Goal: Task Accomplishment & Management: Use online tool/utility

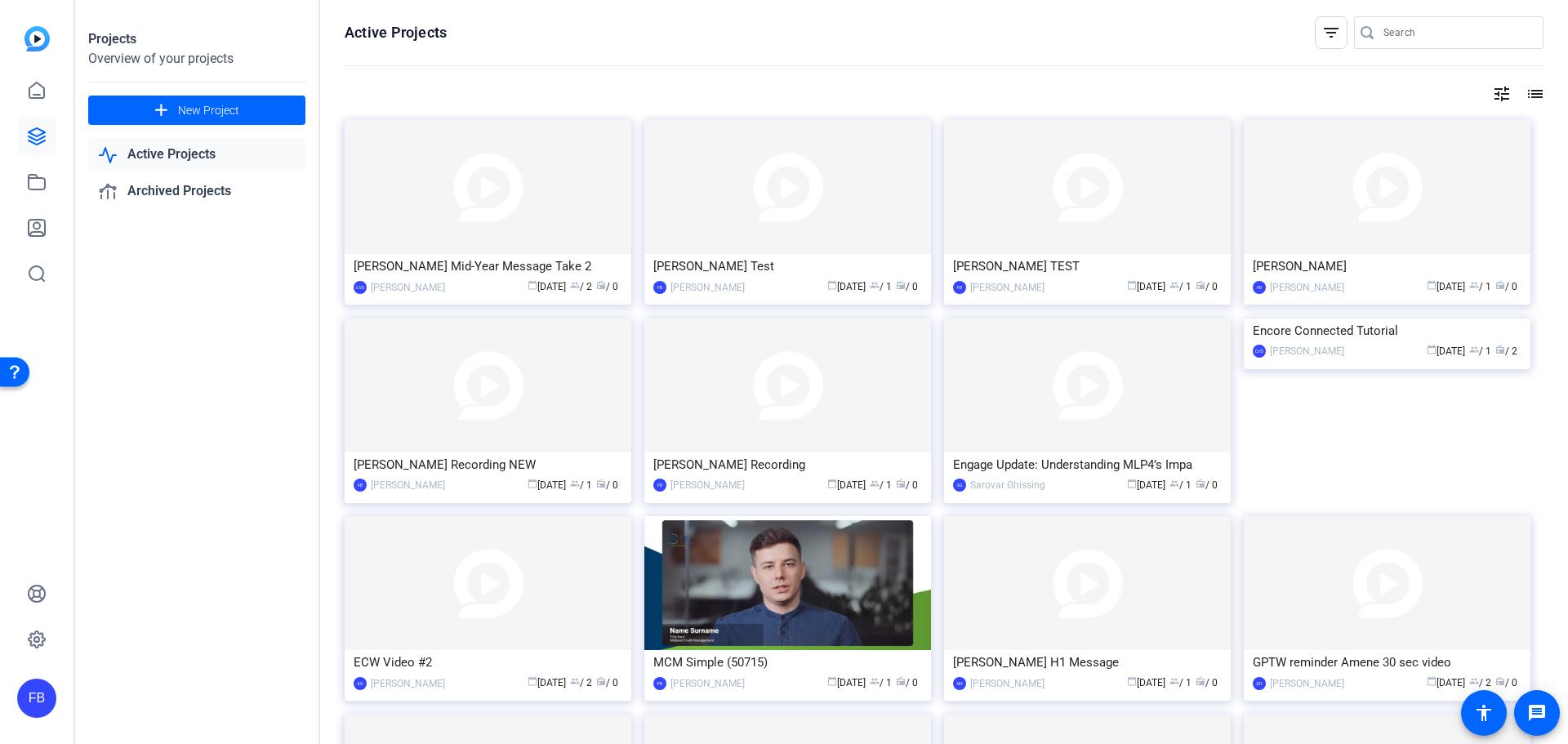
click at [877, 282] on span "group / 1" at bounding box center [881, 287] width 22 height 12
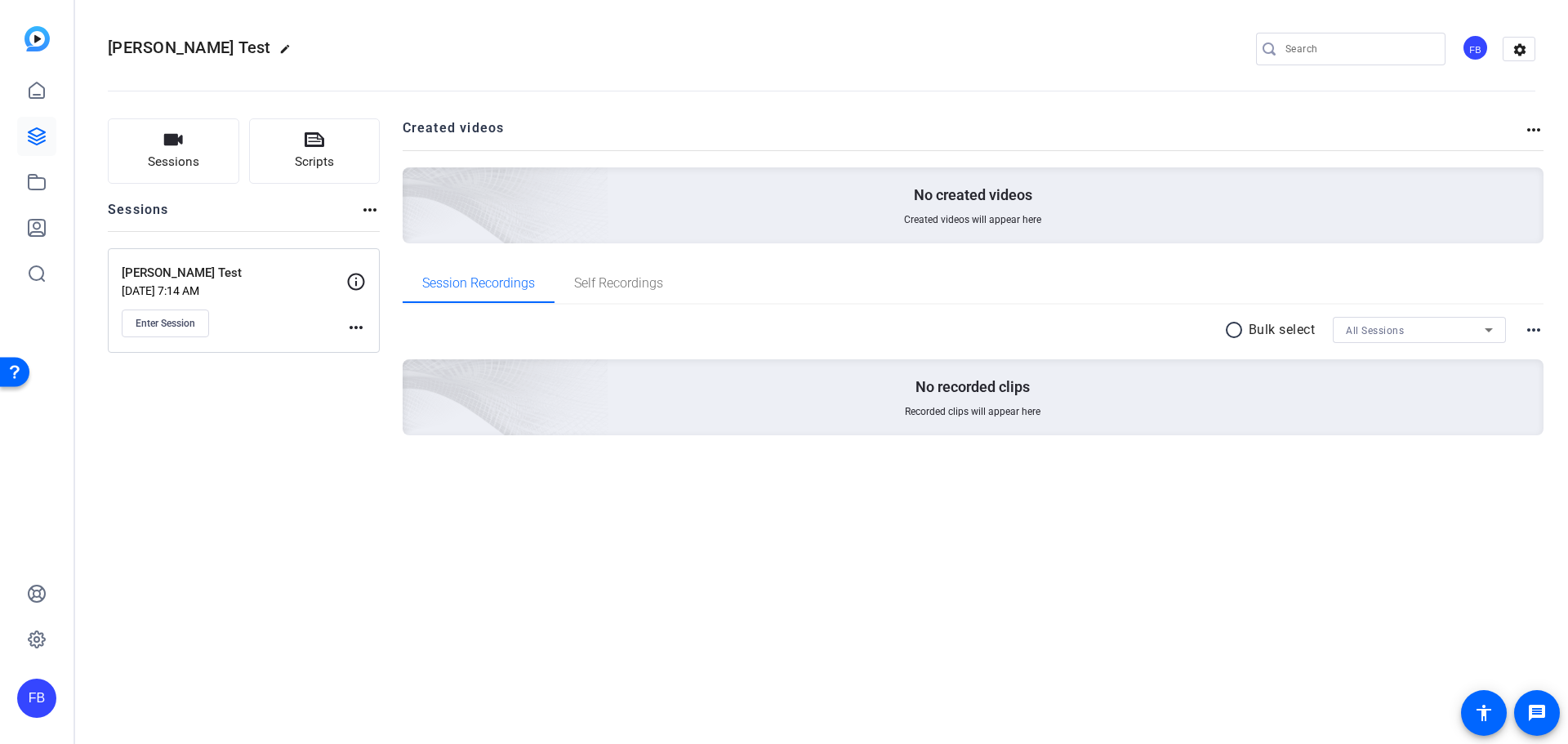
click at [1518, 133] on h2 "Created videos" at bounding box center [964, 134] width 1122 height 32
click at [1528, 128] on mat-icon "more_horiz" at bounding box center [1534, 130] width 20 height 20
click at [889, 138] on div at bounding box center [784, 372] width 1568 height 744
click at [1533, 48] on mat-icon "settings" at bounding box center [1519, 49] width 32 height 24
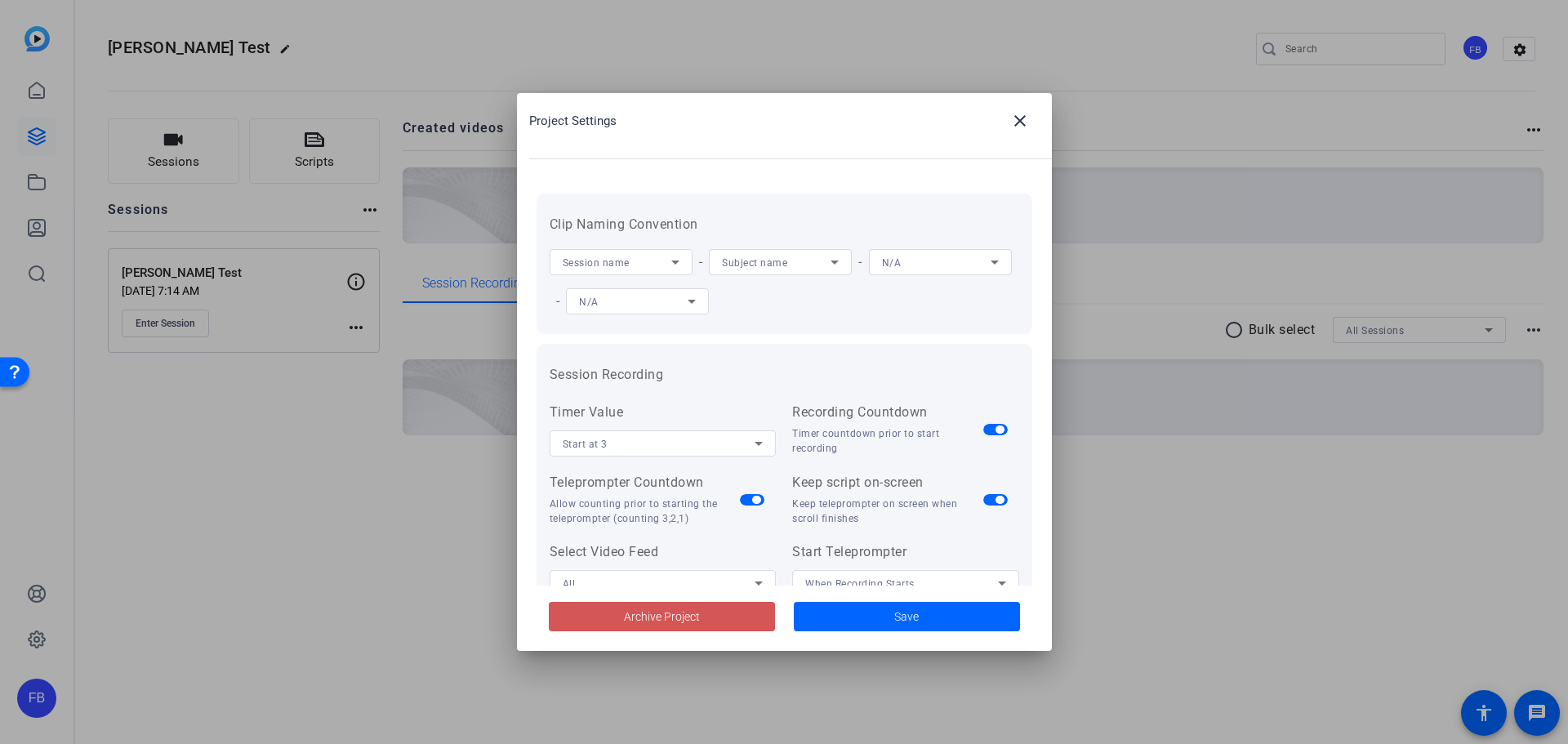
click at [715, 606] on span at bounding box center [662, 616] width 226 height 39
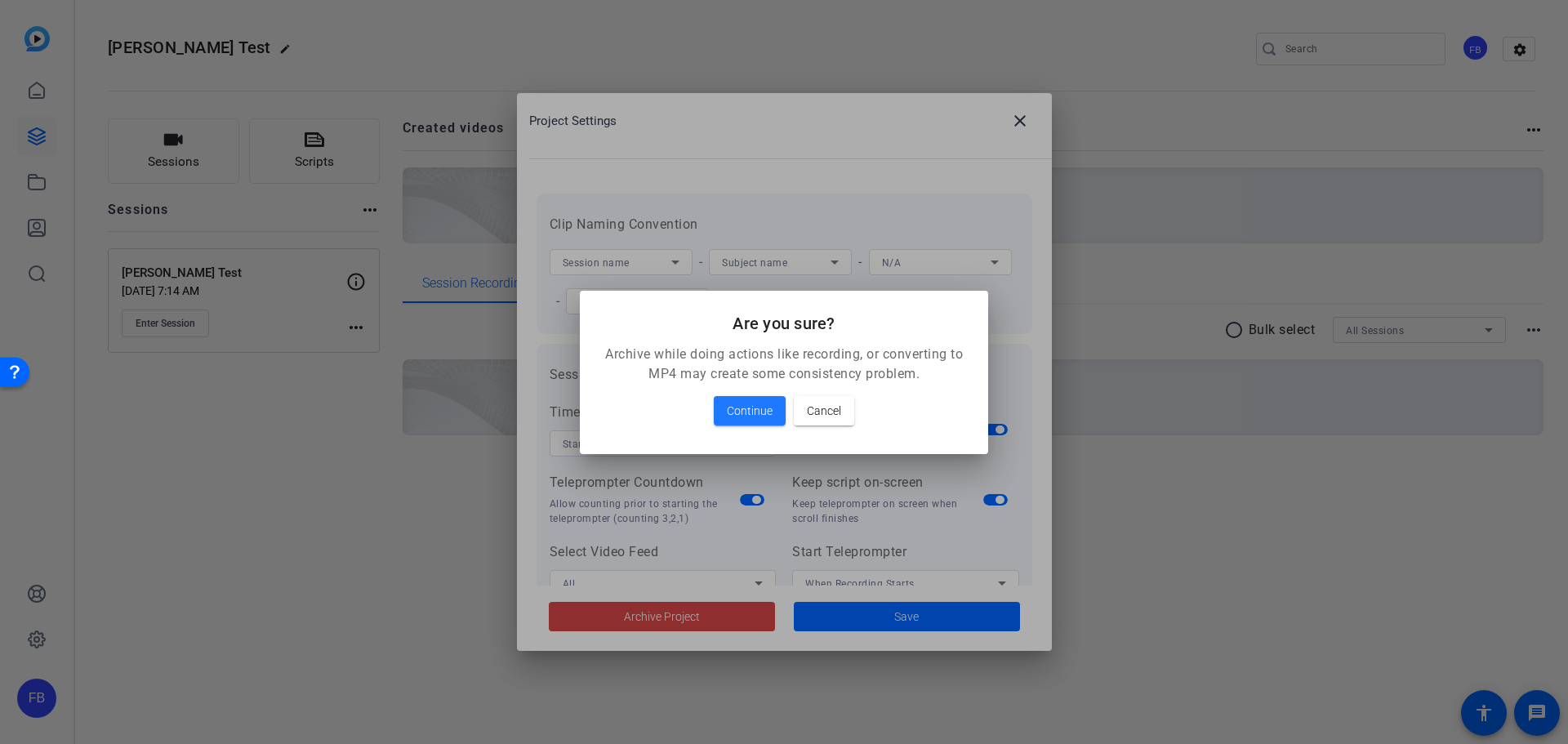
click at [757, 427] on span at bounding box center [750, 410] width 72 height 39
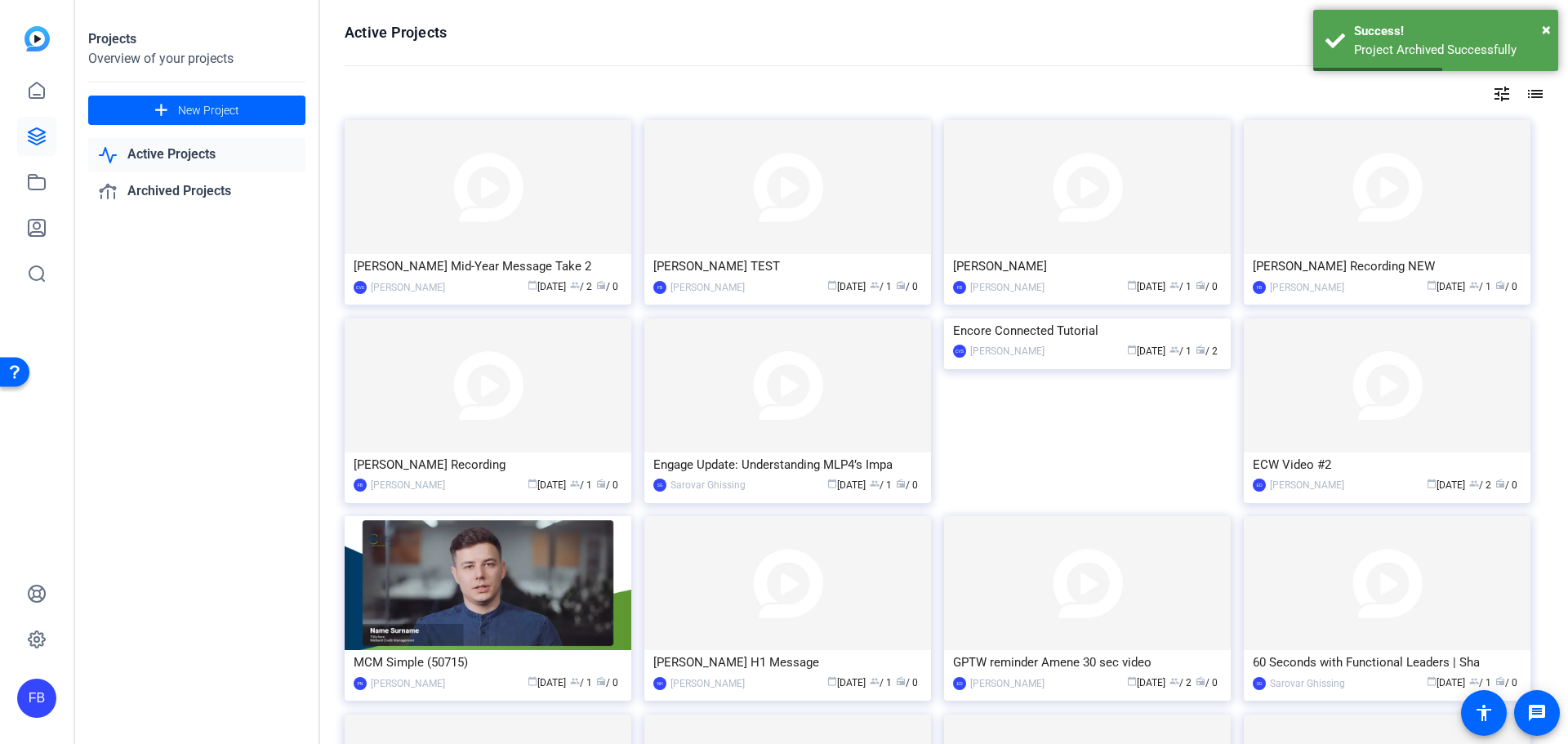
click at [1167, 258] on div "John Yung" at bounding box center [1087, 265] width 269 height 24
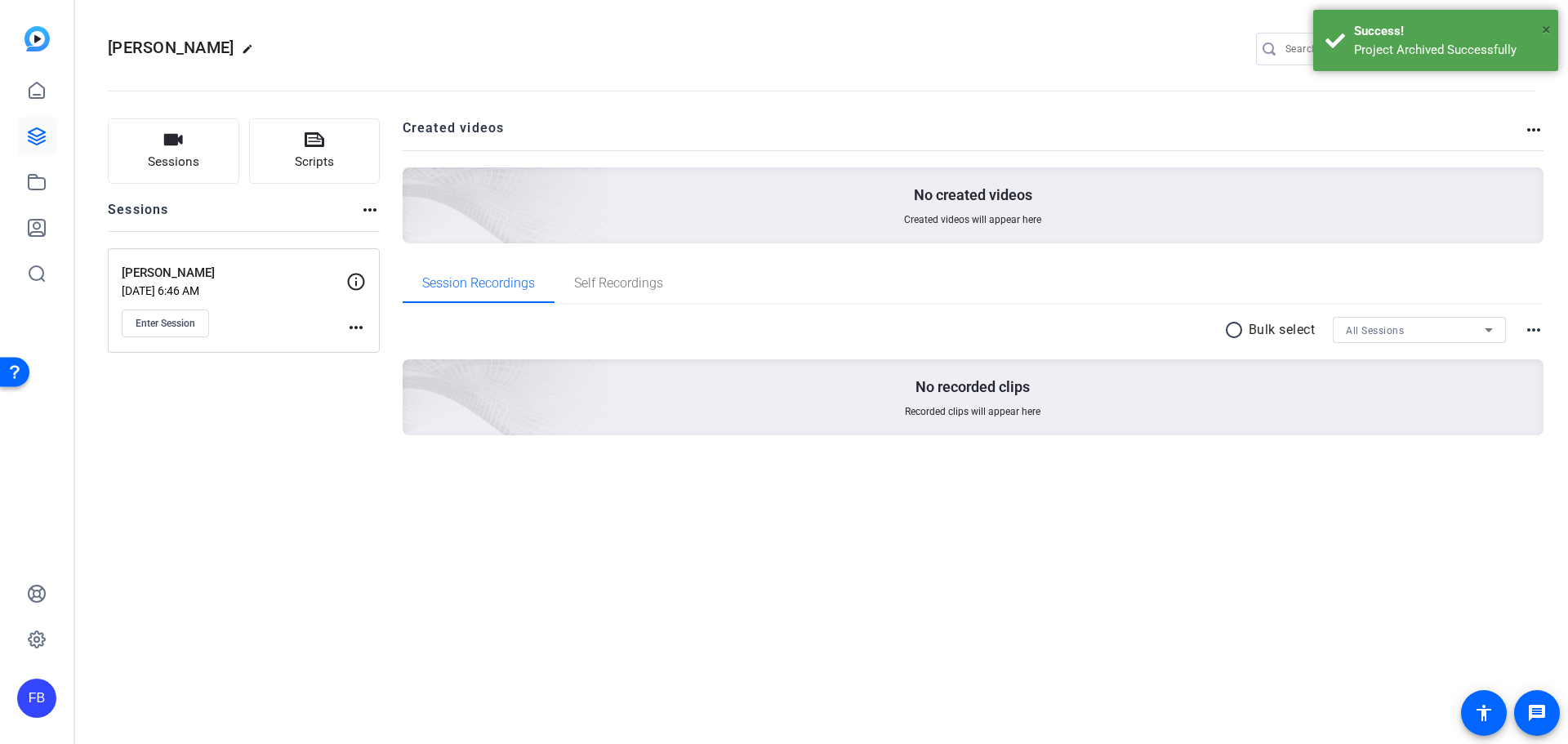
click at [1545, 29] on span "×" at bounding box center [1546, 30] width 9 height 20
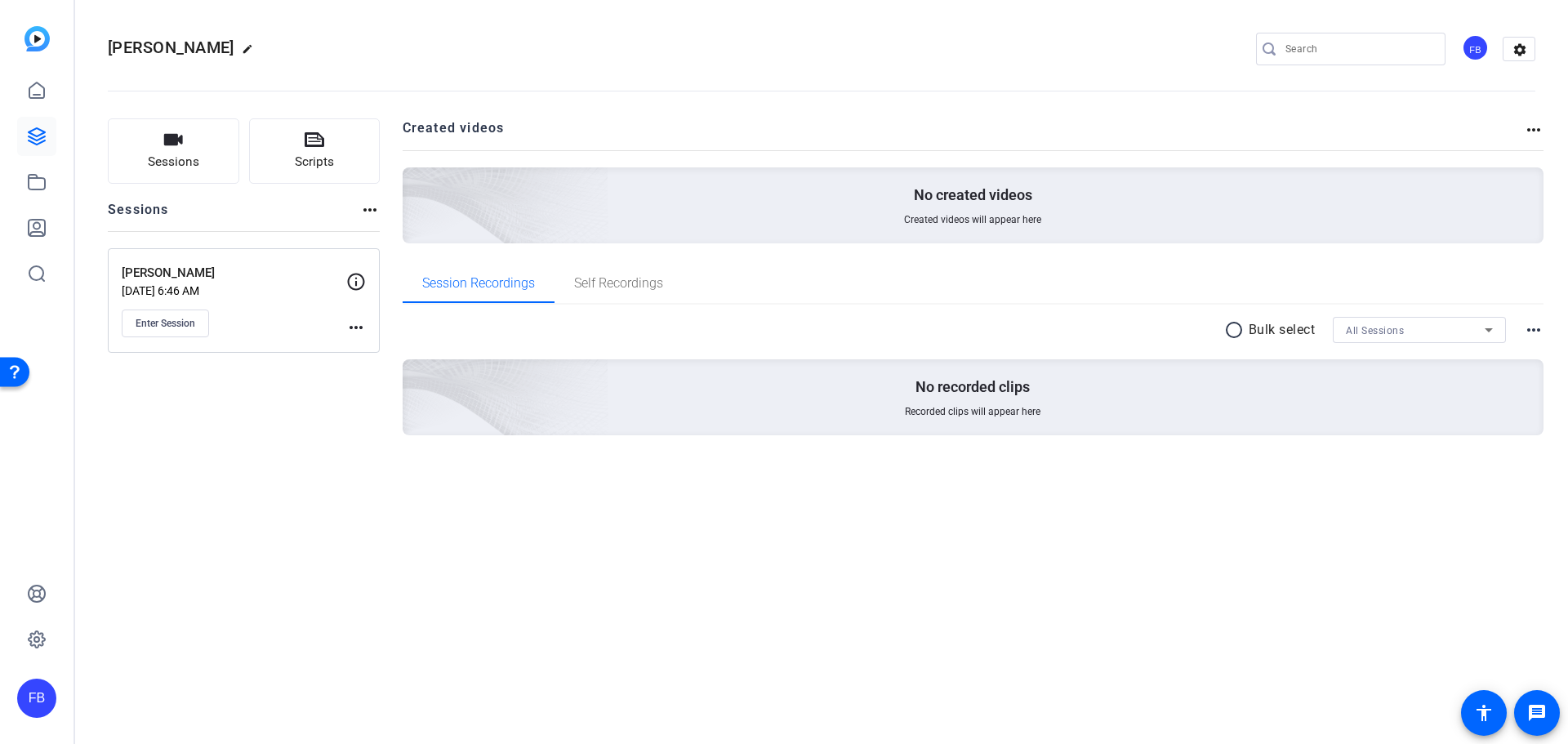
click at [1536, 57] on mat-icon "settings" at bounding box center [1519, 49] width 32 height 24
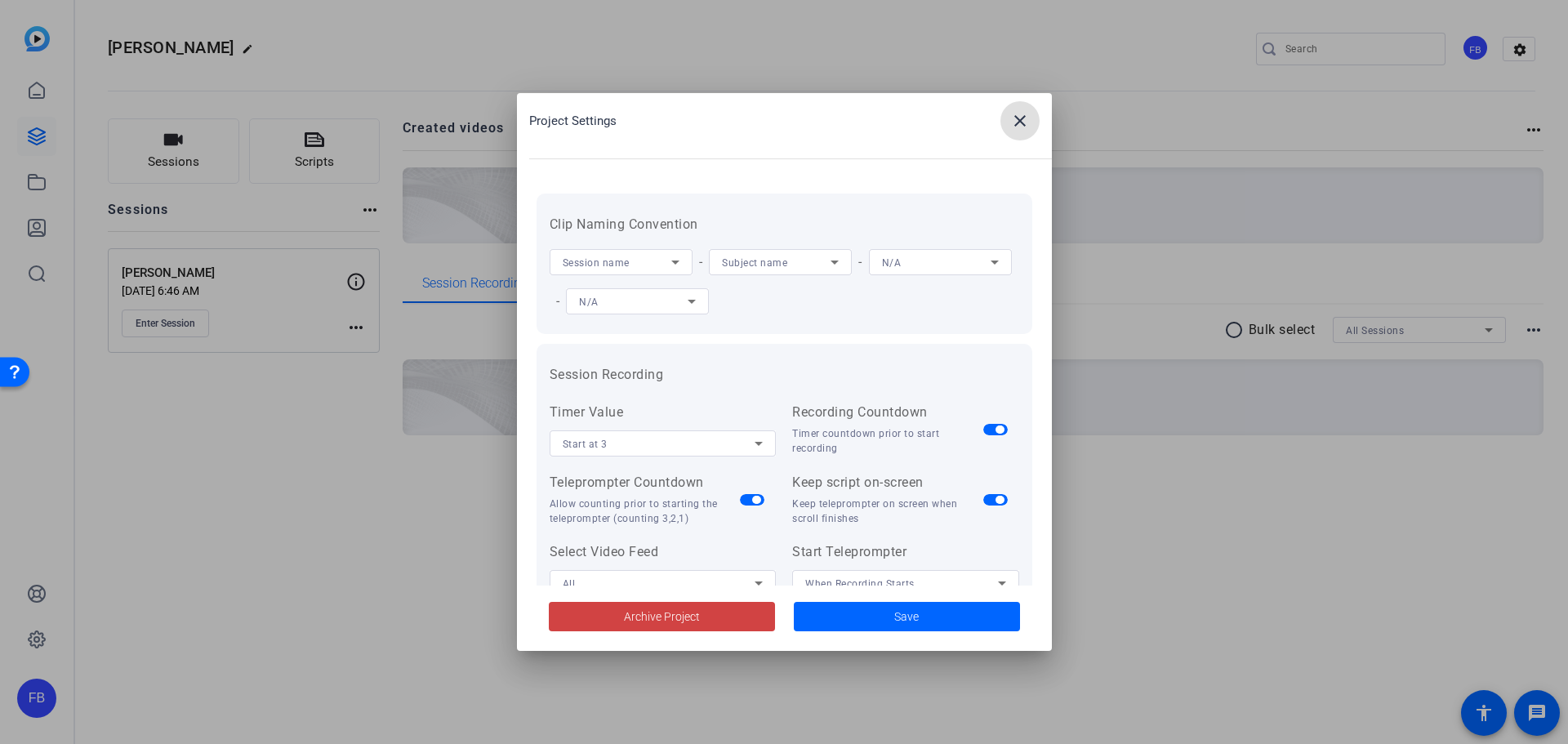
click at [731, 602] on span at bounding box center [662, 616] width 226 height 39
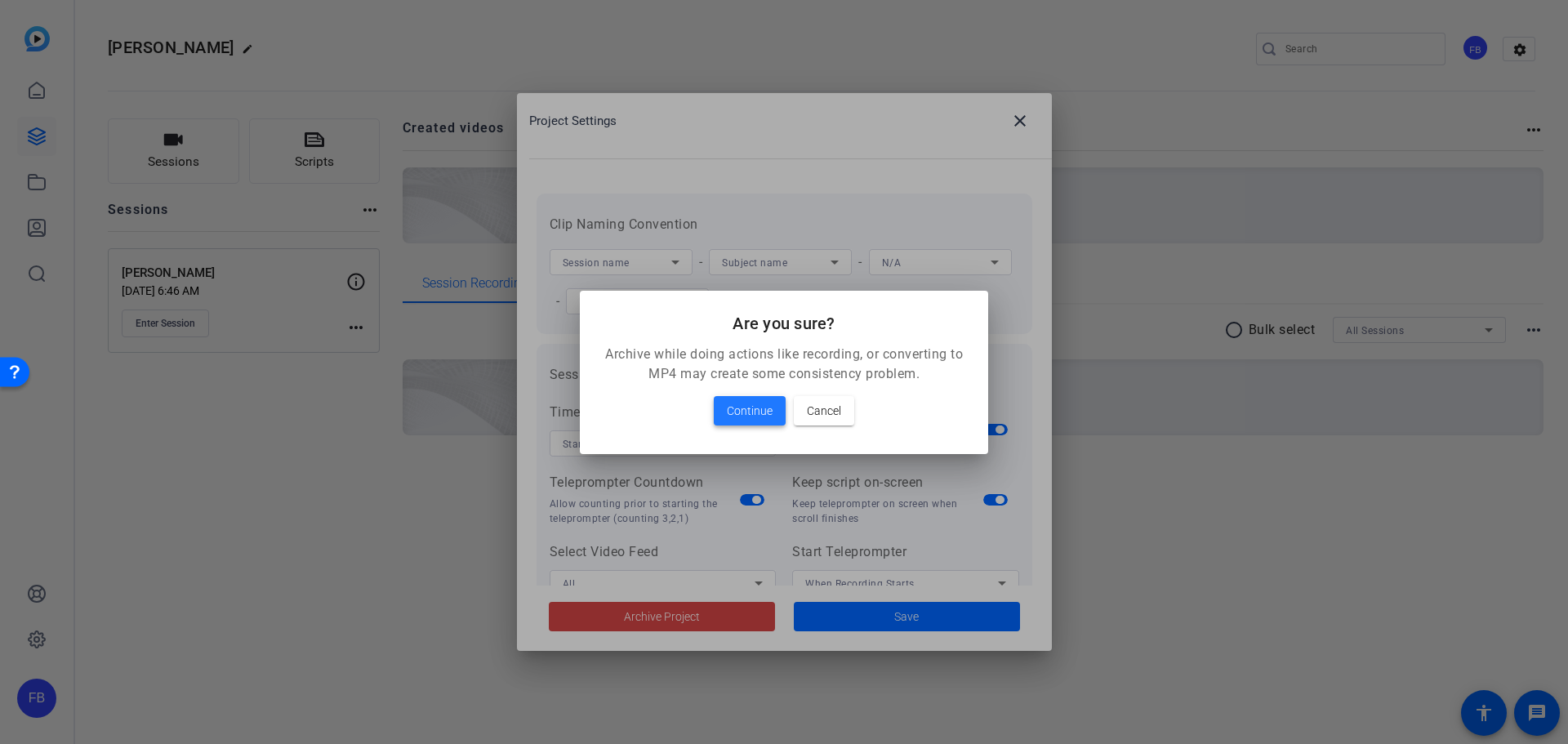
click at [754, 413] on span "Continue" at bounding box center [749, 411] width 46 height 20
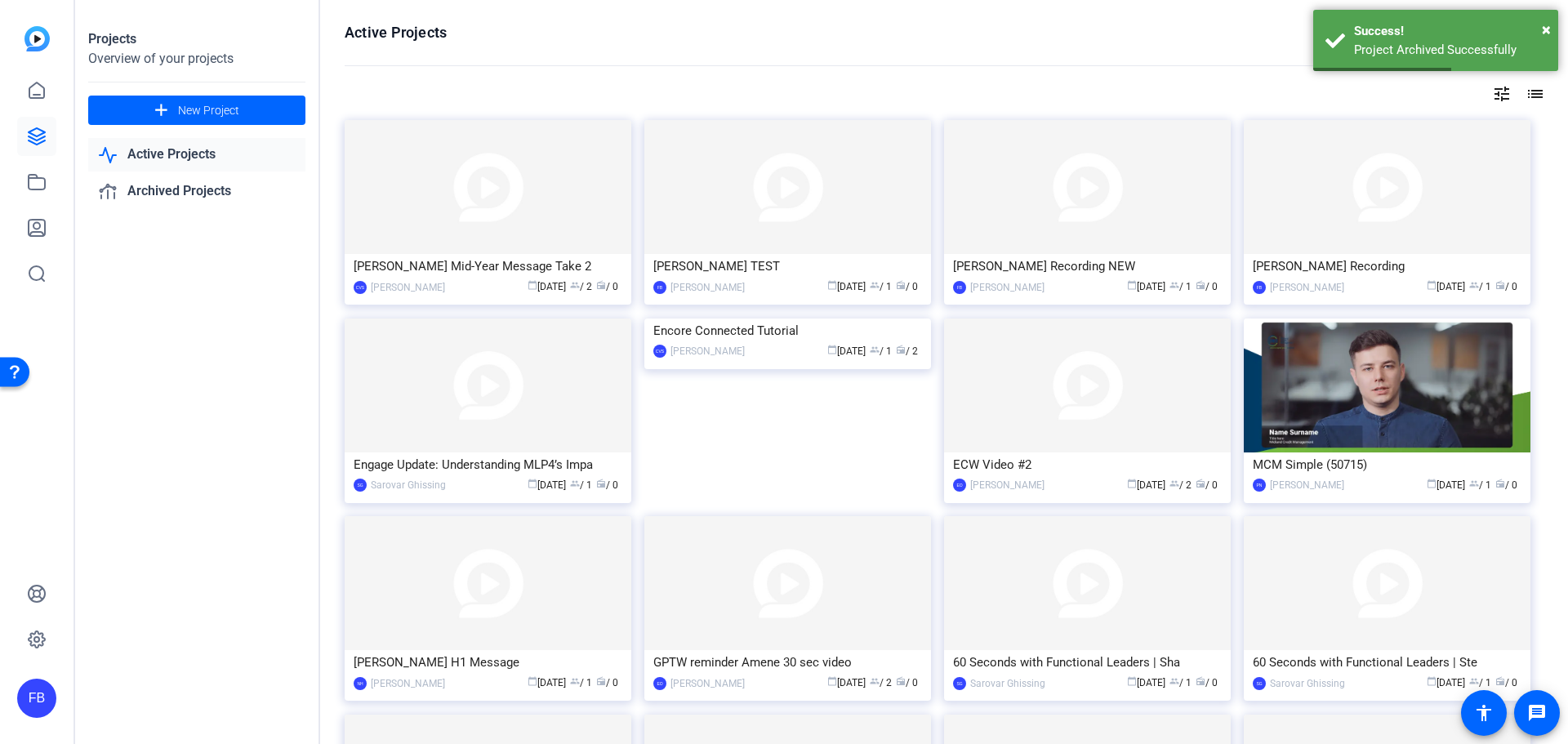
click at [1079, 181] on img at bounding box center [1087, 186] width 286 height 134
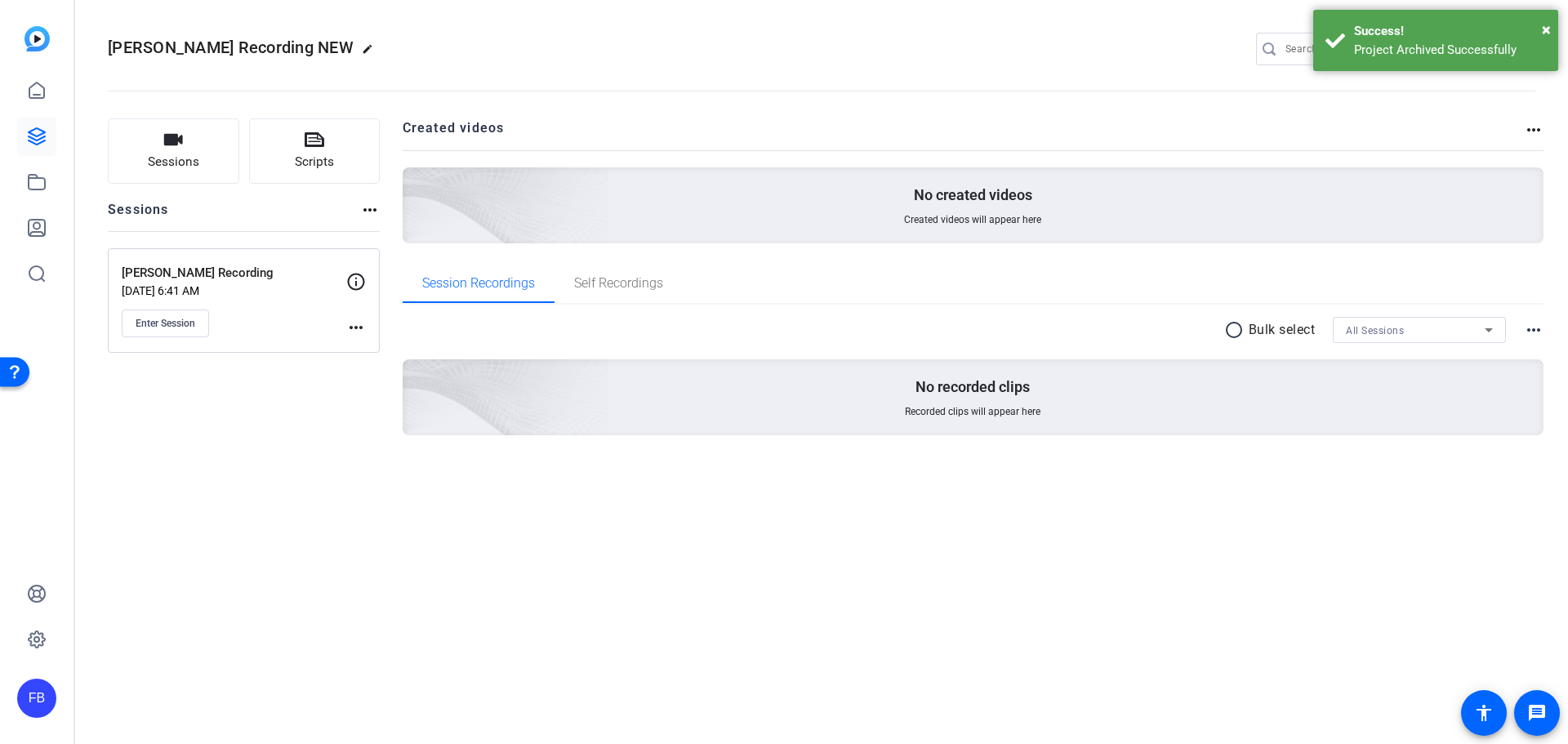
click at [1540, 27] on div "Success!" at bounding box center [1450, 31] width 192 height 19
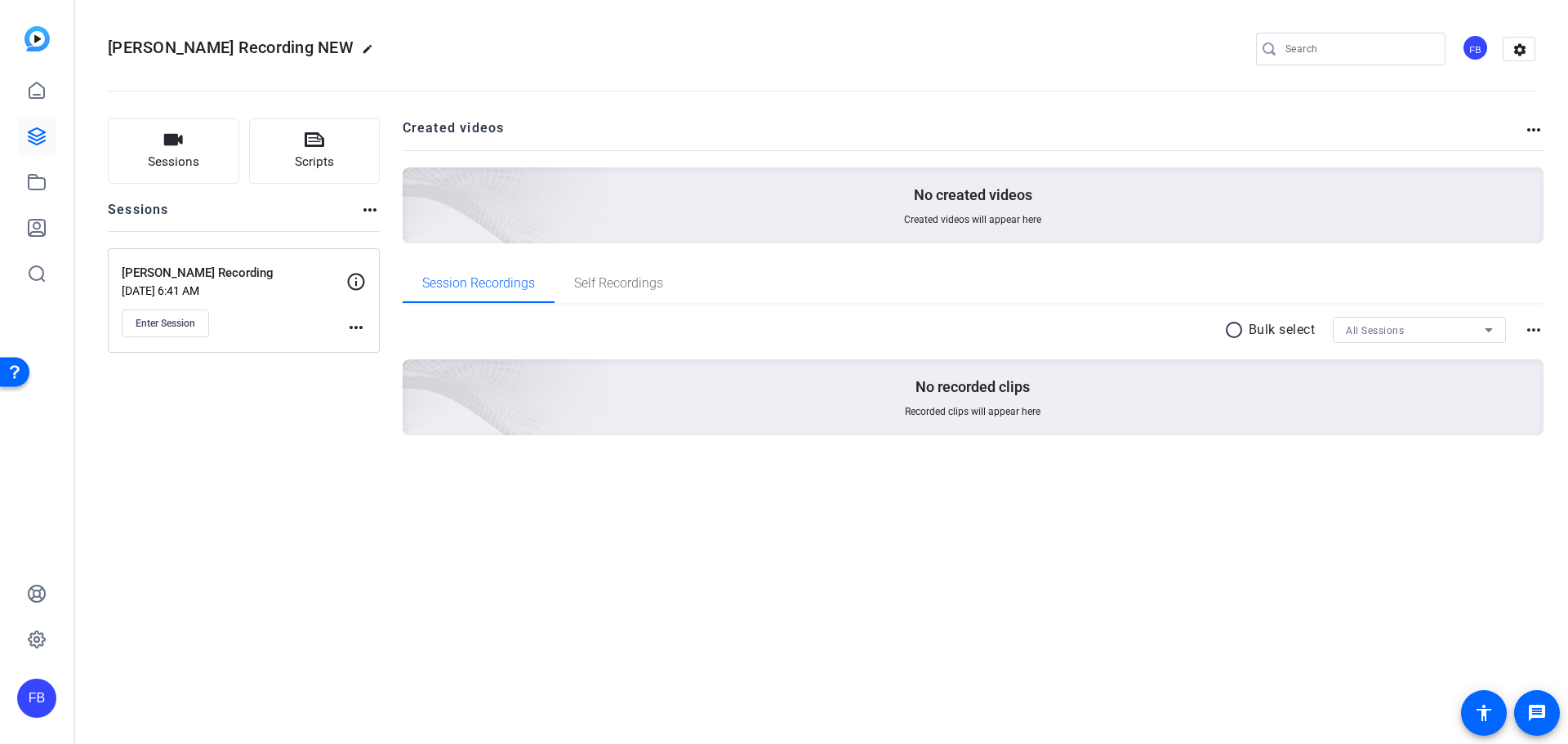
click at [1526, 45] on mat-icon "settings" at bounding box center [1519, 49] width 32 height 24
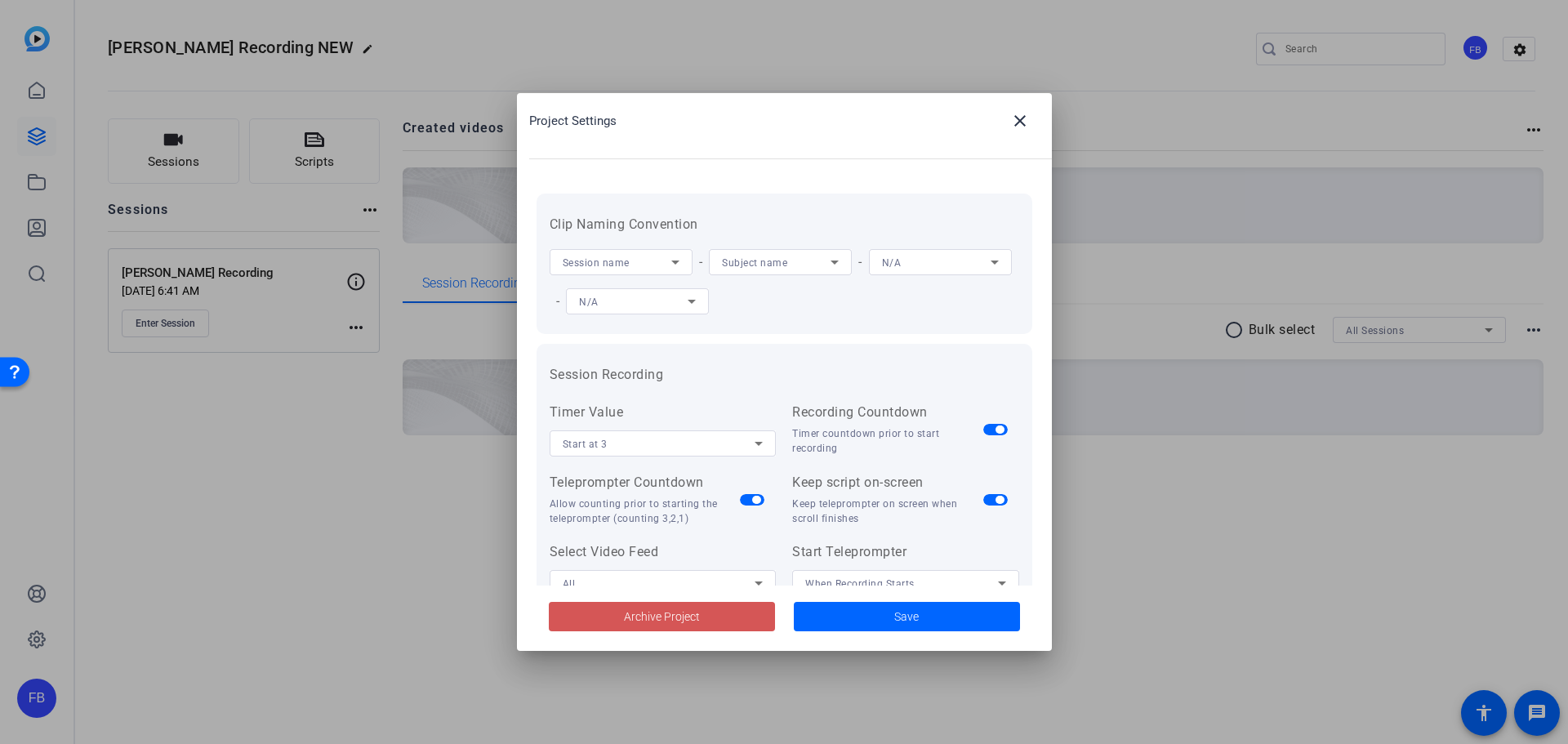
click at [688, 615] on span "Archive Project" at bounding box center [662, 617] width 76 height 17
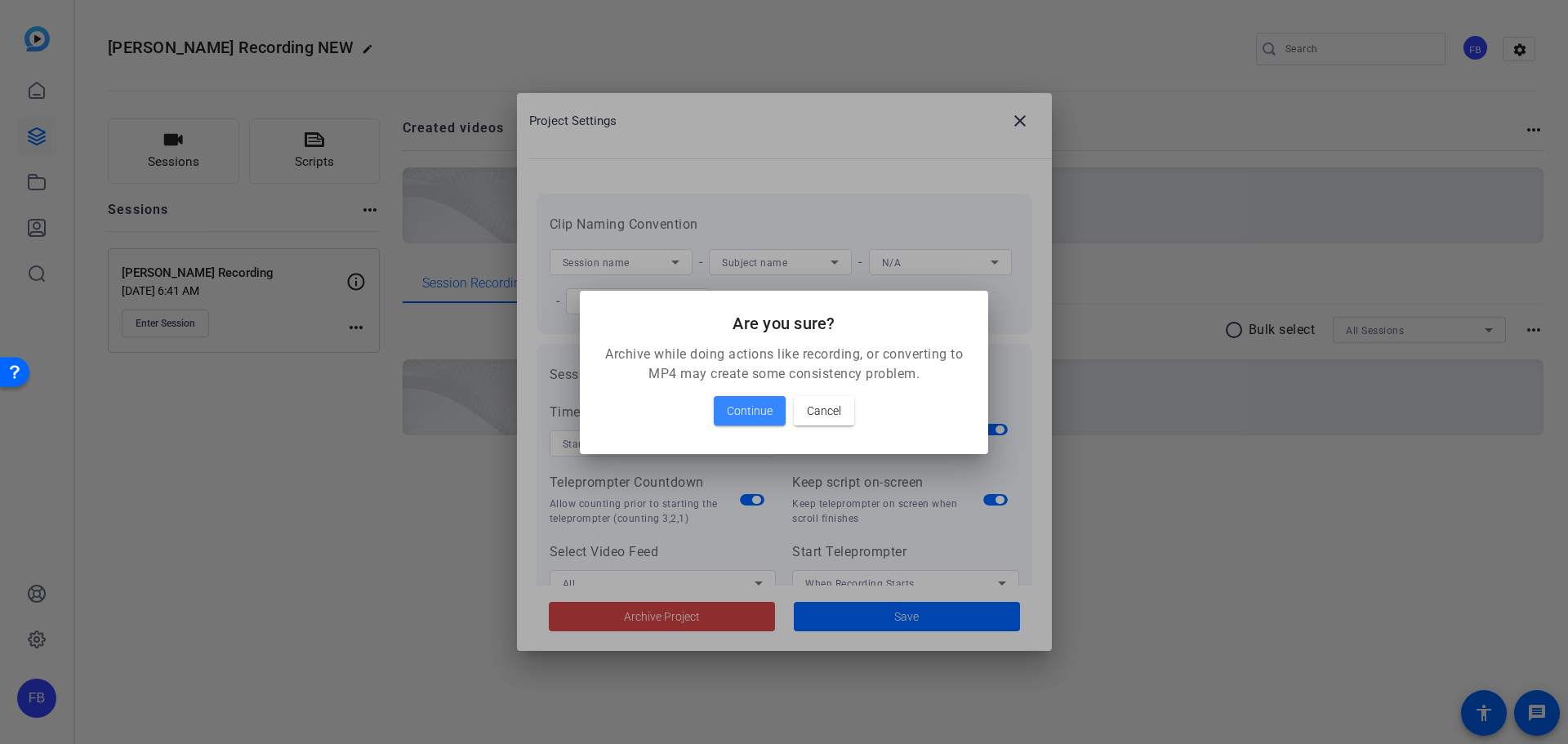
click at [770, 419] on span "Continue" at bounding box center [749, 411] width 46 height 20
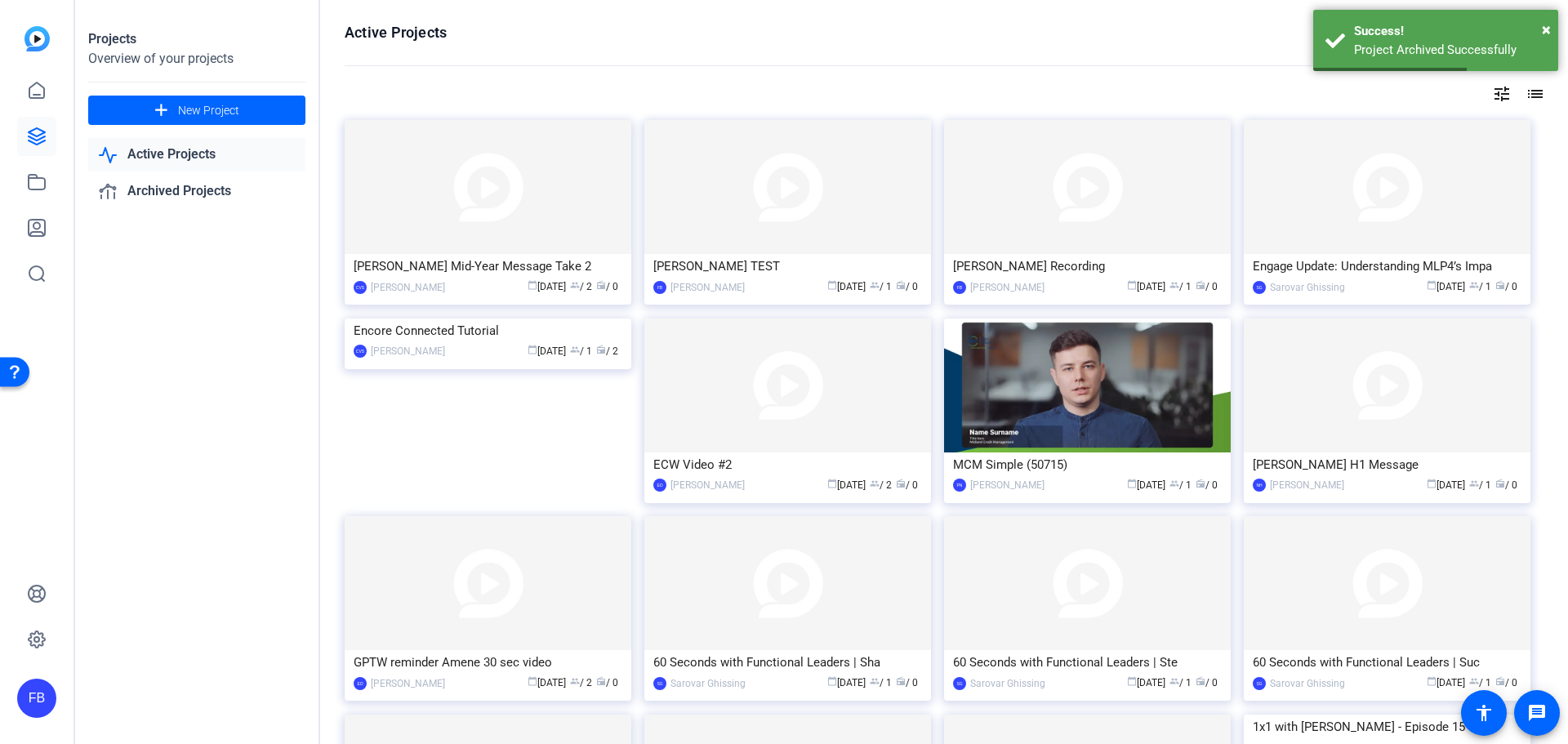
click at [1058, 206] on img at bounding box center [1087, 186] width 286 height 134
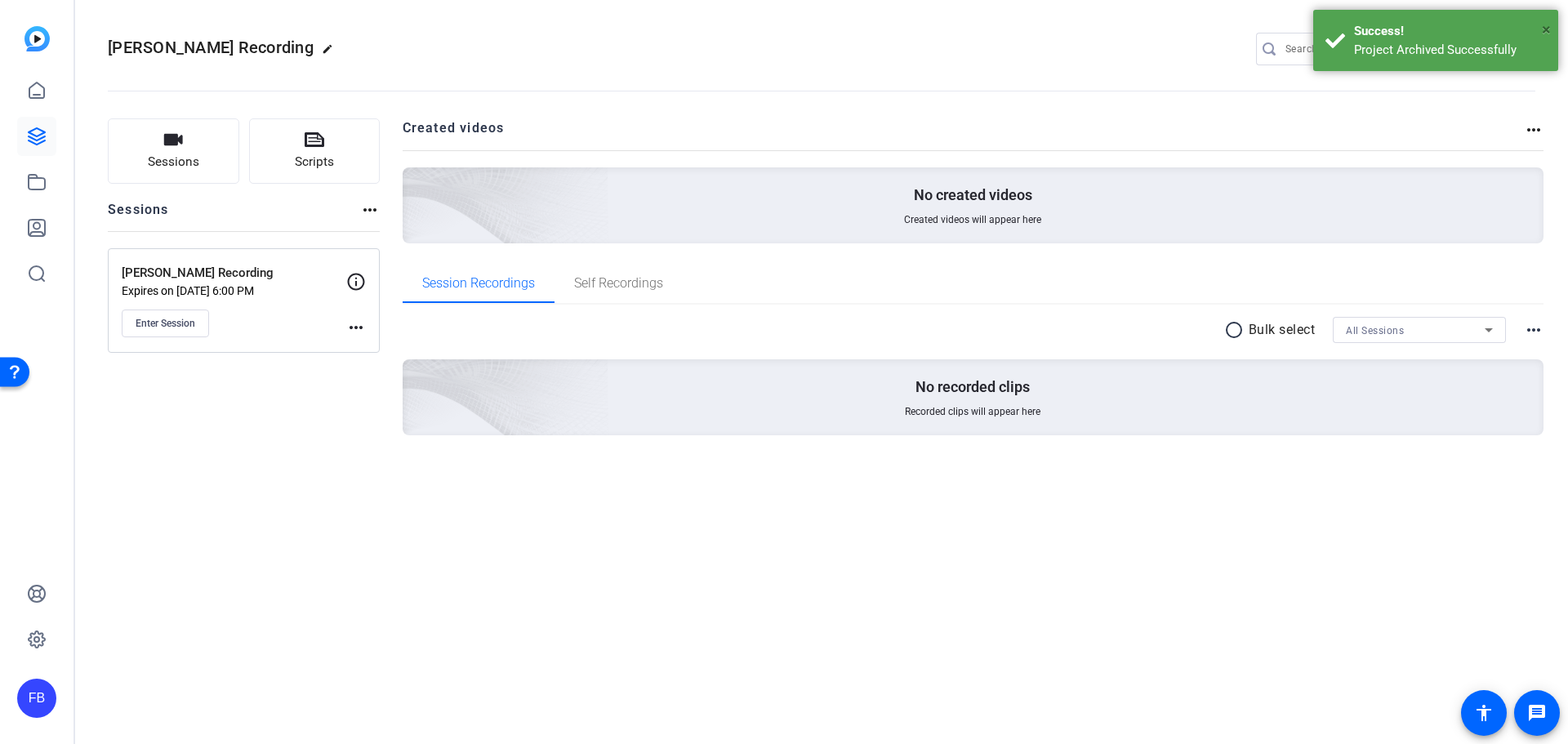
click at [1544, 27] on span "×" at bounding box center [1546, 30] width 9 height 20
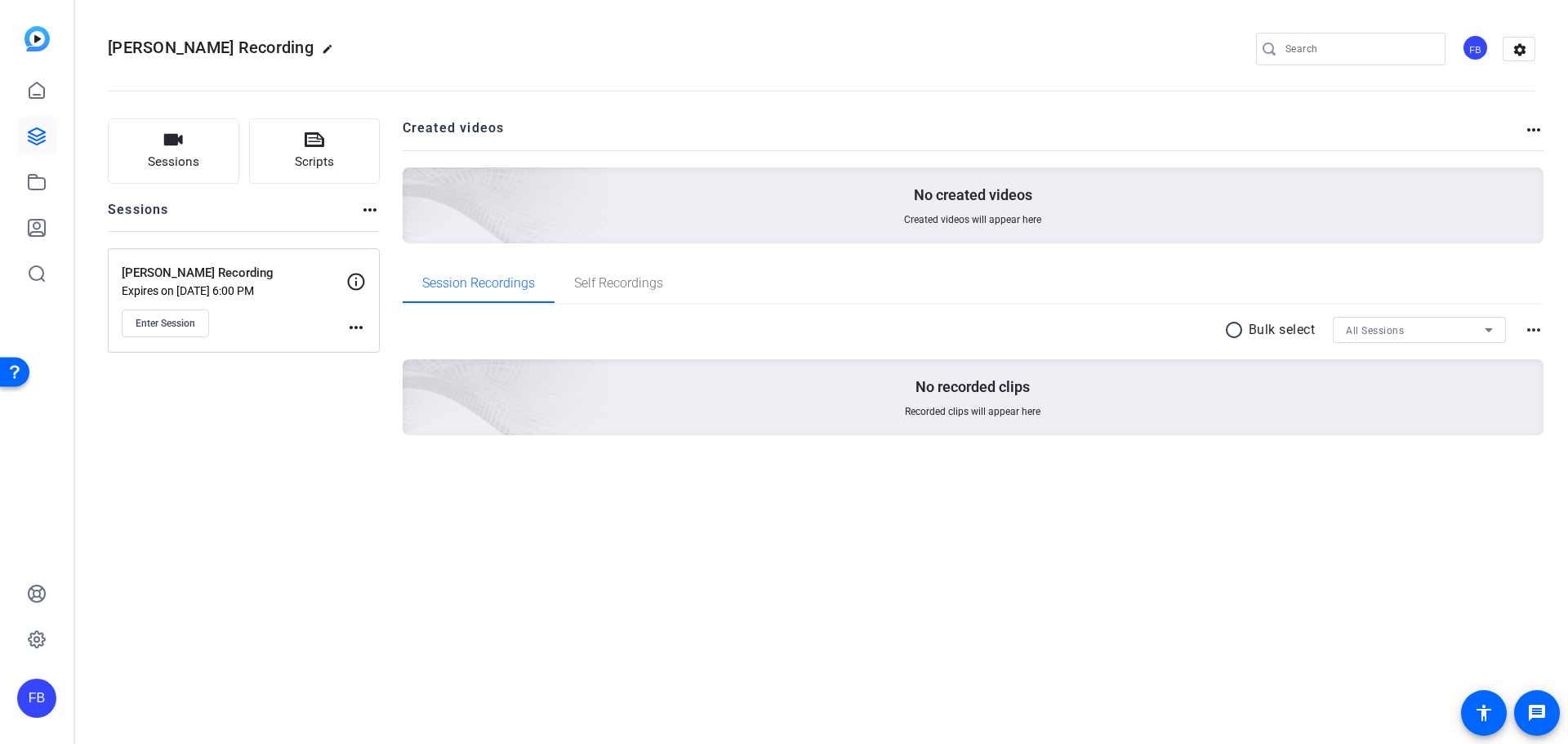
click at [1529, 47] on mat-icon "settings" at bounding box center [1519, 49] width 32 height 24
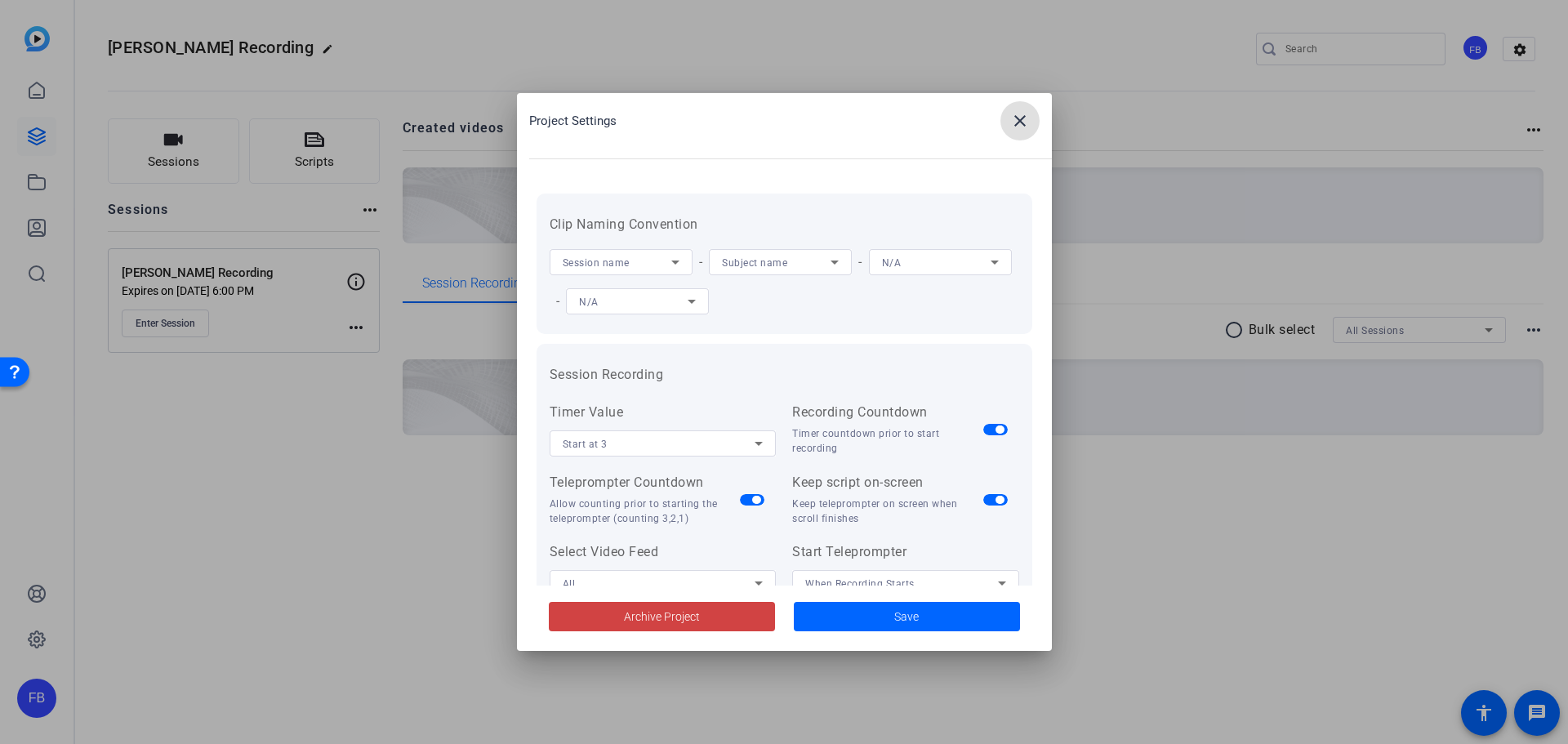
click at [688, 617] on span "Archive Project" at bounding box center [662, 617] width 76 height 17
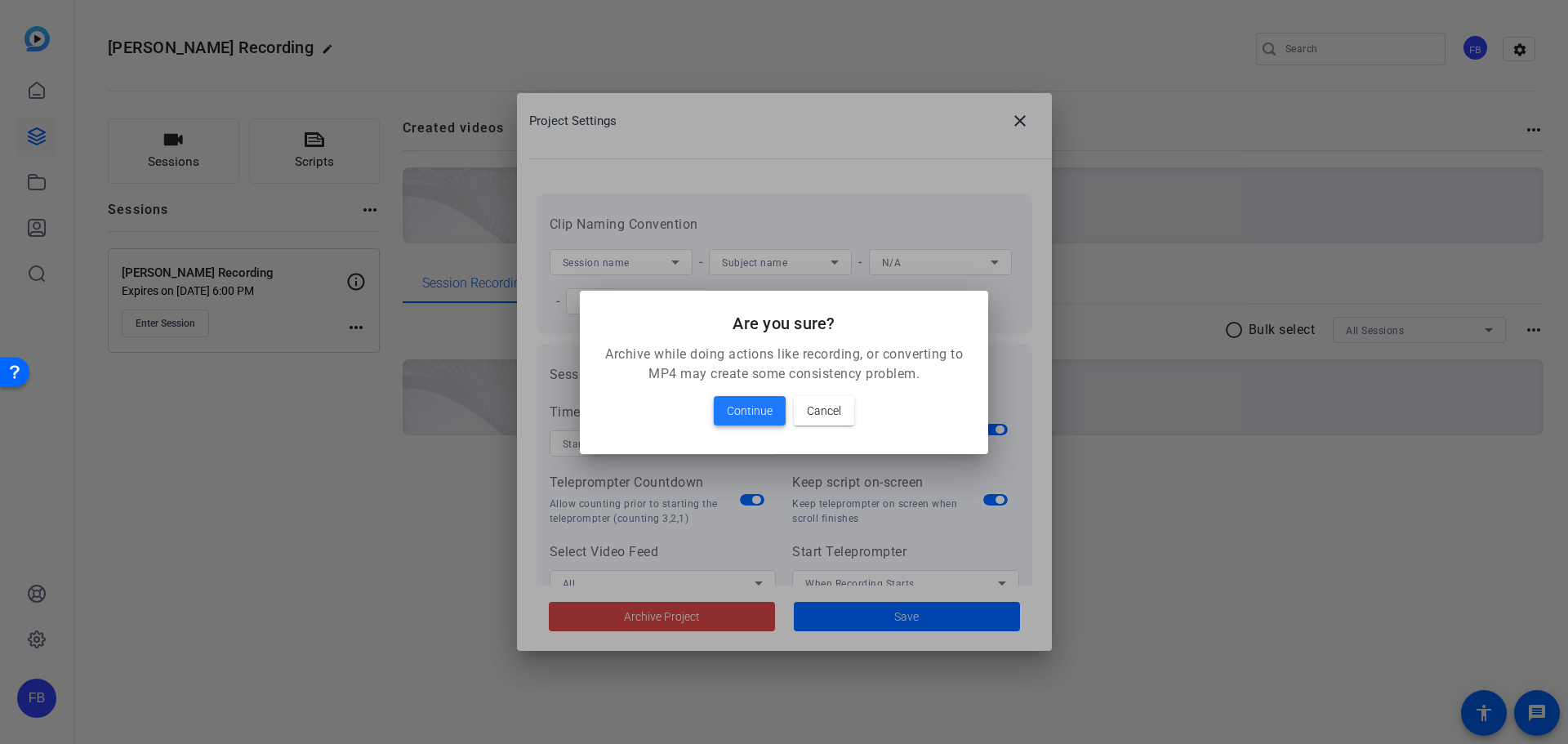
click at [753, 423] on span at bounding box center [750, 410] width 72 height 39
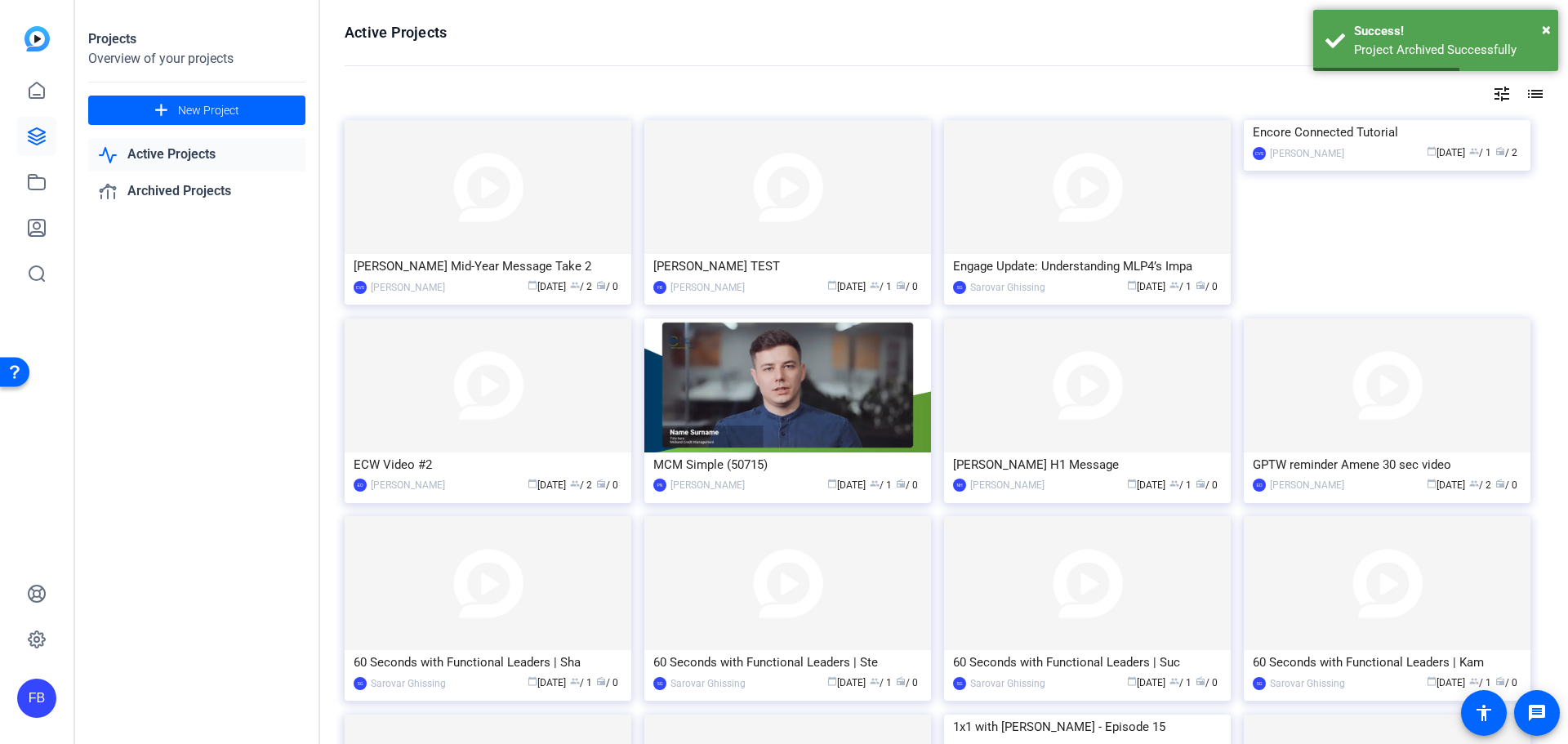
click at [743, 244] on img at bounding box center [787, 186] width 286 height 134
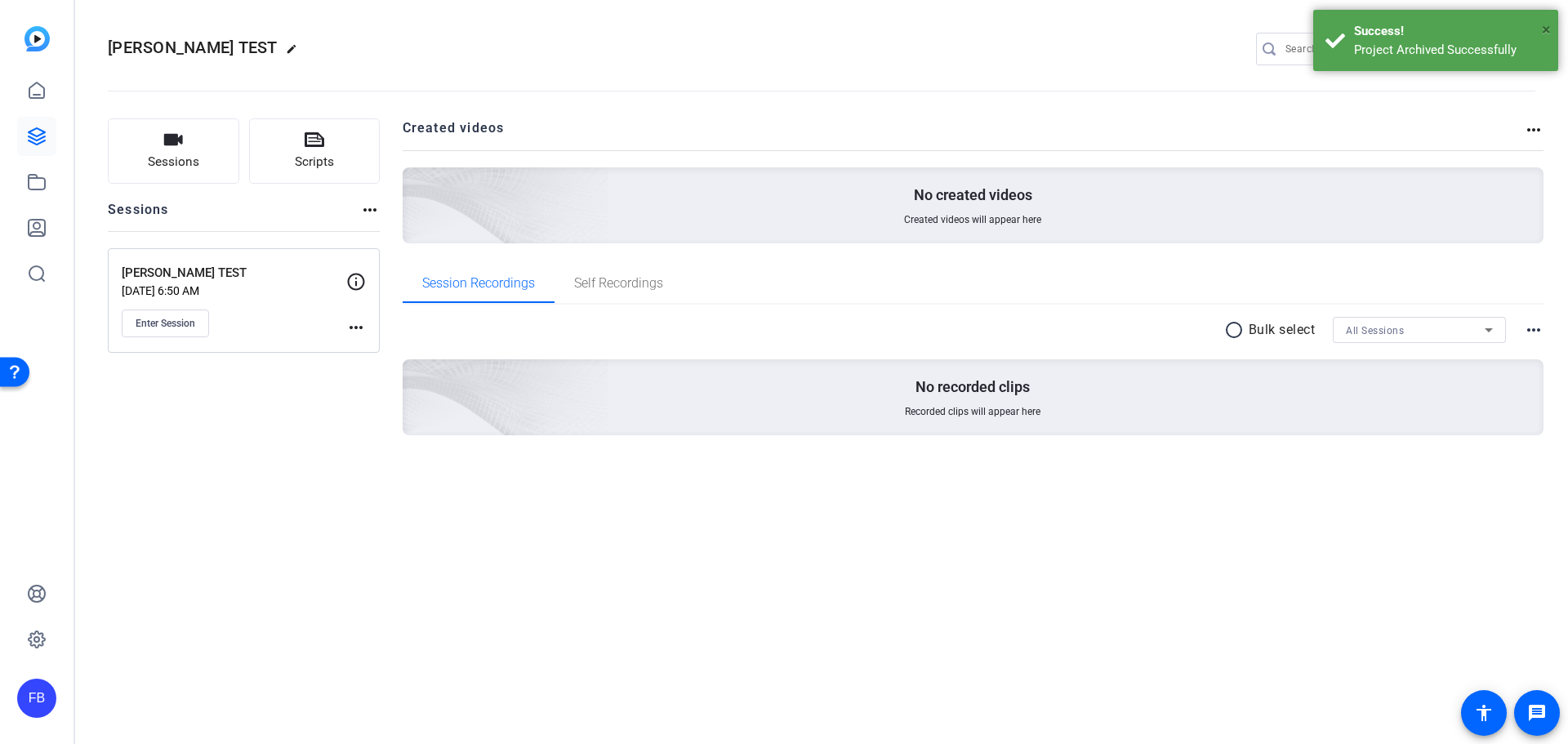
click at [1546, 24] on span "×" at bounding box center [1546, 30] width 9 height 20
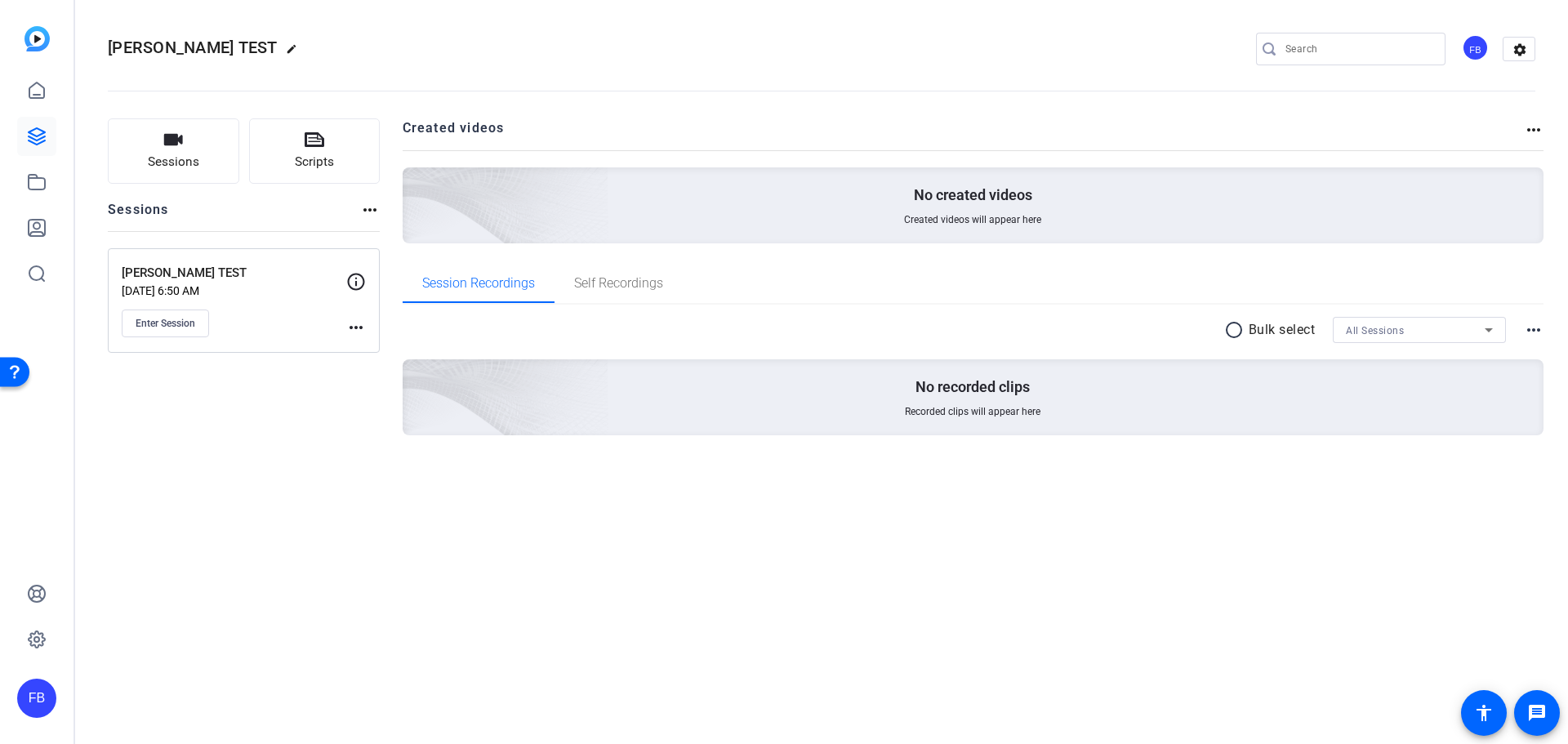
click at [1516, 46] on mat-icon "settings" at bounding box center [1519, 49] width 32 height 24
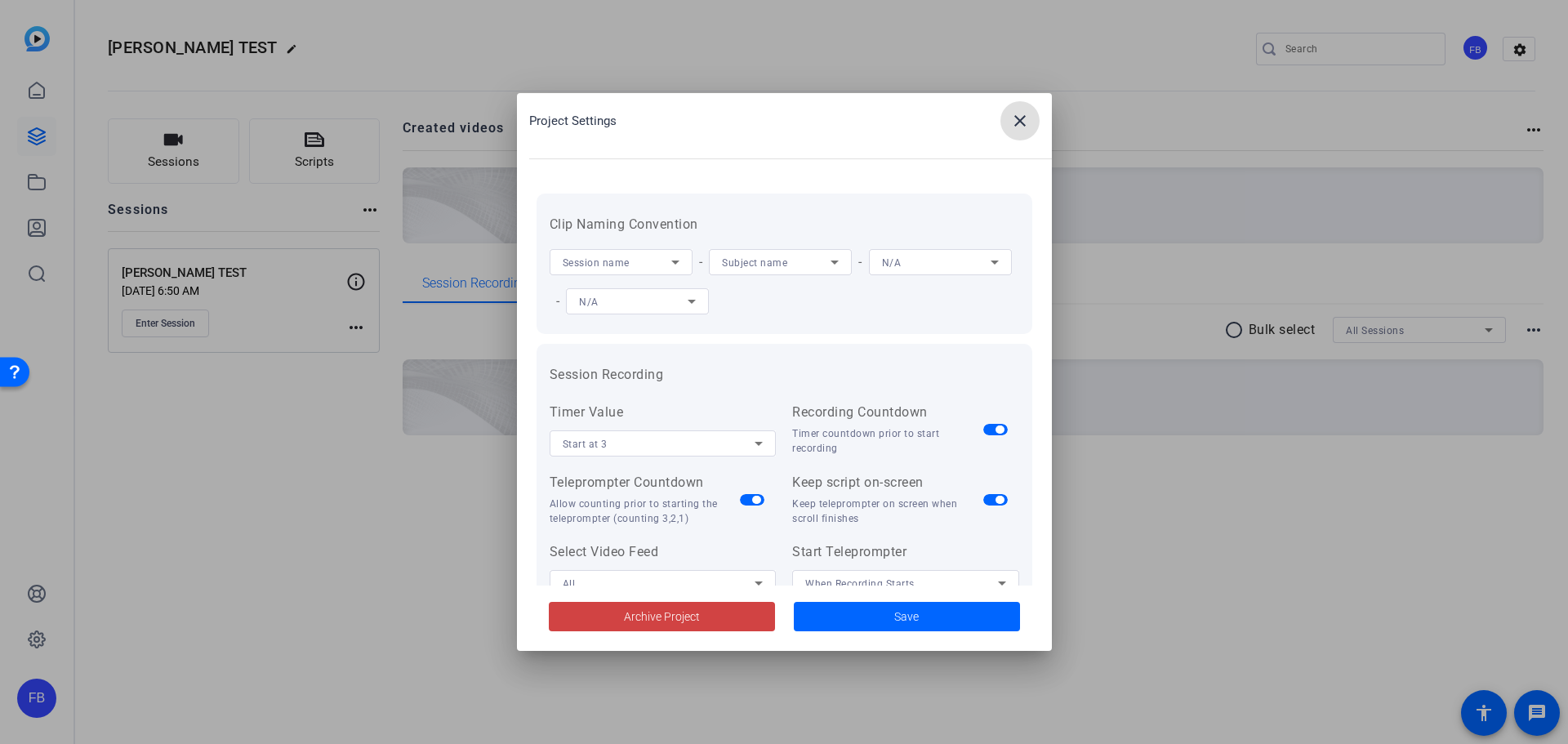
click at [672, 624] on span "Archive Project" at bounding box center [662, 617] width 76 height 17
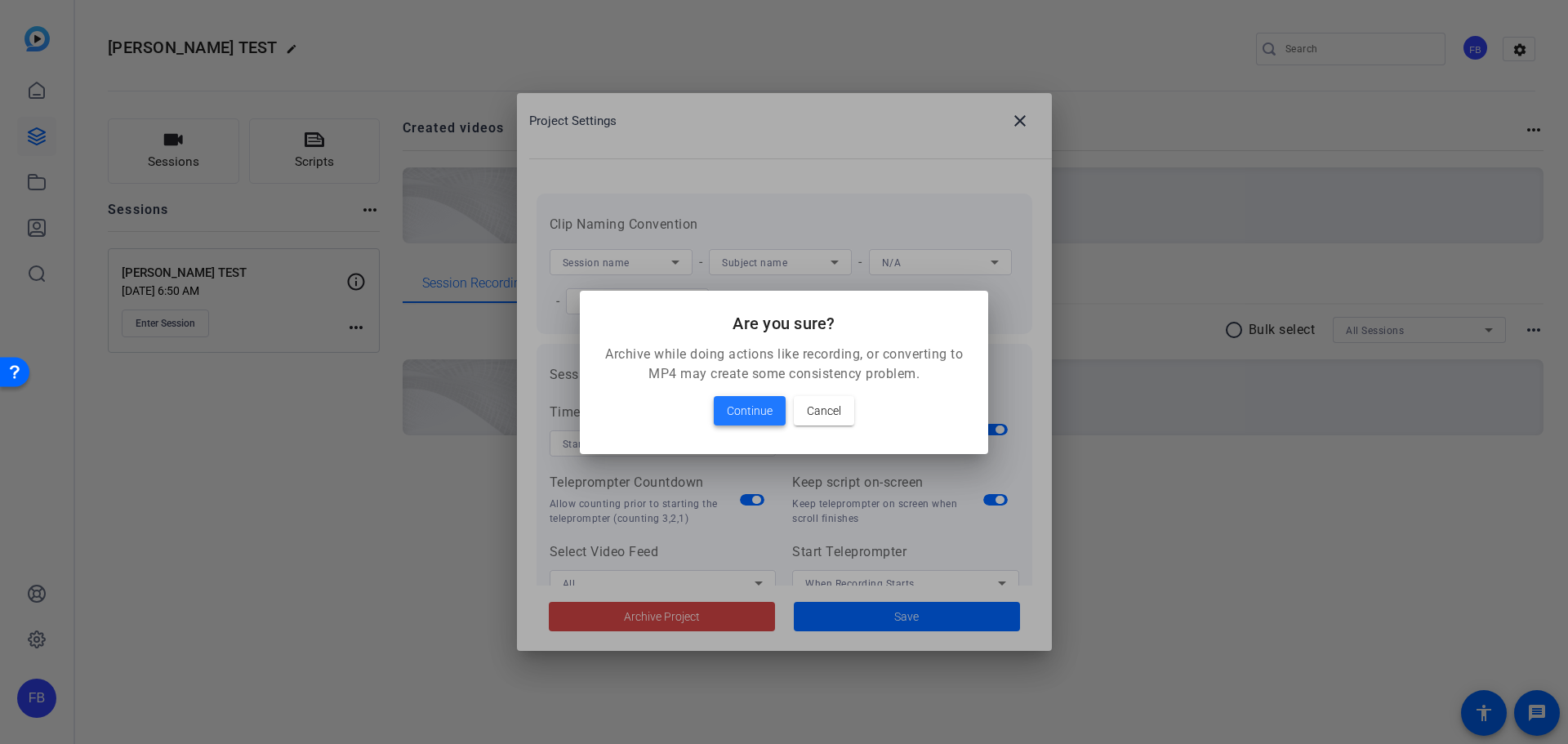
click at [750, 420] on span at bounding box center [750, 410] width 72 height 39
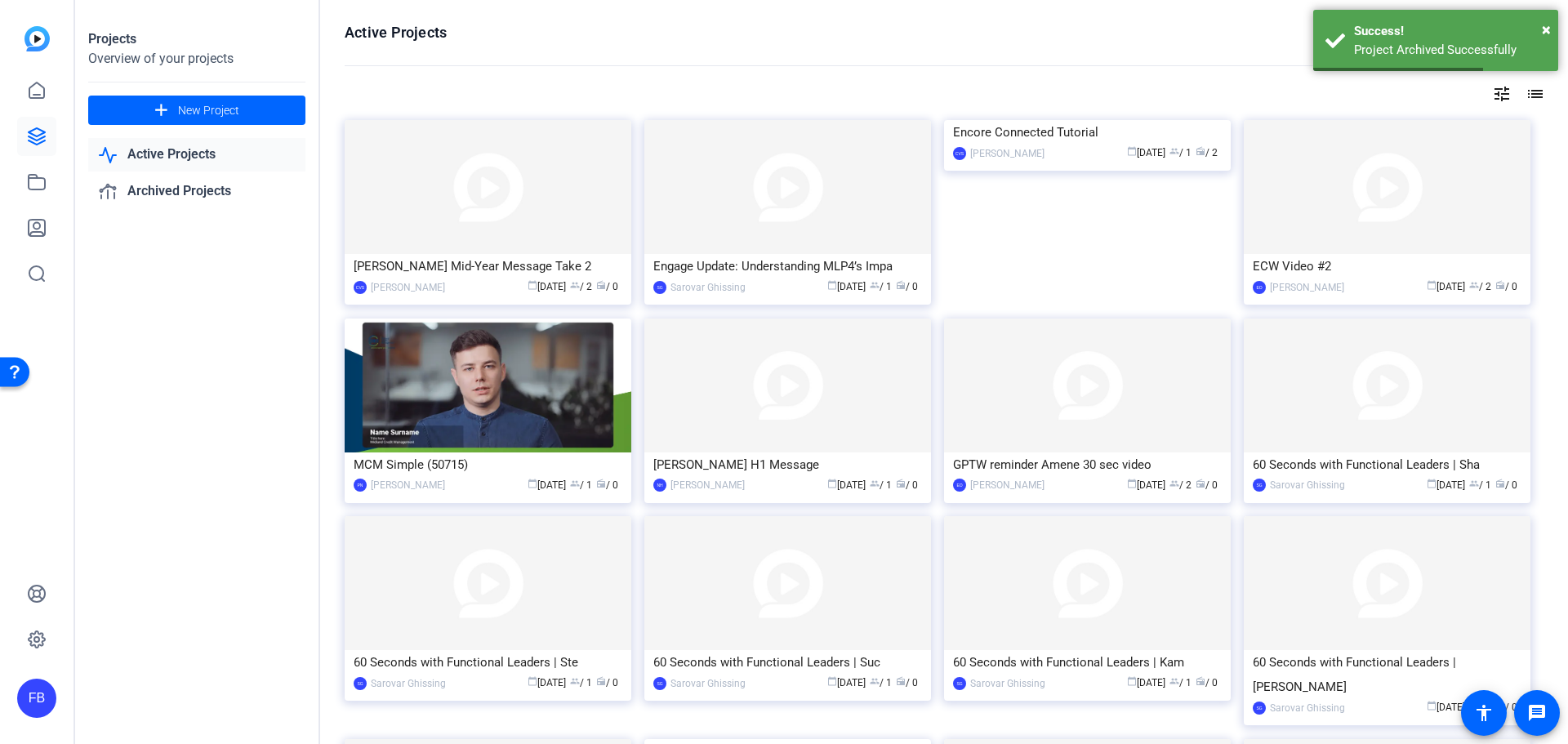
click at [409, 208] on img at bounding box center [488, 186] width 286 height 134
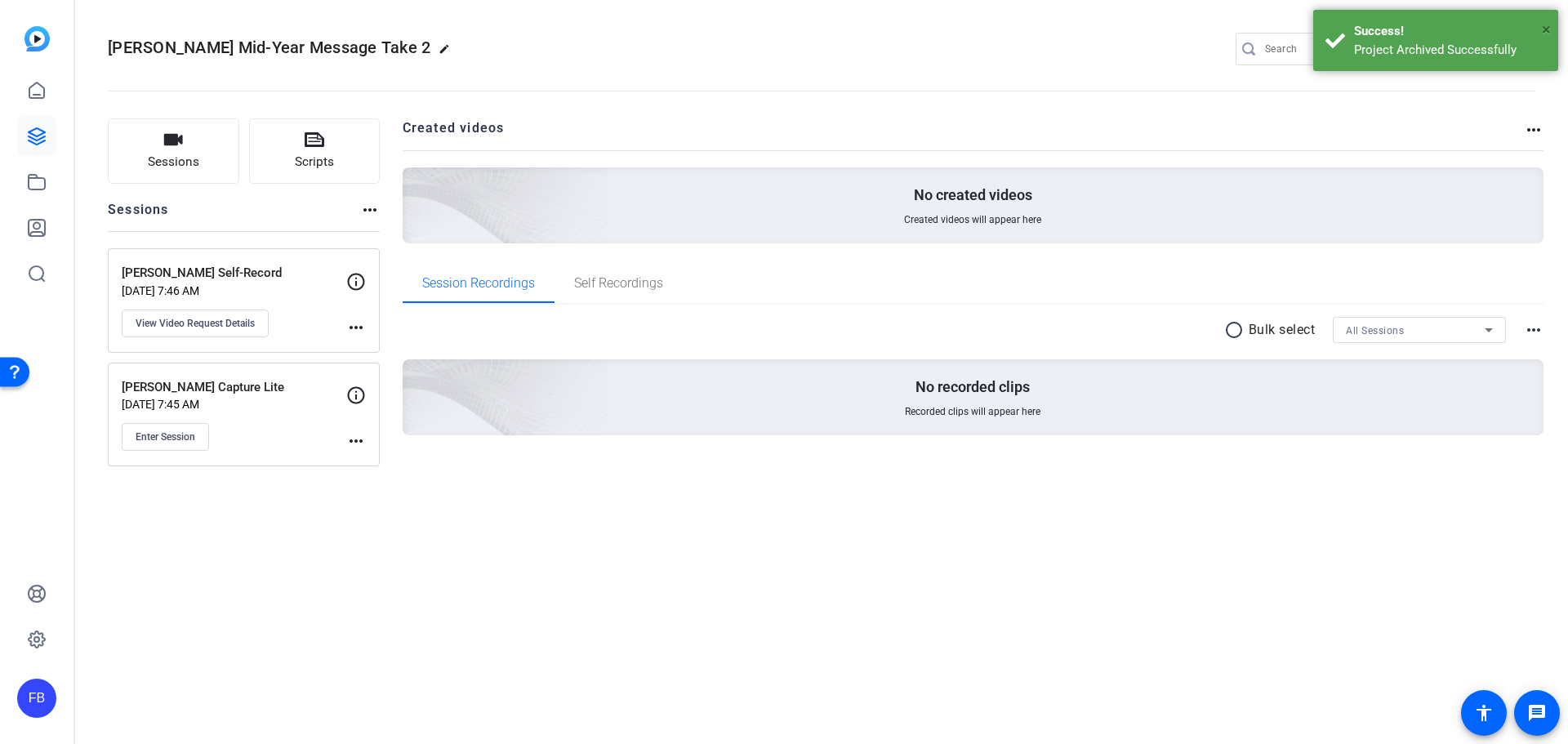
click at [1549, 34] on span "×" at bounding box center [1546, 30] width 9 height 20
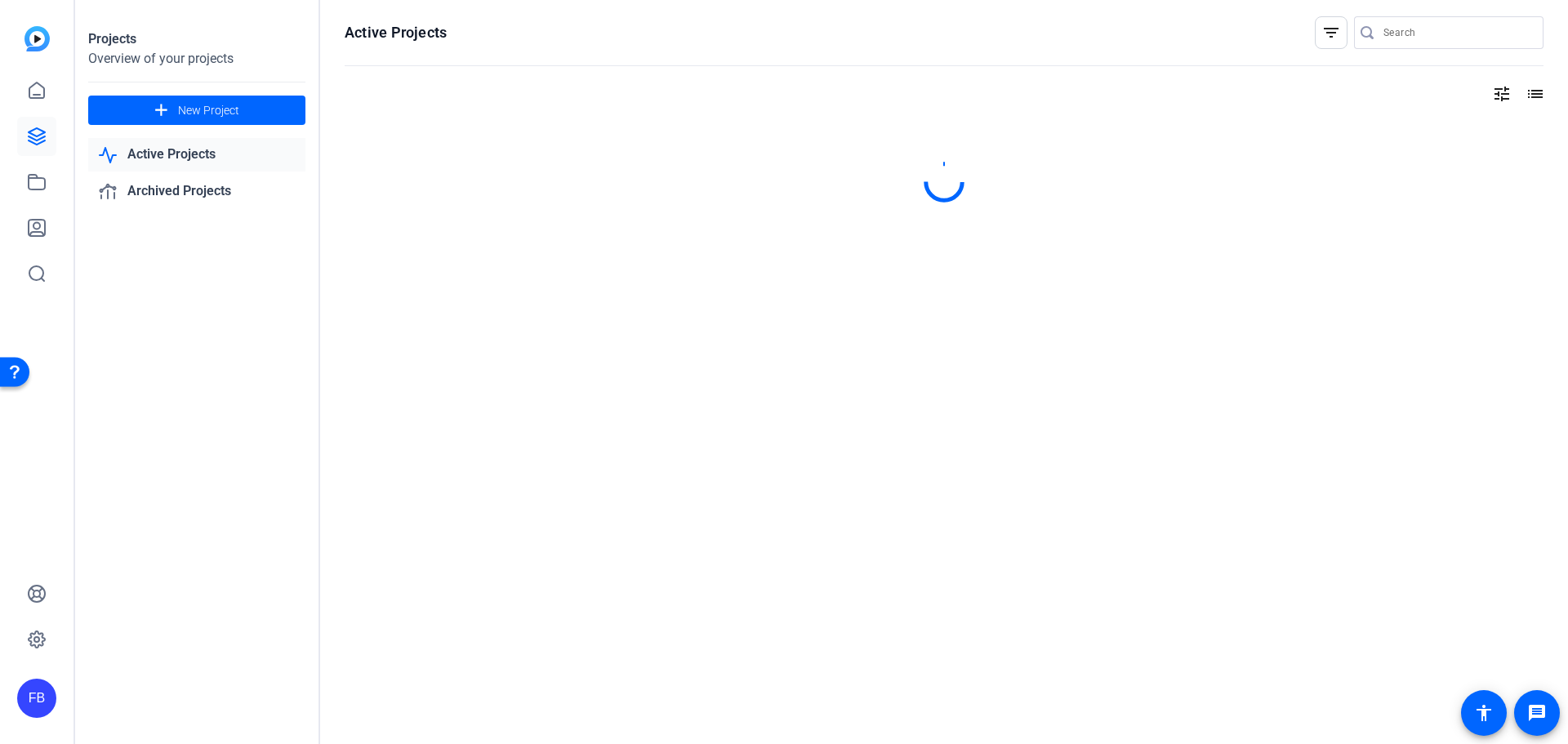
click at [171, 125] on span at bounding box center [196, 110] width 217 height 39
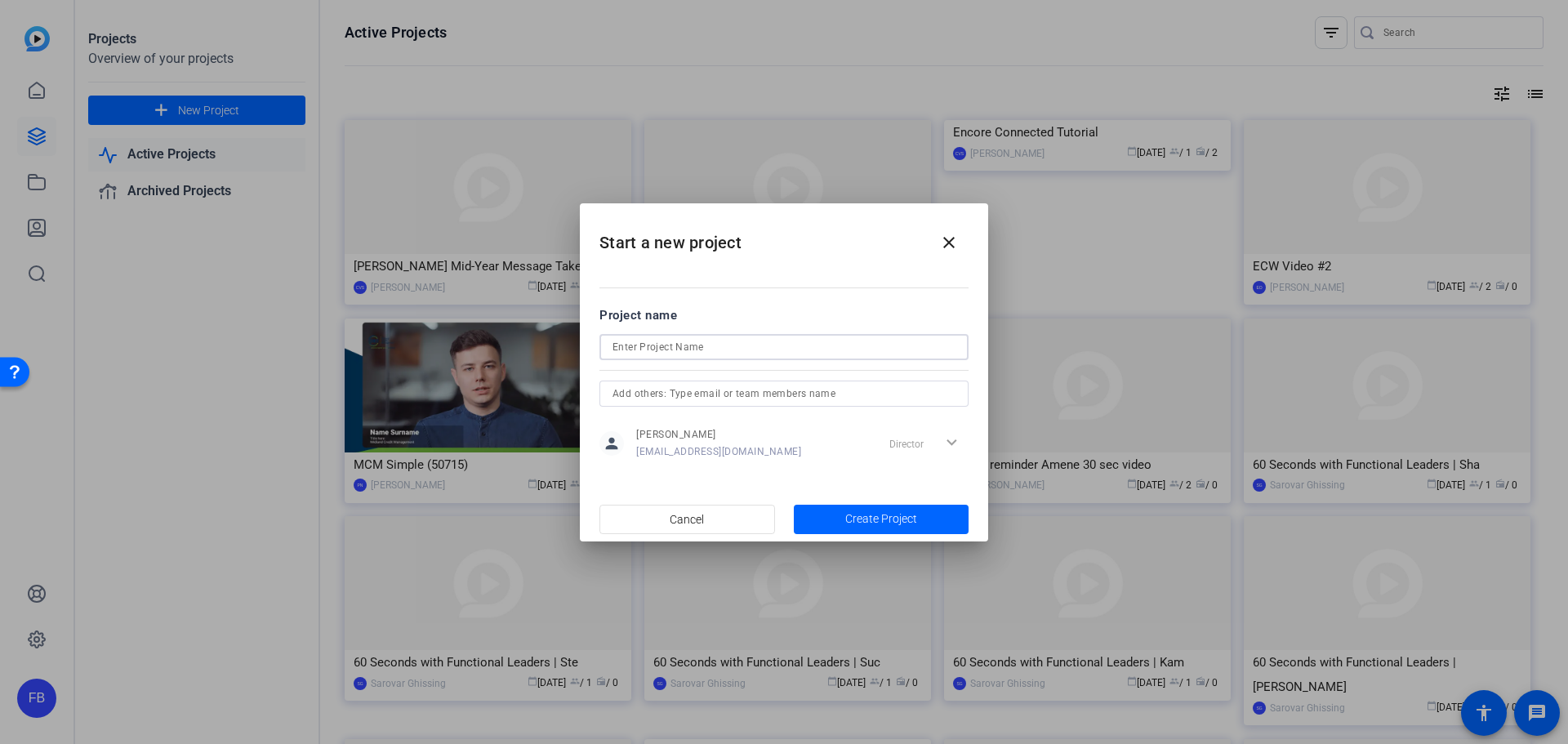
click at [710, 346] on input at bounding box center [784, 347] width 343 height 20
type input "Lorna + Faryar Test"
click at [707, 390] on input "text" at bounding box center [784, 394] width 343 height 20
type input "lorna"
drag, startPoint x: 658, startPoint y: 386, endPoint x: 500, endPoint y: 388, distance: 158.0
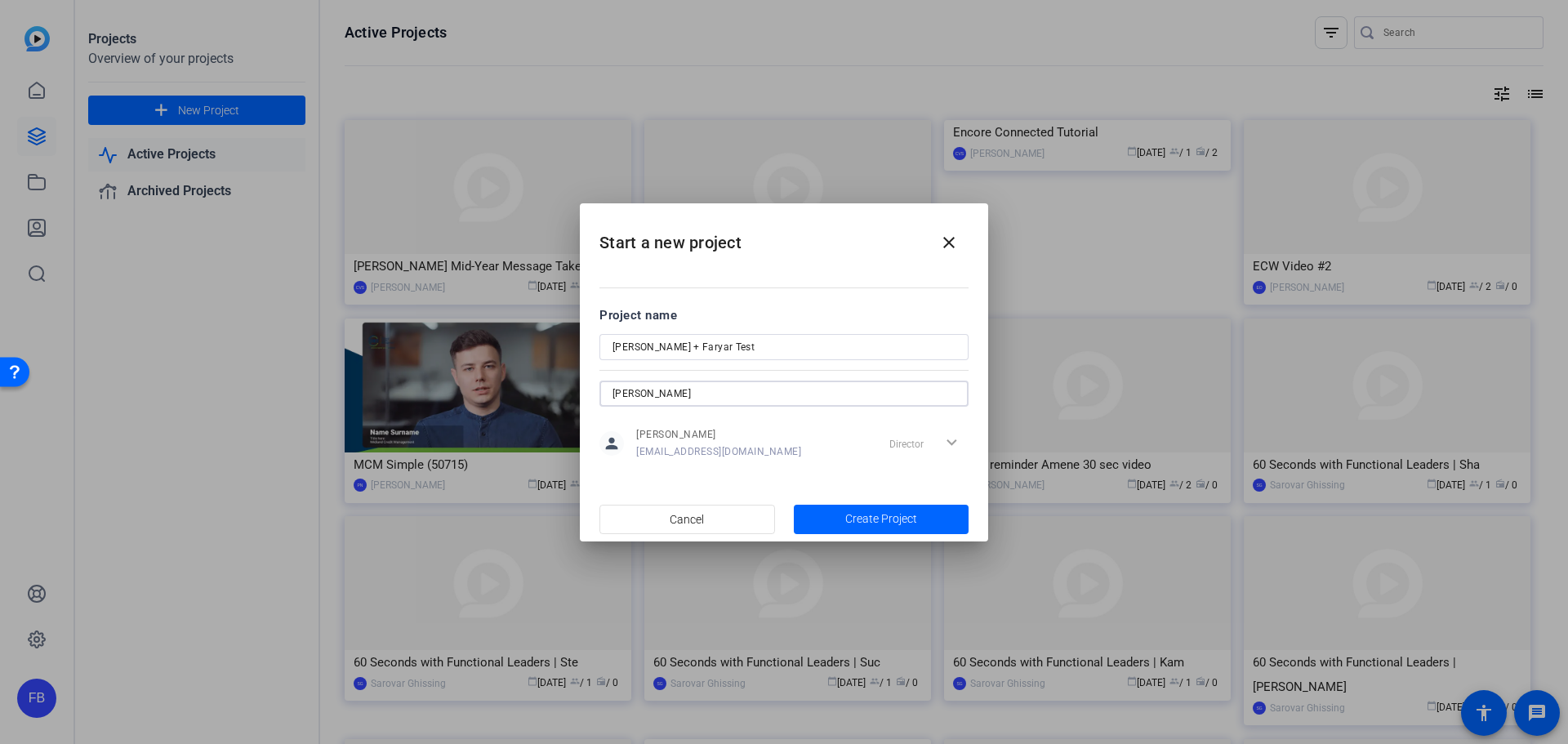
click at [500, 388] on div "Start a new project close Project name Lorna + Faryar Test lorna person Faryar …" at bounding box center [784, 372] width 1568 height 744
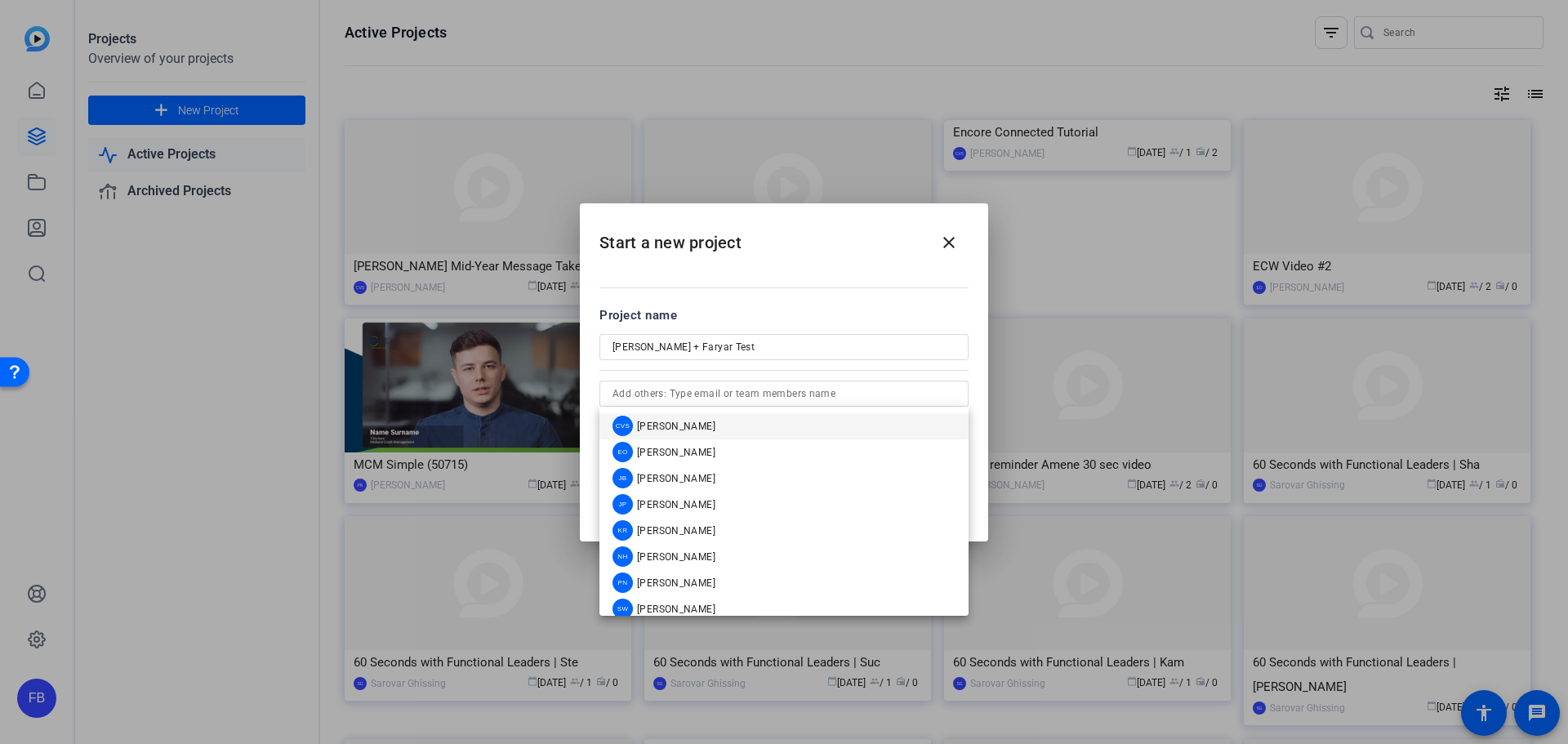
click at [925, 299] on mat-dialog-content "Project name Lorna + Faryar Test person Faryar Borhani Faryar.Borhani@mcmcg.com…" at bounding box center [784, 383] width 409 height 227
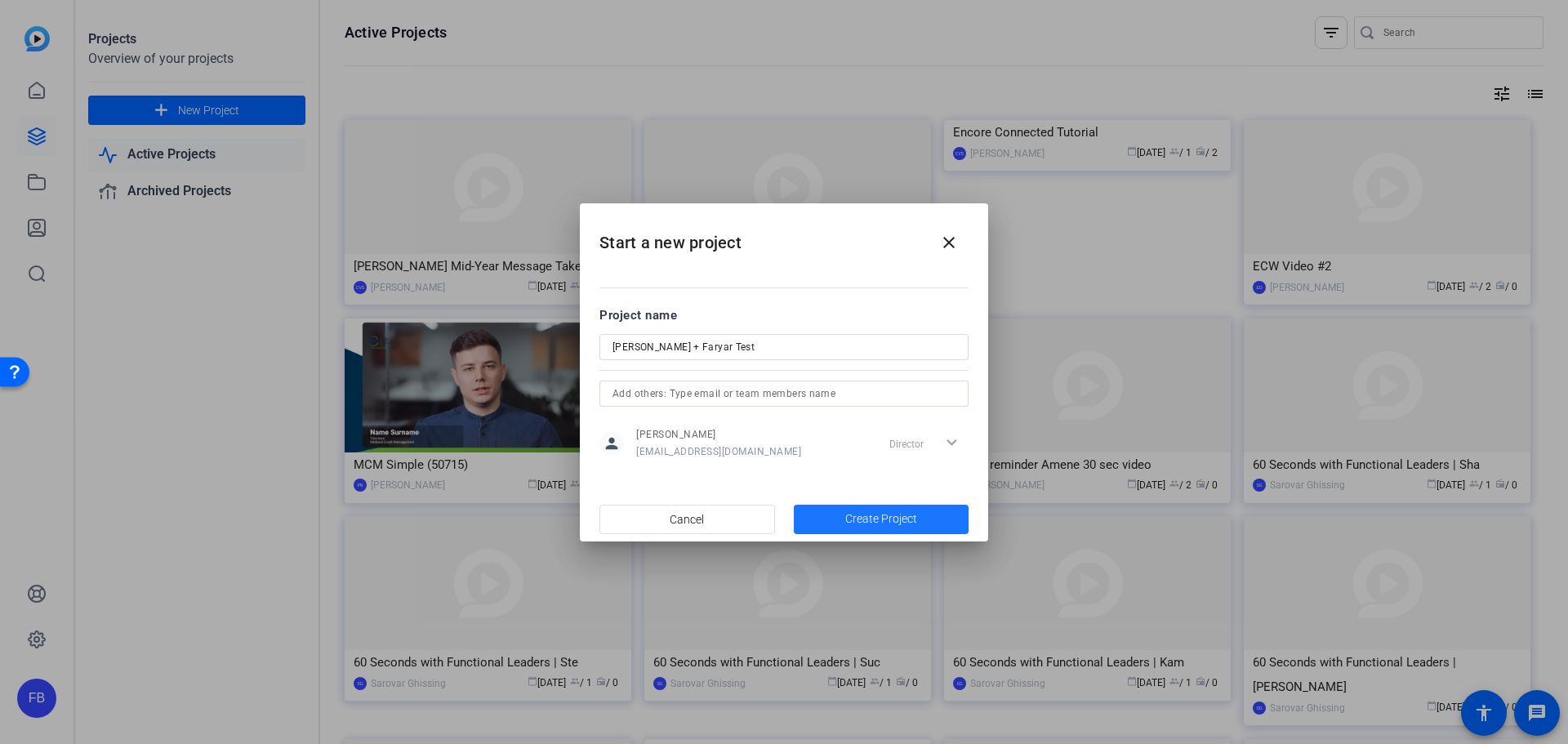
click at [928, 524] on span "button" at bounding box center [881, 519] width 176 height 39
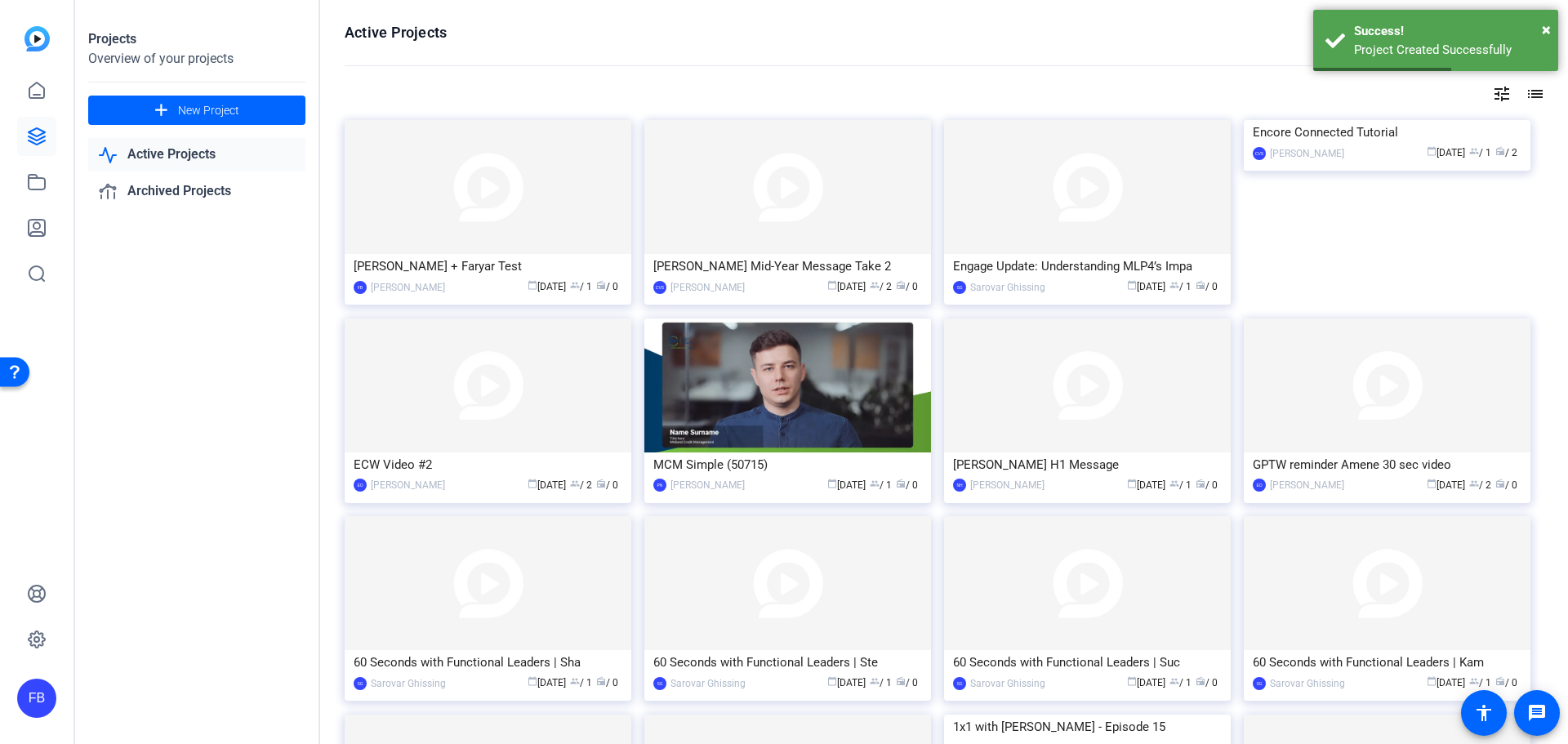
click at [521, 236] on img at bounding box center [488, 186] width 286 height 134
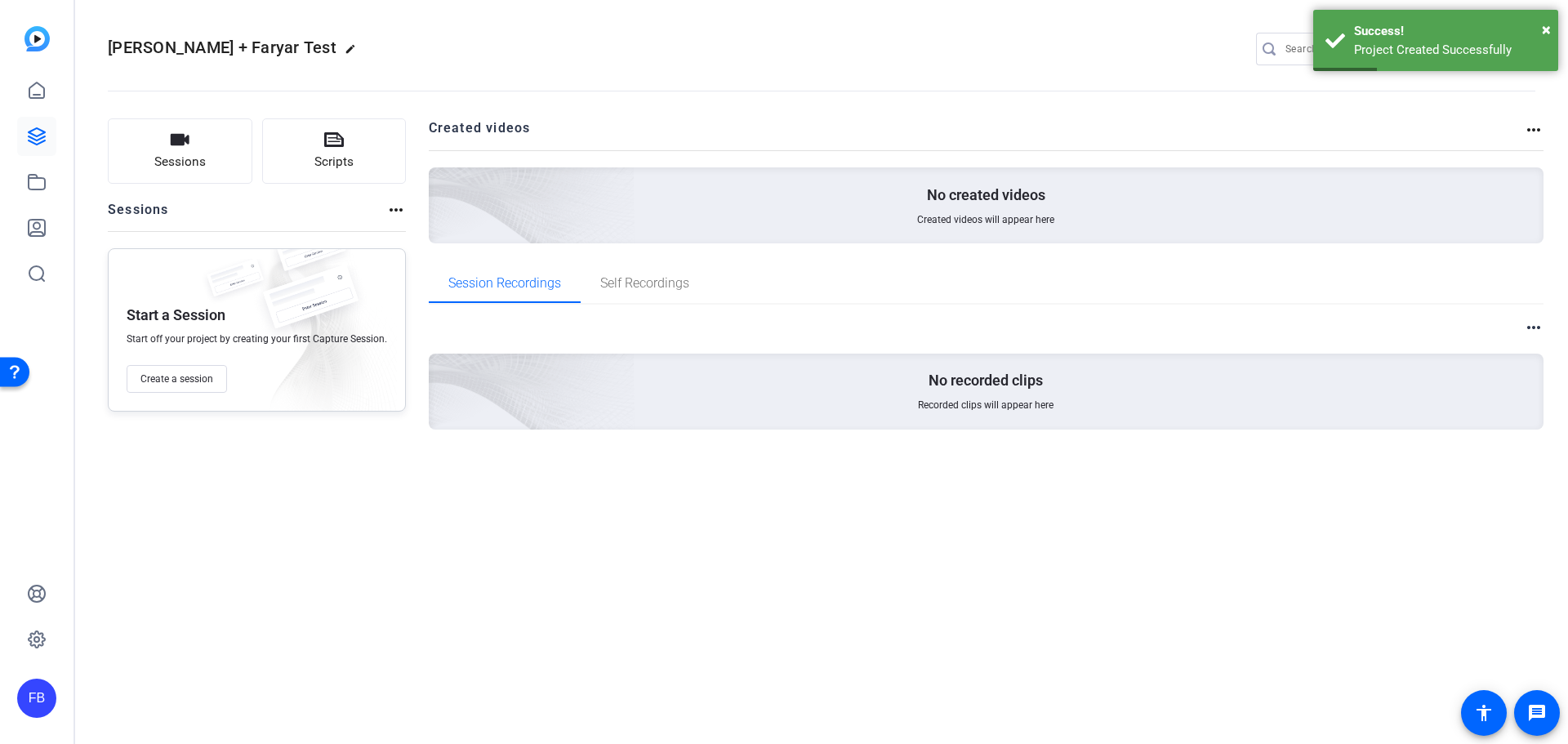
click at [198, 378] on span "Create a session" at bounding box center [176, 379] width 72 height 13
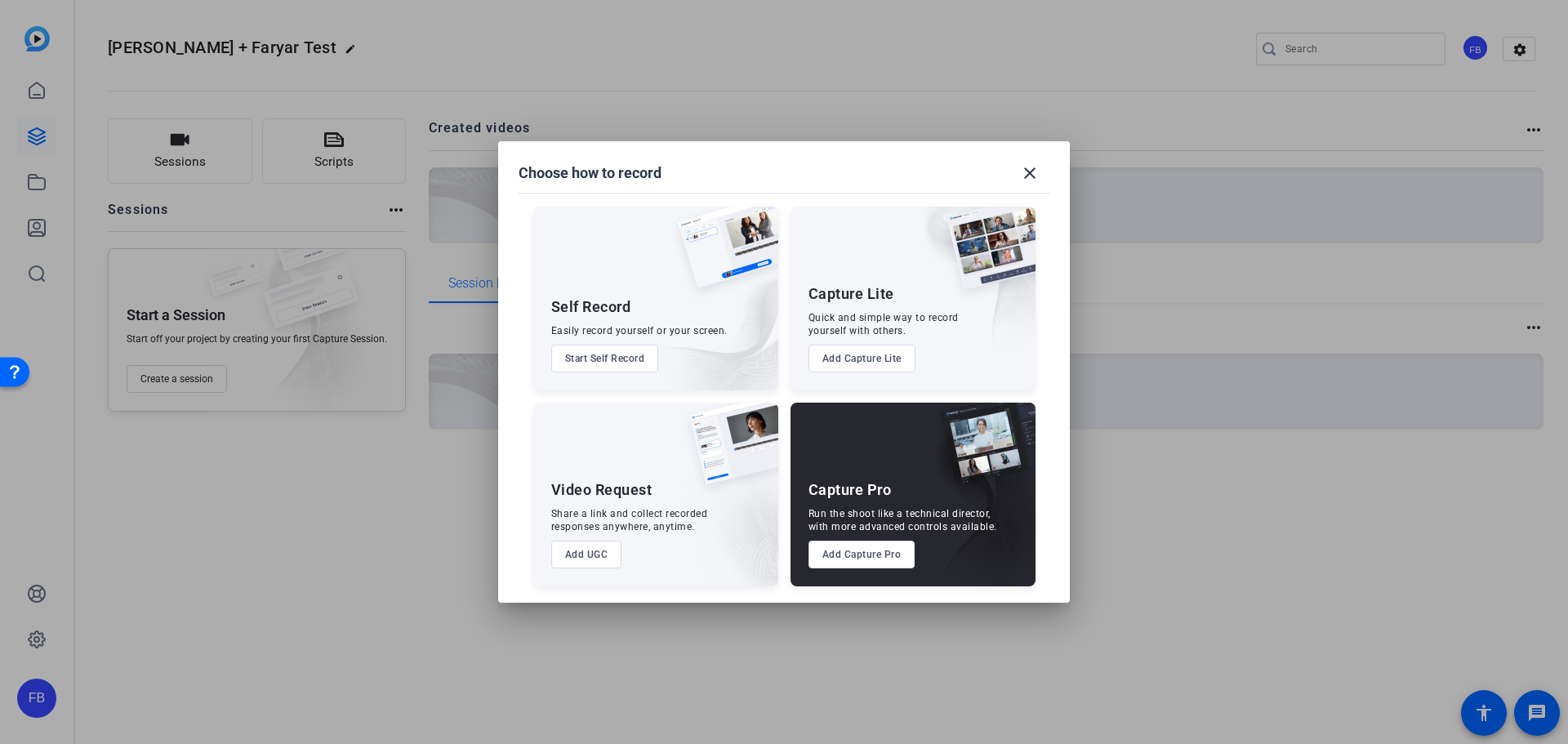
click at [867, 562] on button "Add Capture Pro" at bounding box center [861, 554] width 107 height 27
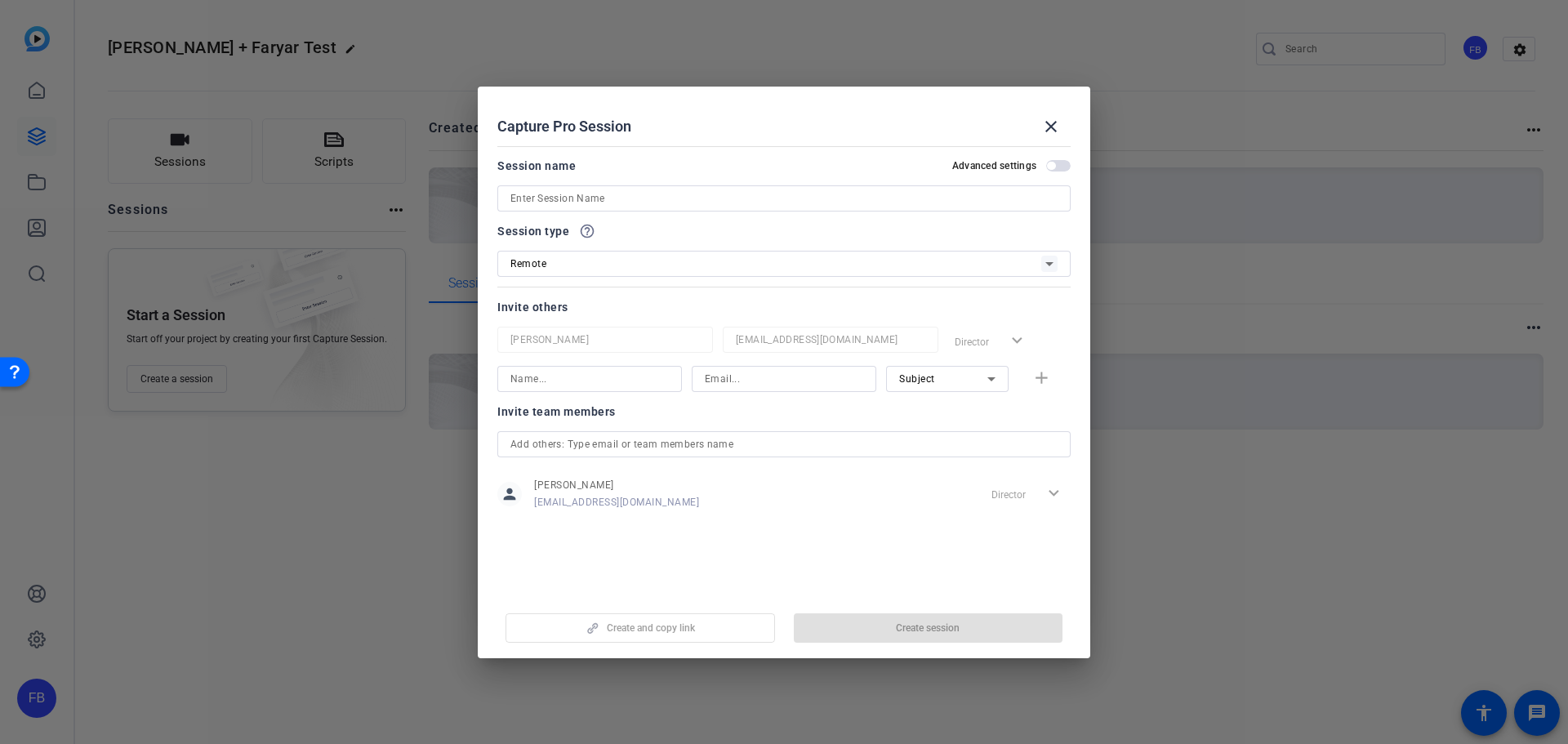
click at [641, 198] on input at bounding box center [783, 199] width 547 height 20
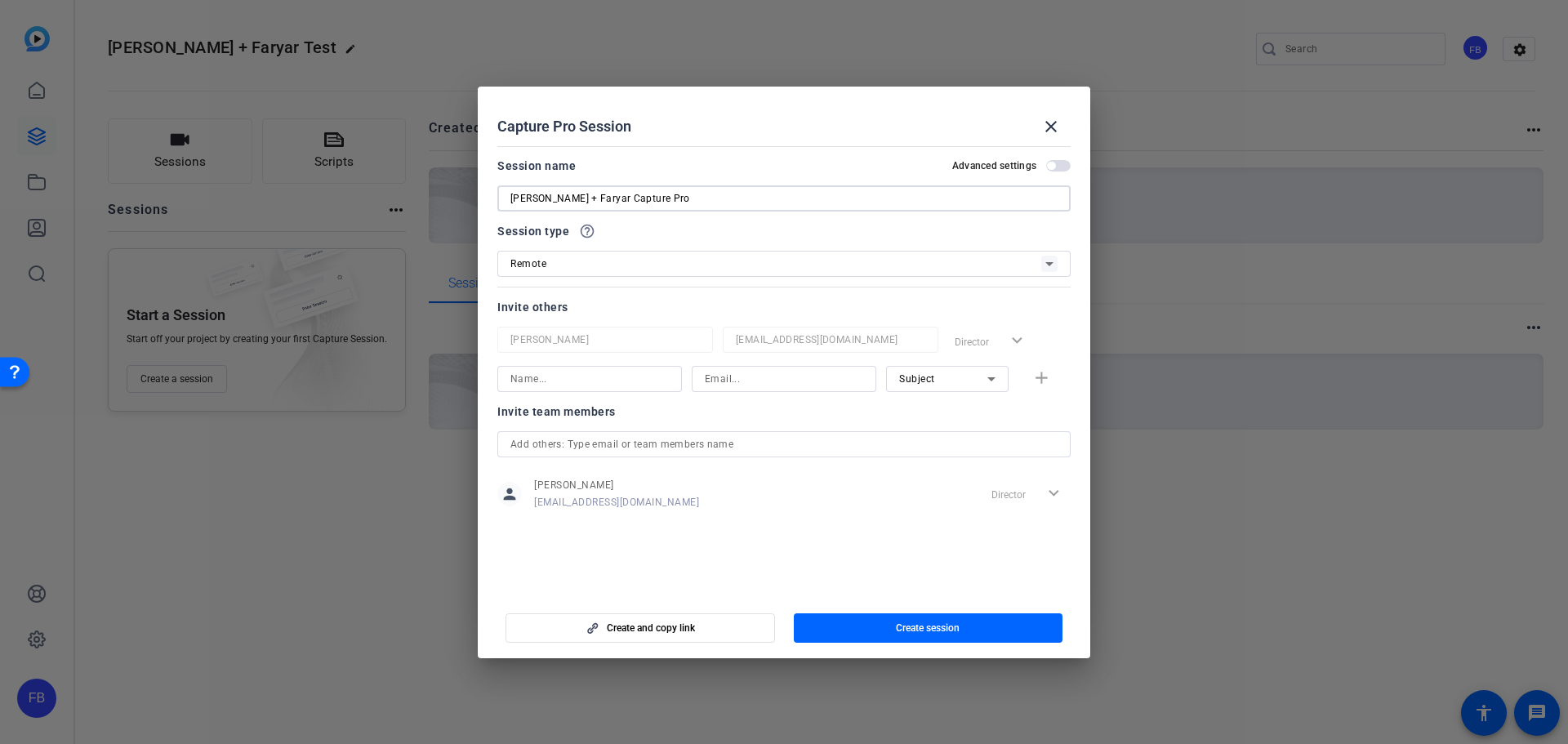
type input "Lorna + Faryar Capture Pro"
click at [614, 382] on input at bounding box center [589, 379] width 158 height 20
type input "Lorna"
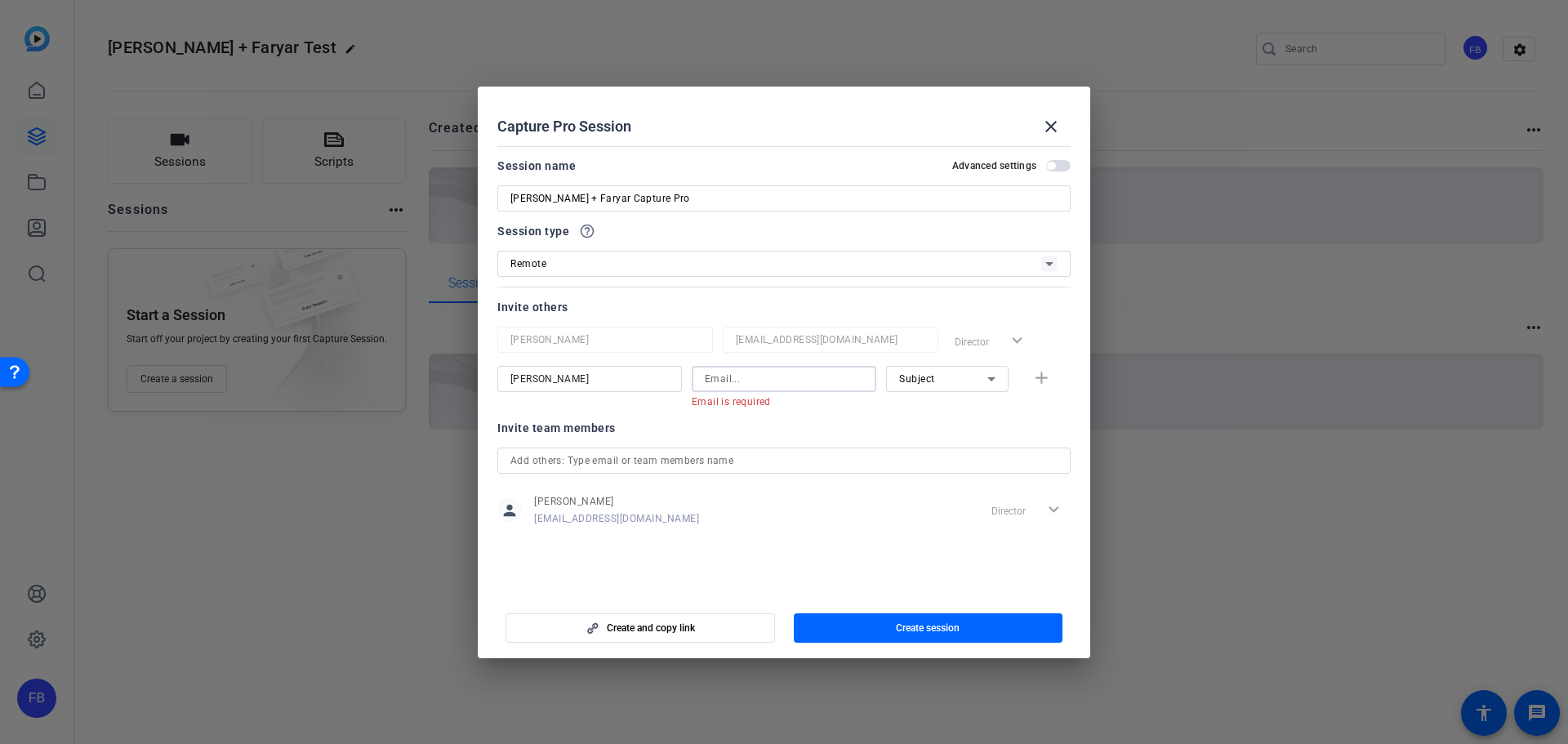
paste input "Lorna McLoughlin <lmcloughlin@cabotfinancial.com>"
drag, startPoint x: 706, startPoint y: 380, endPoint x: 563, endPoint y: 377, distance: 143.0
click at [563, 377] on div "Lorna Lorna McLoughlin <lmcloughlin@cabotfinancial.com> Email must be a valid e…" at bounding box center [784, 387] width 573 height 42
click at [857, 381] on input "Lorna McLoughlin <lmcloughlin@cabotfinancial.com>" at bounding box center [784, 379] width 158 height 20
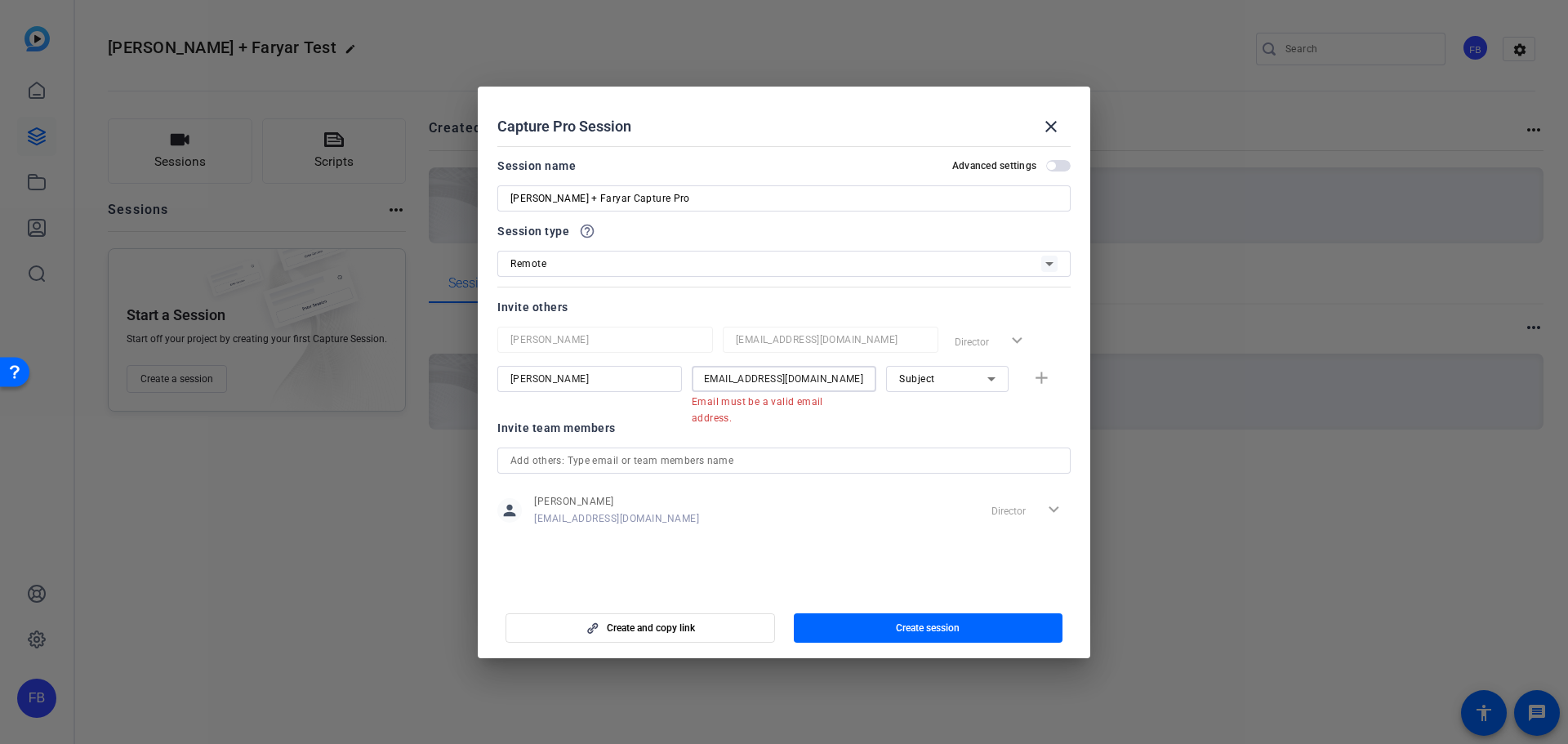
scroll to position [0, 85]
click at [851, 377] on input "Lorna McLoughlin <lmcloughlin@cabotfinancial.com" at bounding box center [784, 379] width 158 height 20
drag, startPoint x: 711, startPoint y: 375, endPoint x: 612, endPoint y: 378, distance: 99.0
click at [612, 378] on div "Lorna Lorna McLoughlin <lmcloughlin@cabotfinancial.com Email must be a valid em…" at bounding box center [784, 387] width 573 height 42
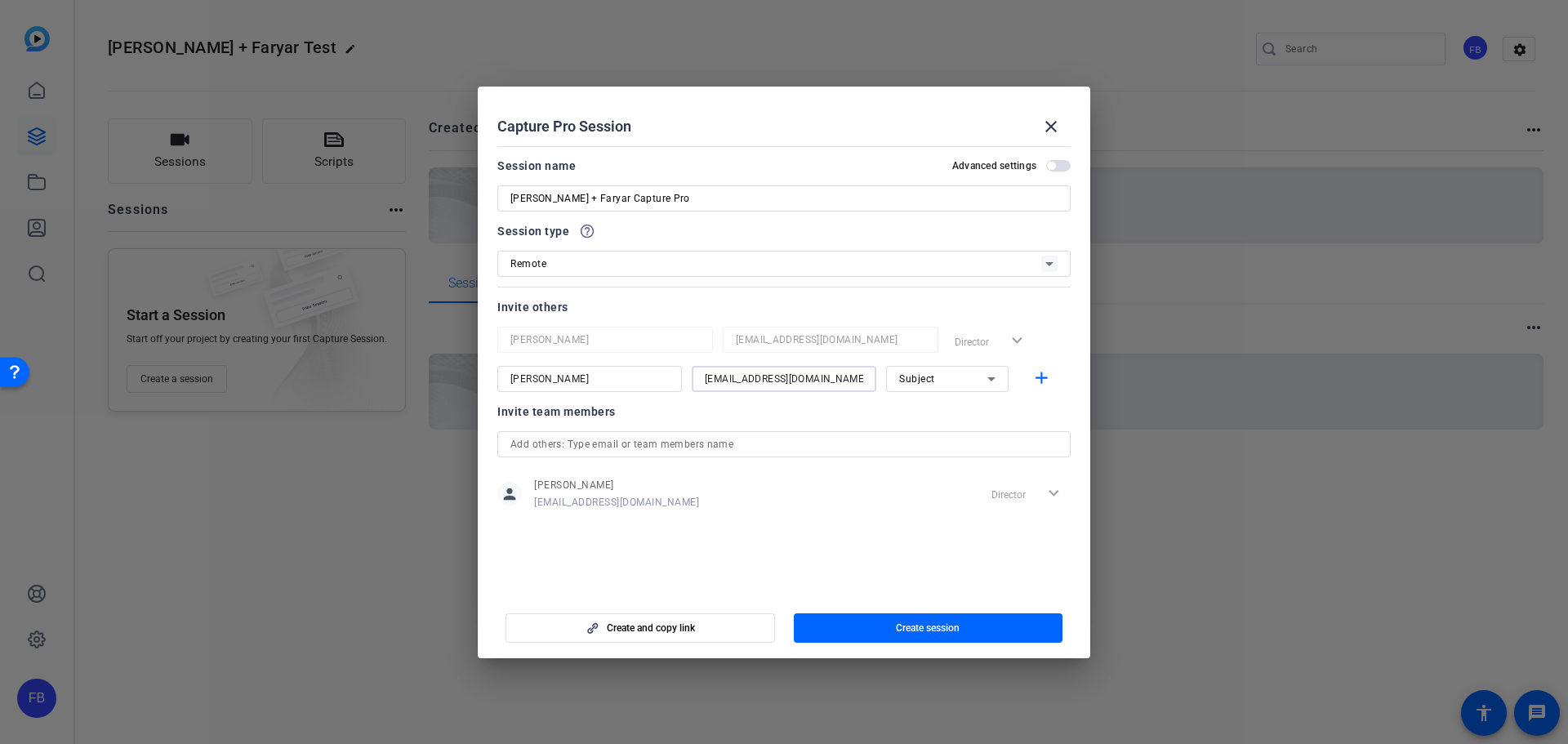
type input "lmcloughlin@cabotfinancial.com"
click at [977, 414] on div "Invite team members" at bounding box center [784, 412] width 573 height 20
click at [1041, 379] on mat-icon "add" at bounding box center [1041, 379] width 21 height 21
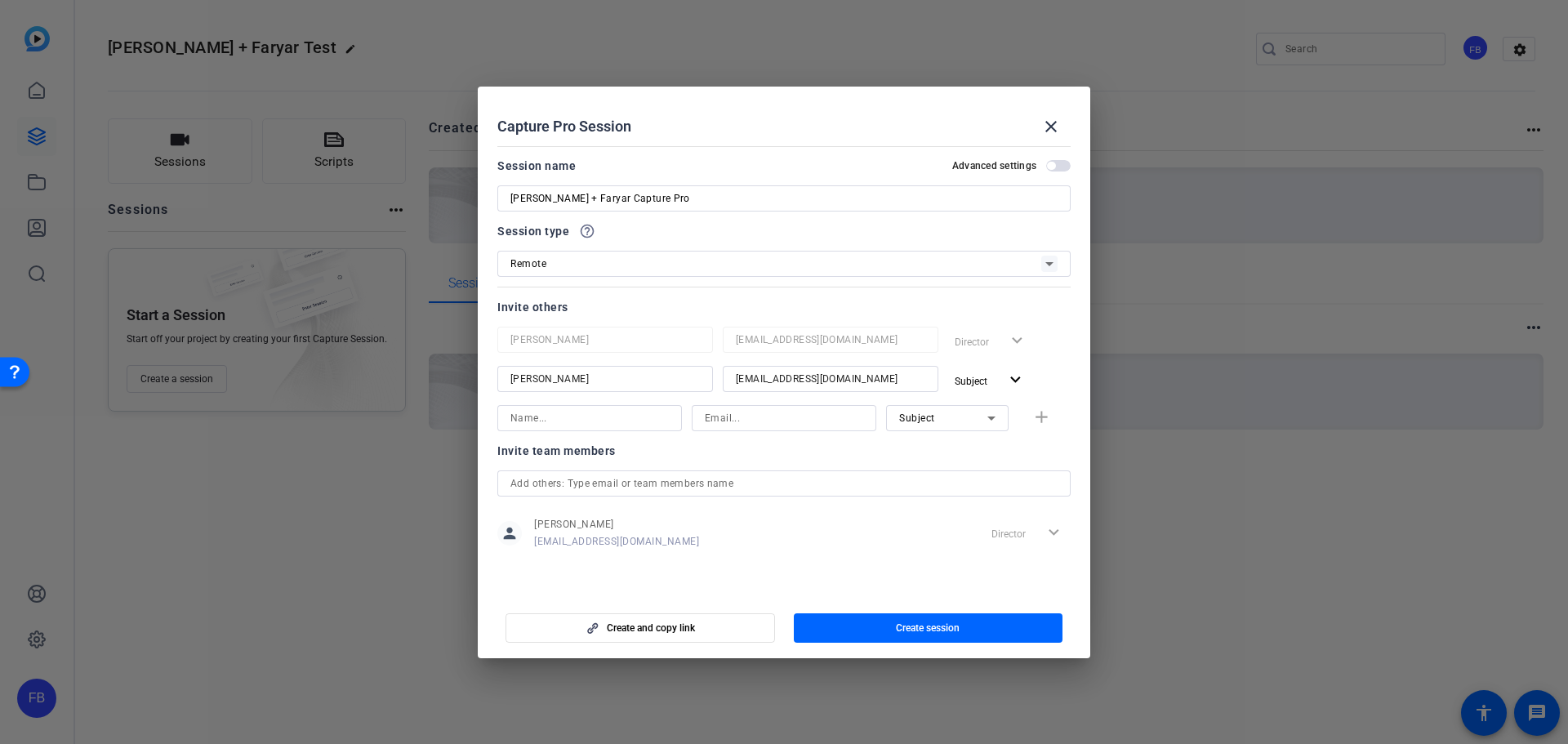
click at [871, 627] on span "button" at bounding box center [929, 627] width 270 height 39
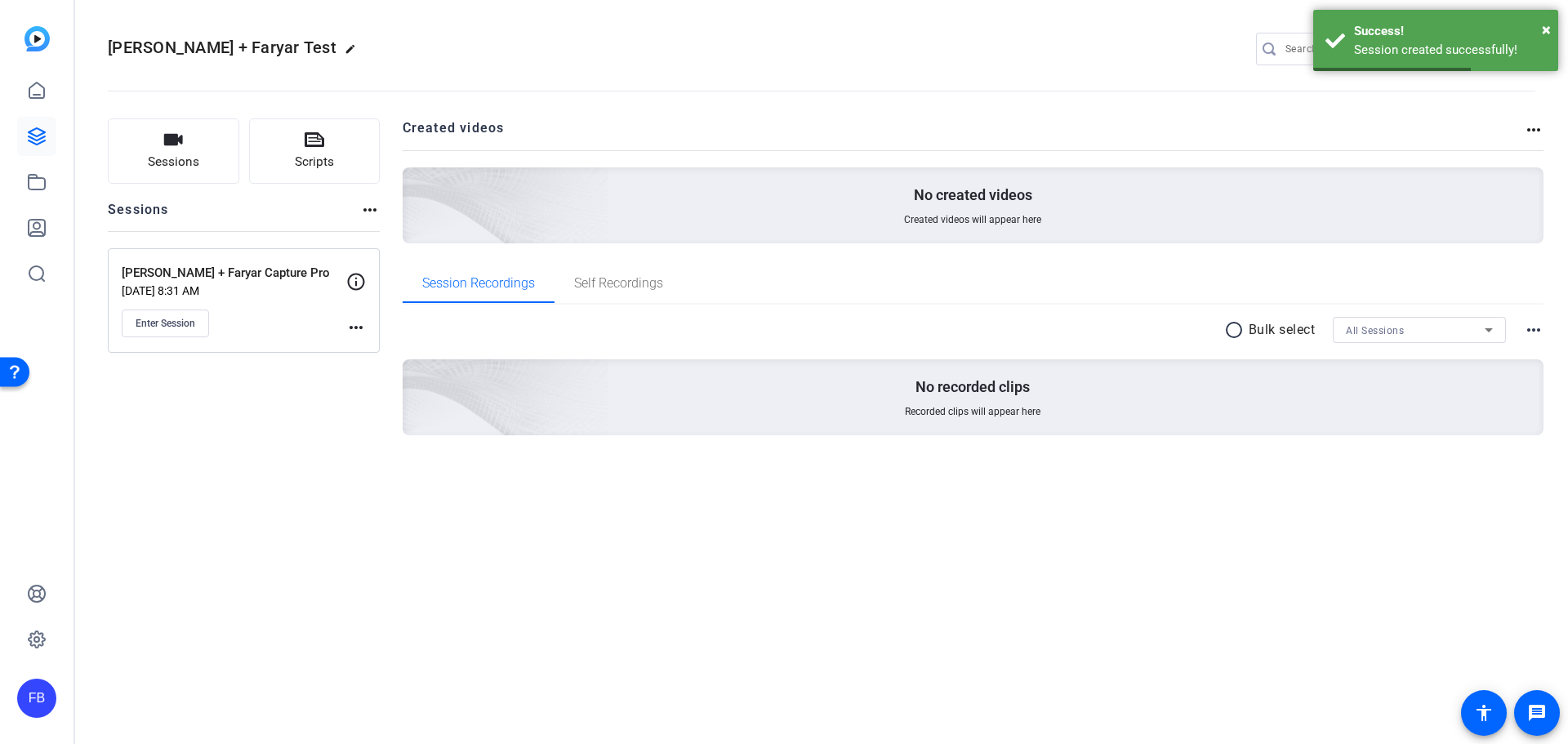
click at [186, 330] on button "Enter Session" at bounding box center [165, 323] width 87 height 27
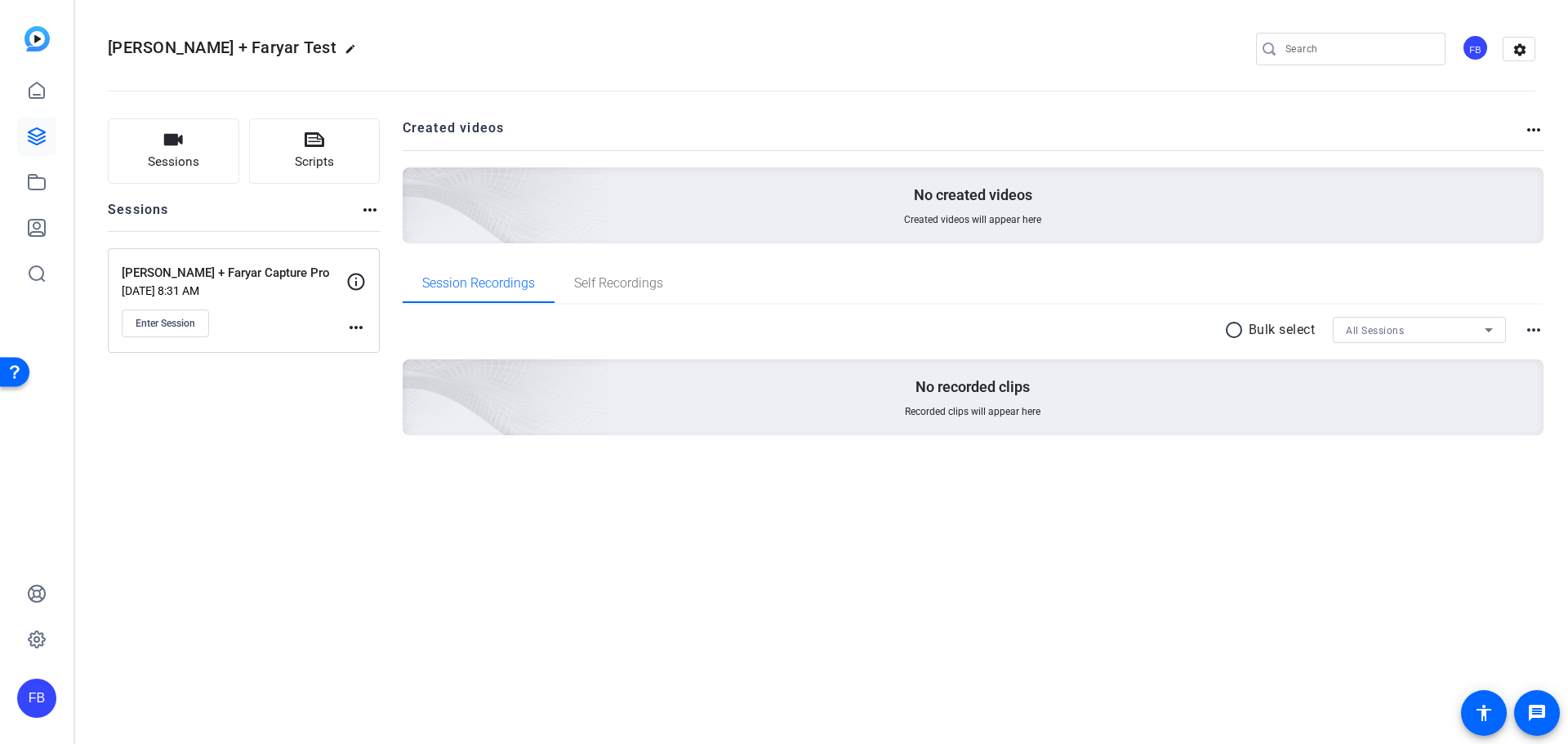
click at [208, 490] on div "Sessions Scripts Sessions more_horiz Lorna + Faryar Capture Pro Aug 26, 2025 @ …" at bounding box center [821, 303] width 1493 height 410
click at [174, 160] on span "Sessions" at bounding box center [174, 161] width 52 height 19
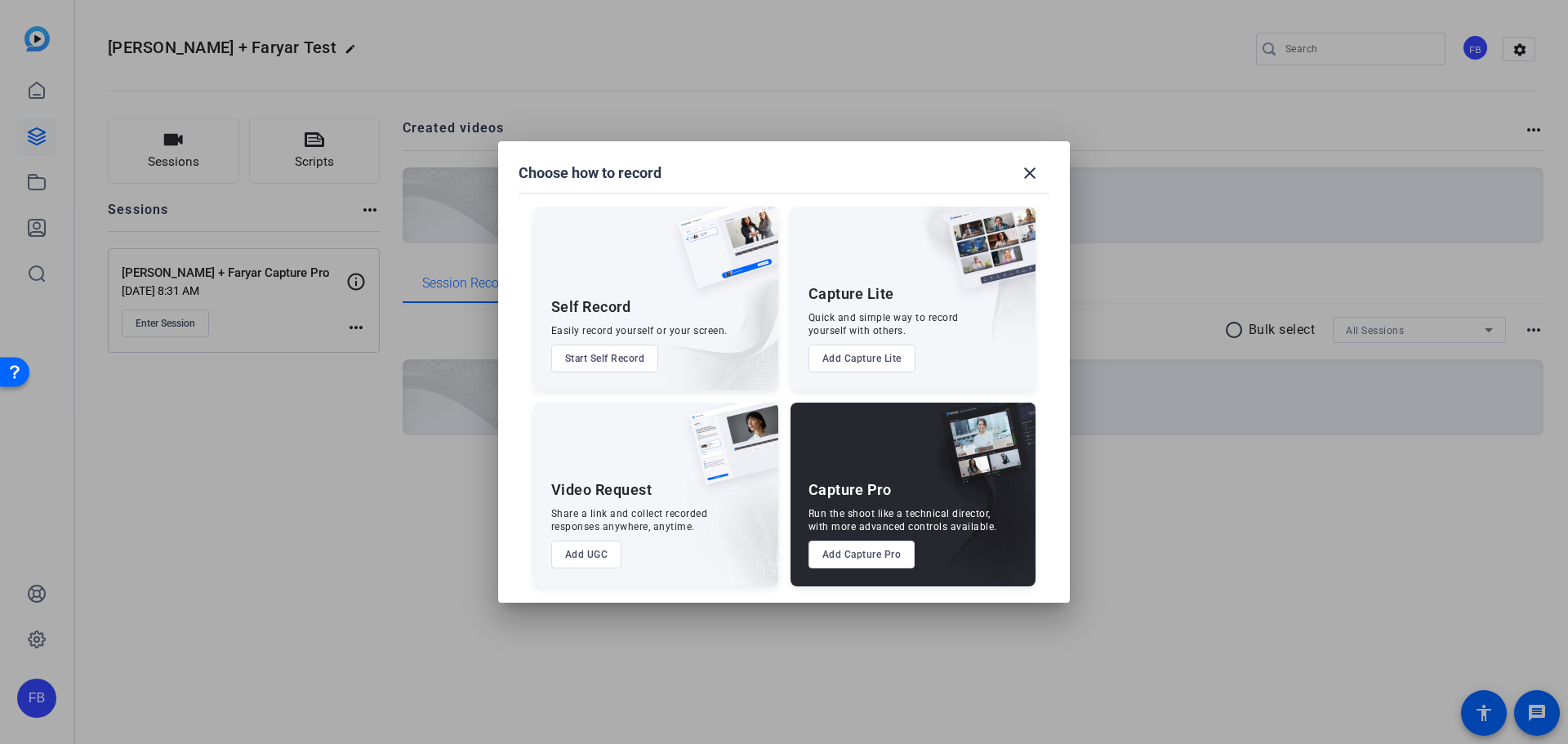
click at [886, 350] on button "Add Capture Lite" at bounding box center [861, 358] width 107 height 27
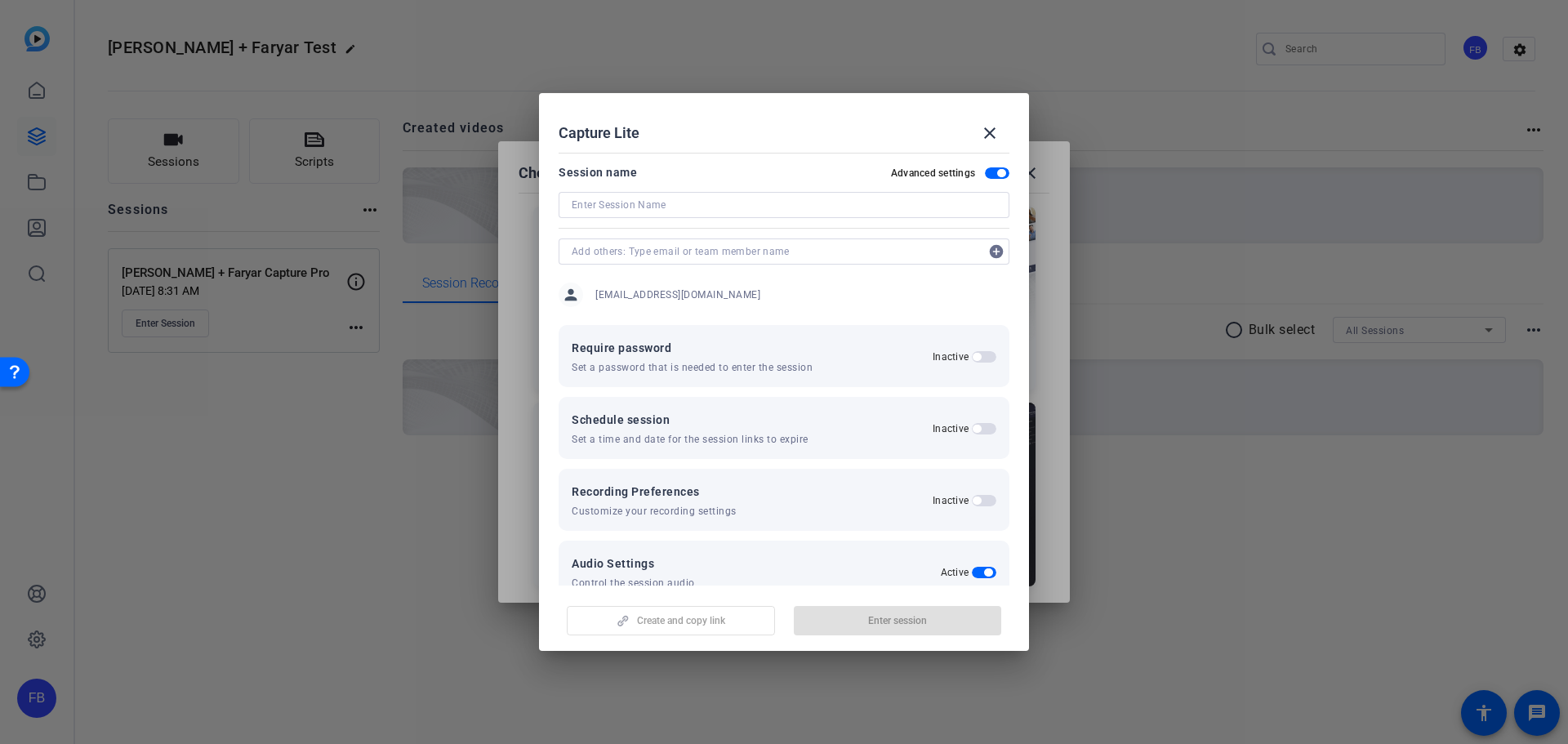
click at [1003, 133] on span at bounding box center [990, 132] width 39 height 39
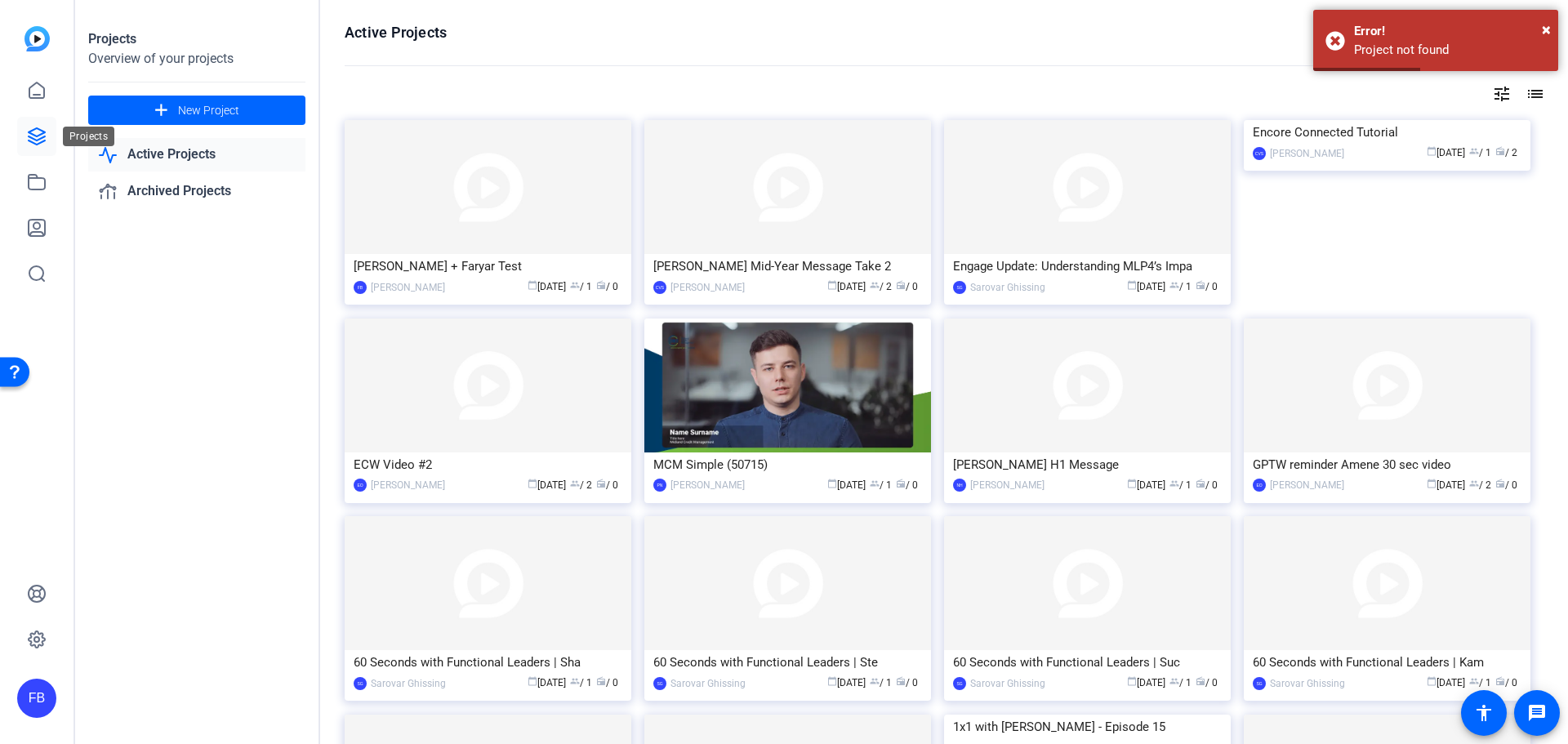
click at [37, 142] on icon at bounding box center [37, 136] width 20 height 20
click at [732, 214] on img at bounding box center [787, 186] width 286 height 134
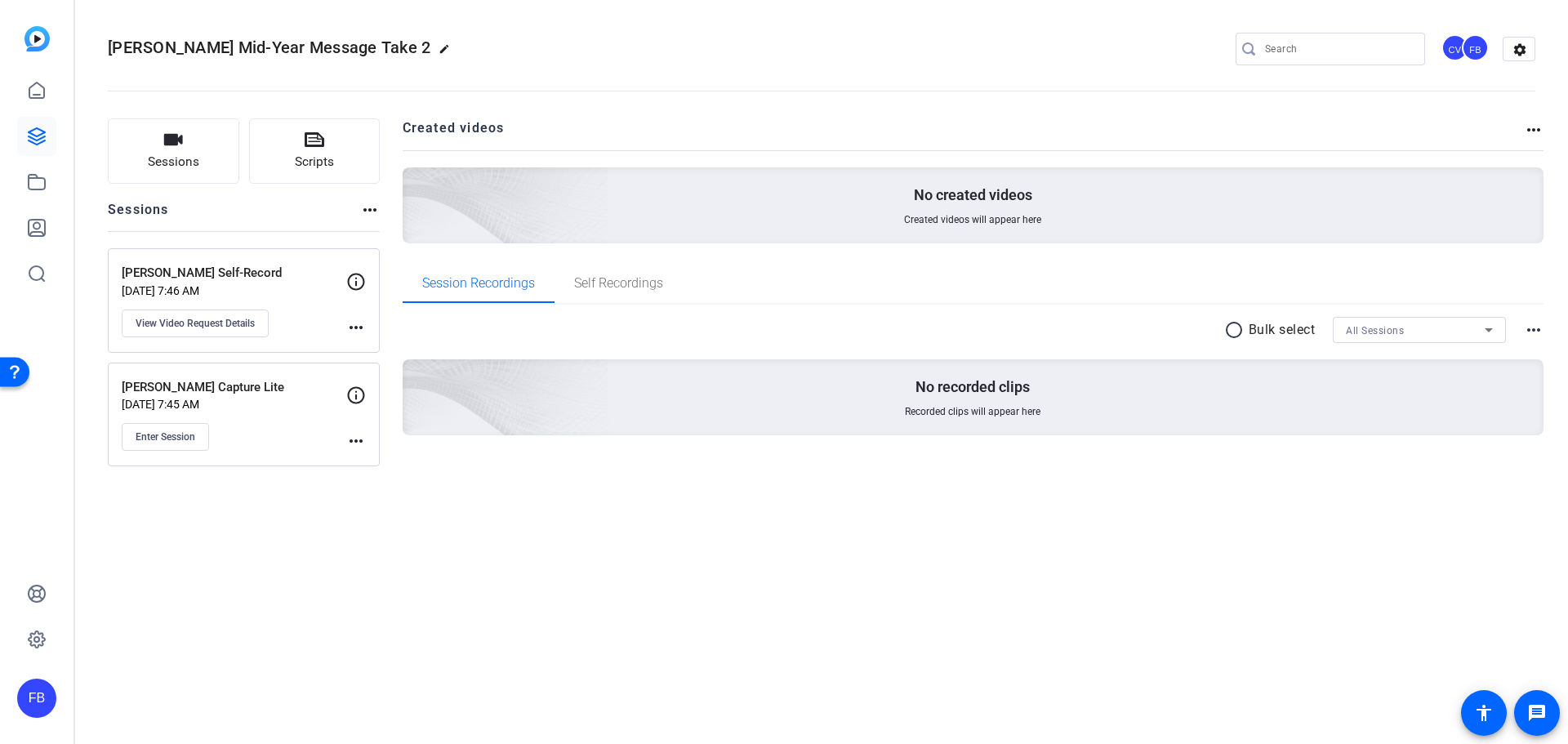
click at [191, 439] on span "Enter Session" at bounding box center [166, 437] width 60 height 13
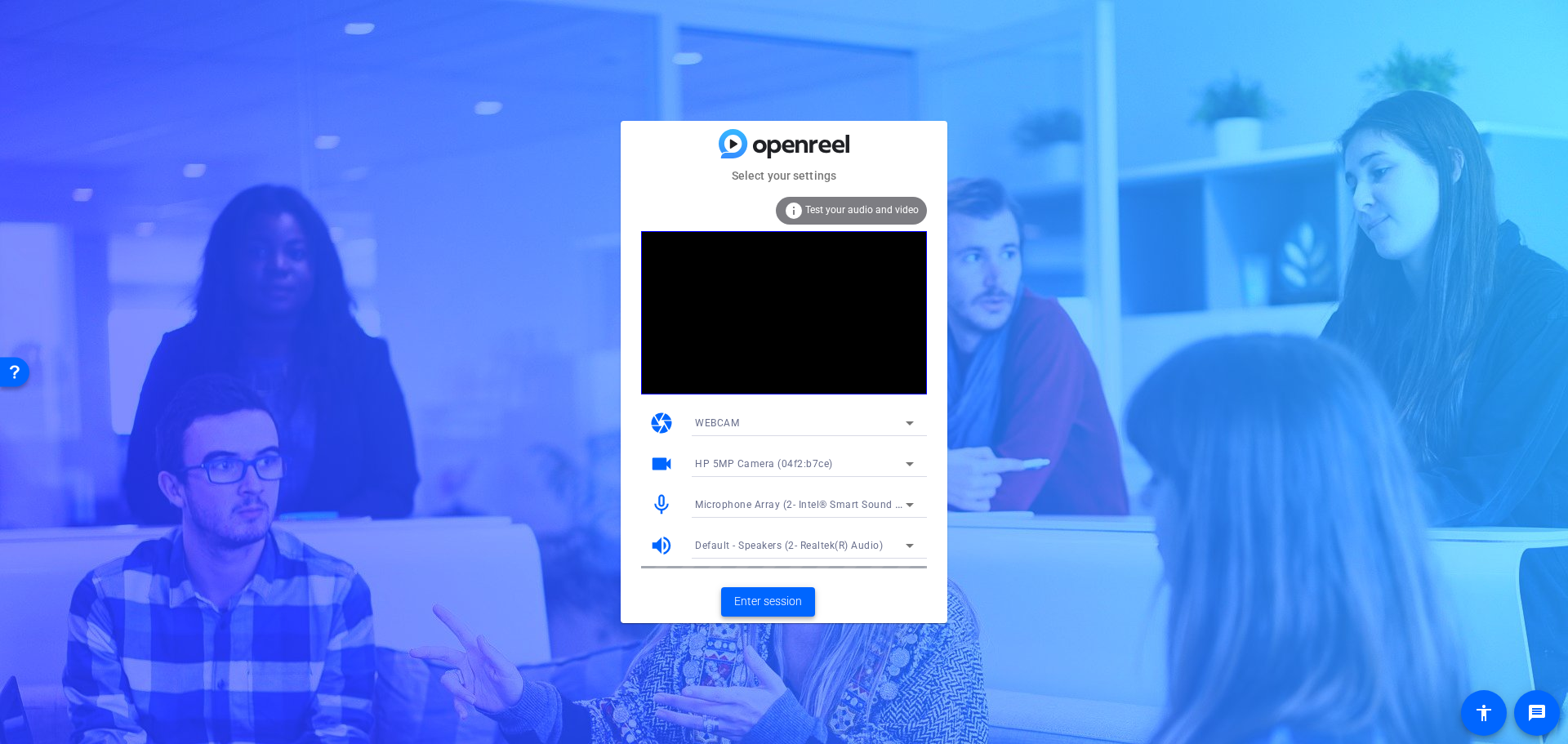
click at [785, 595] on span "Enter session" at bounding box center [767, 601] width 67 height 17
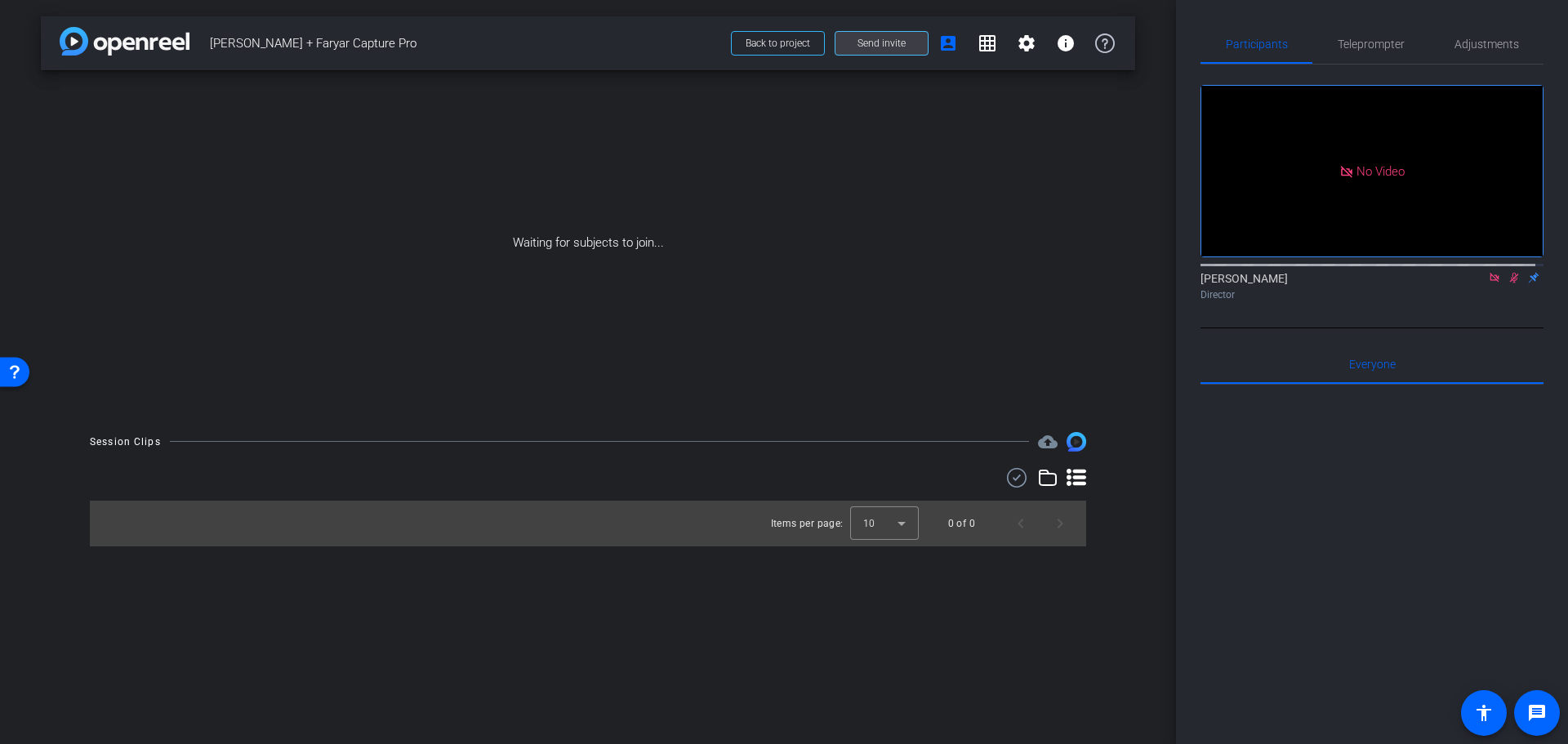
click at [892, 44] on span "Send invite" at bounding box center [881, 43] width 48 height 13
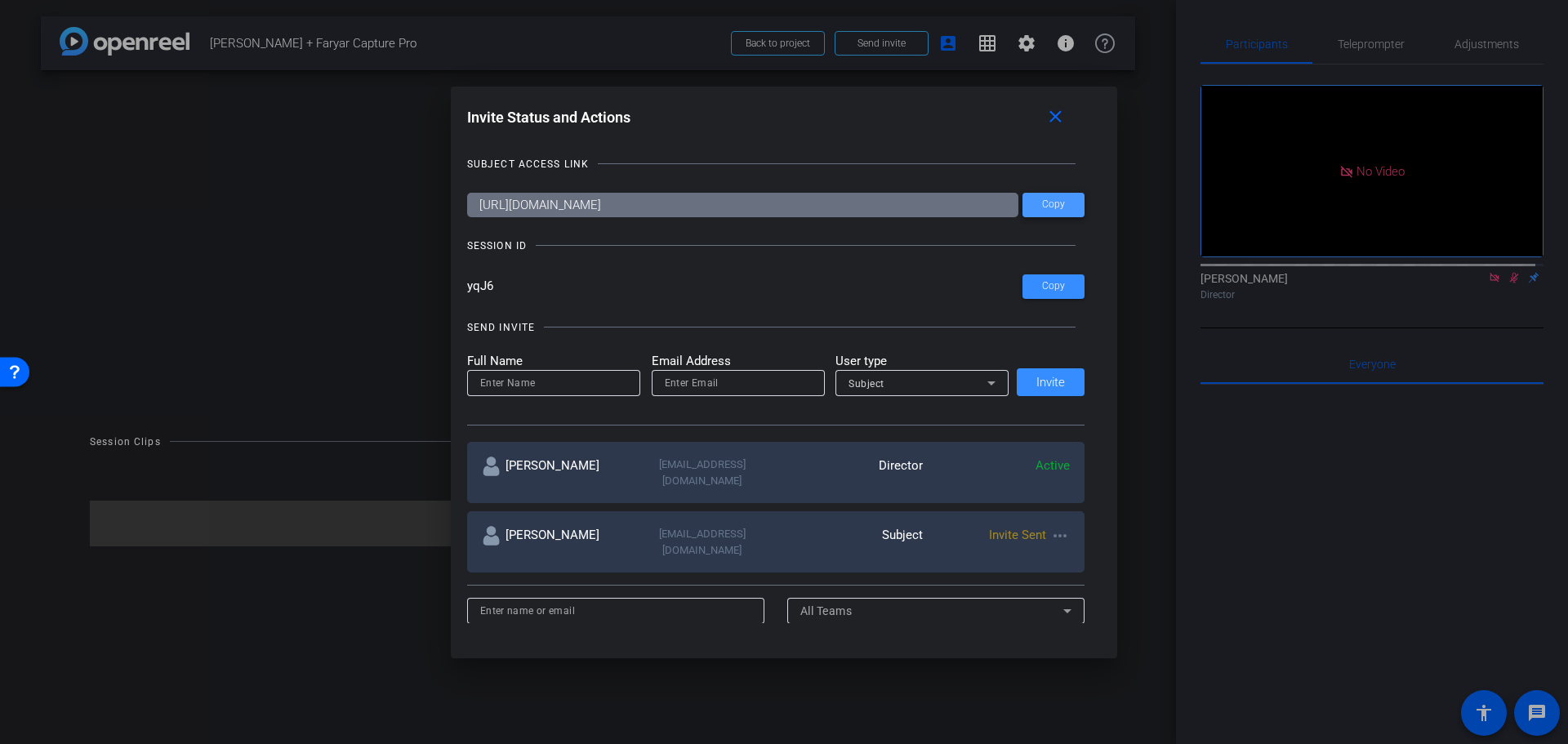
click at [1058, 212] on span at bounding box center [1054, 205] width 62 height 39
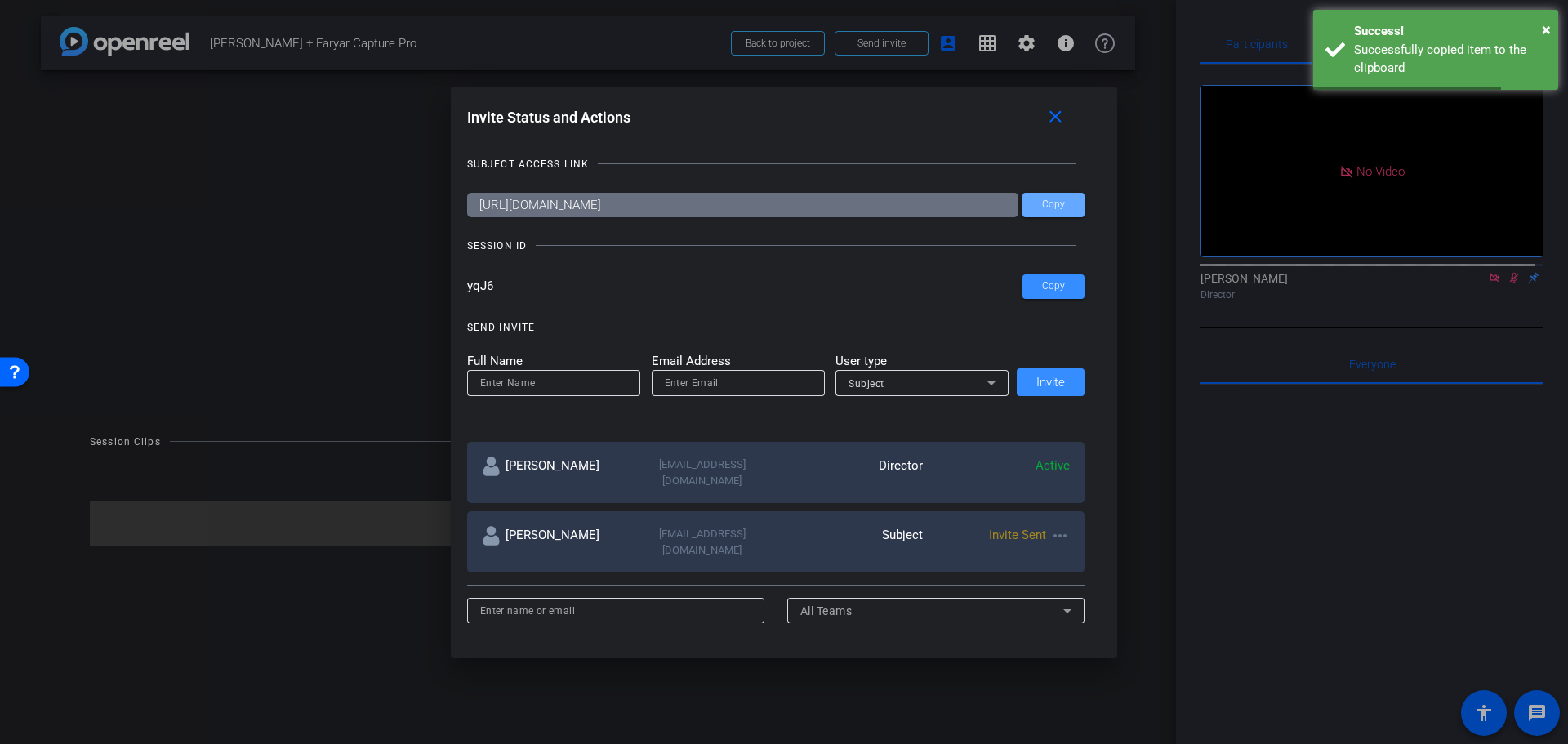
click at [1066, 118] on mat-icon "close" at bounding box center [1055, 117] width 21 height 21
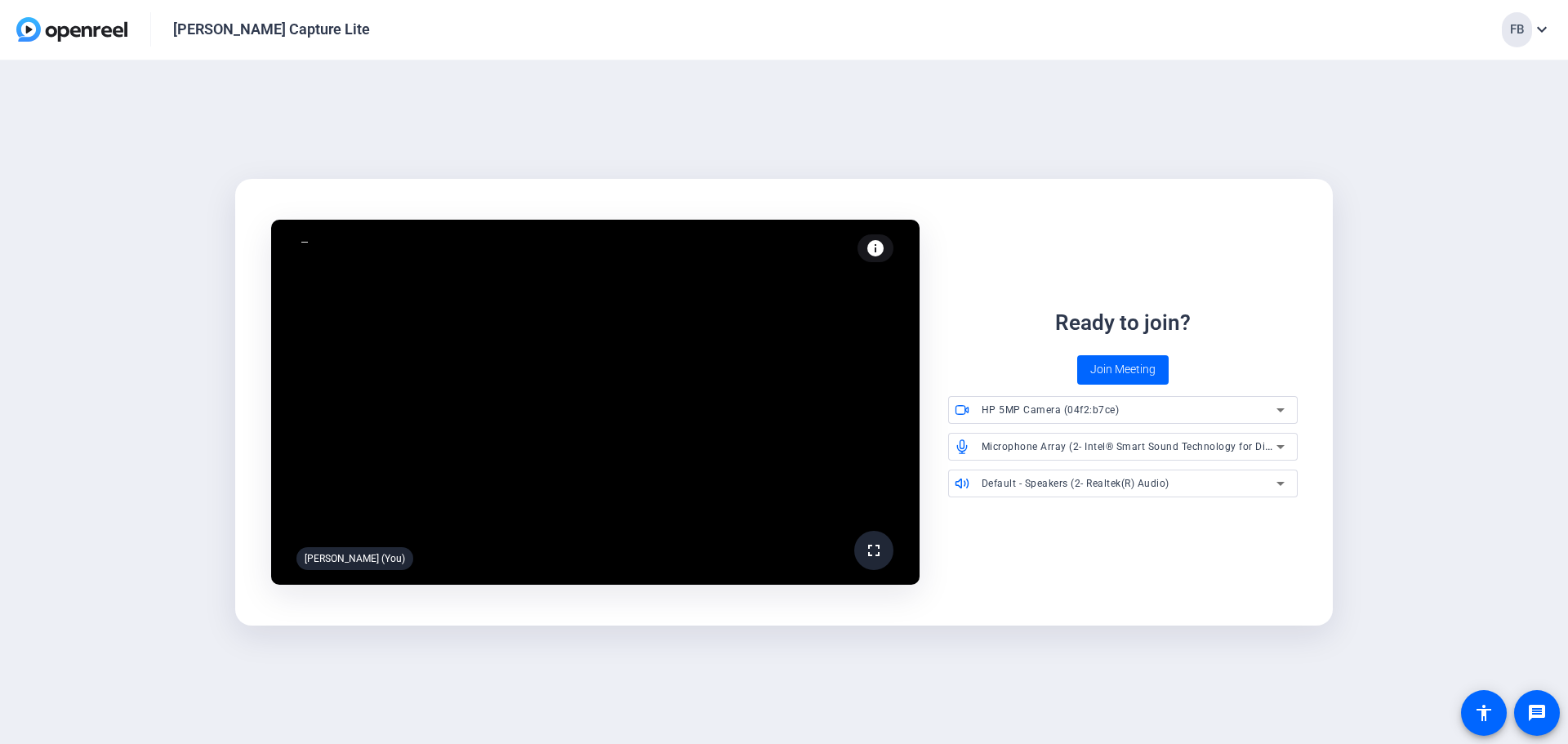
click at [1114, 355] on span at bounding box center [1123, 370] width 92 height 39
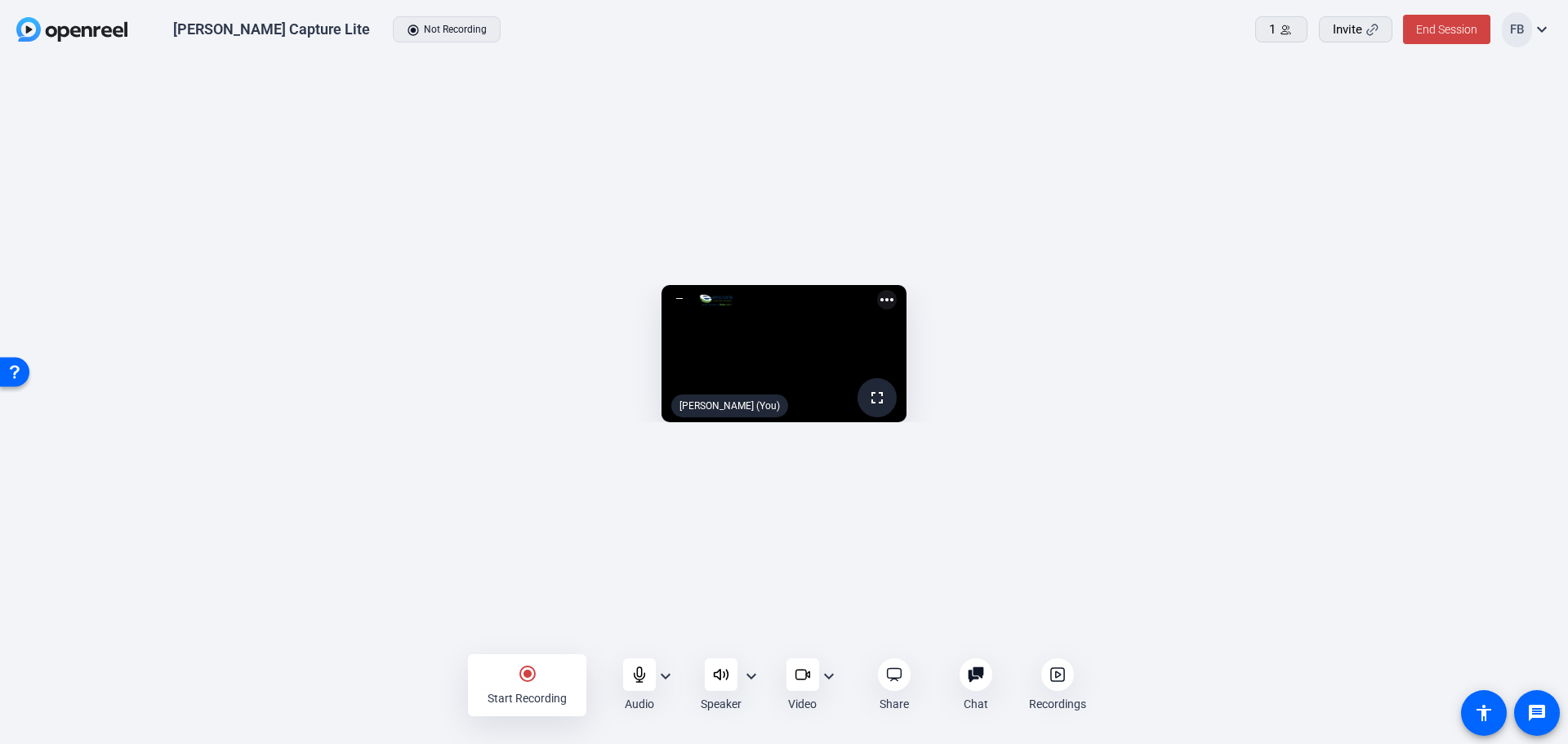
click at [1369, 32] on icon at bounding box center [1372, 29] width 12 height 12
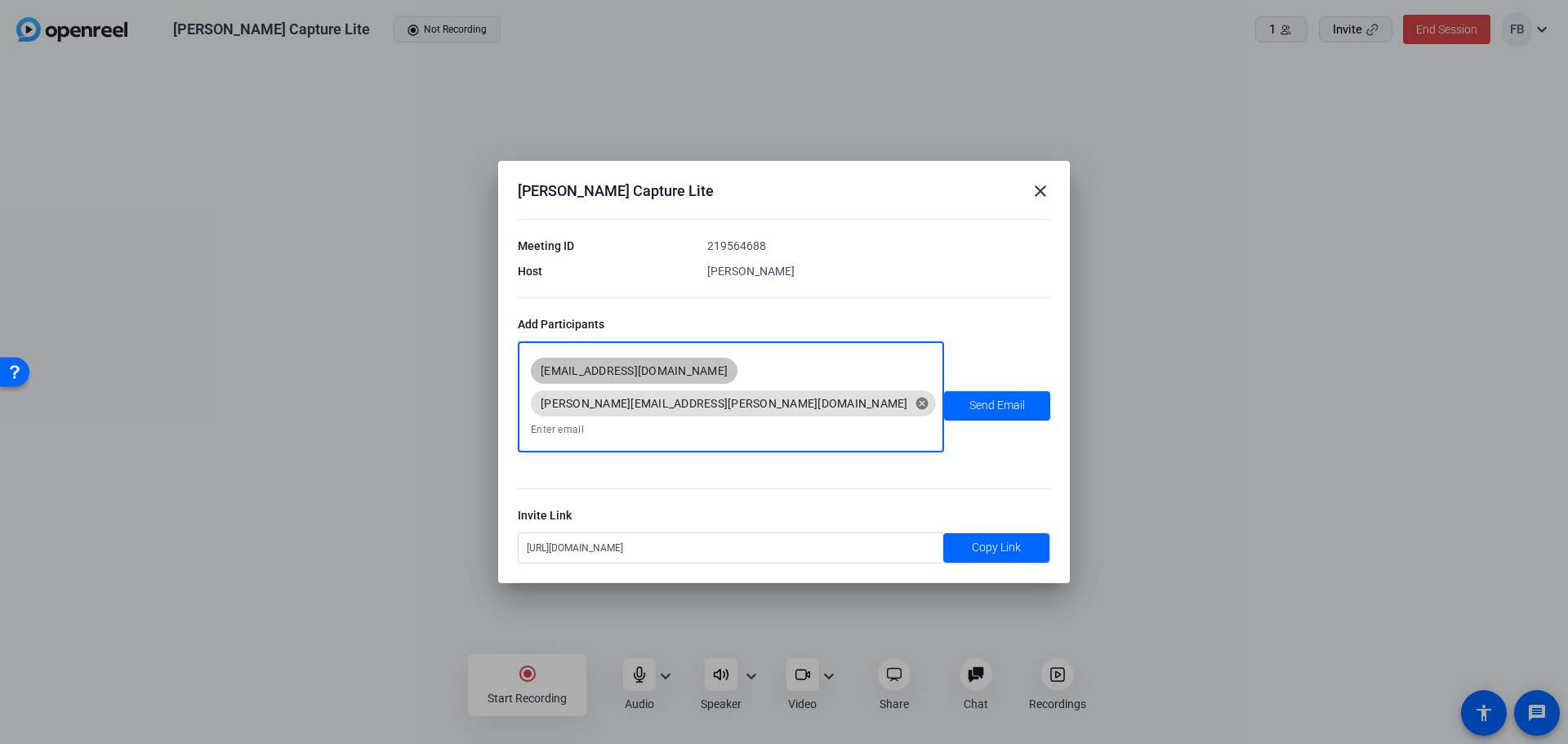
click at [776, 419] on input at bounding box center [731, 429] width 400 height 20
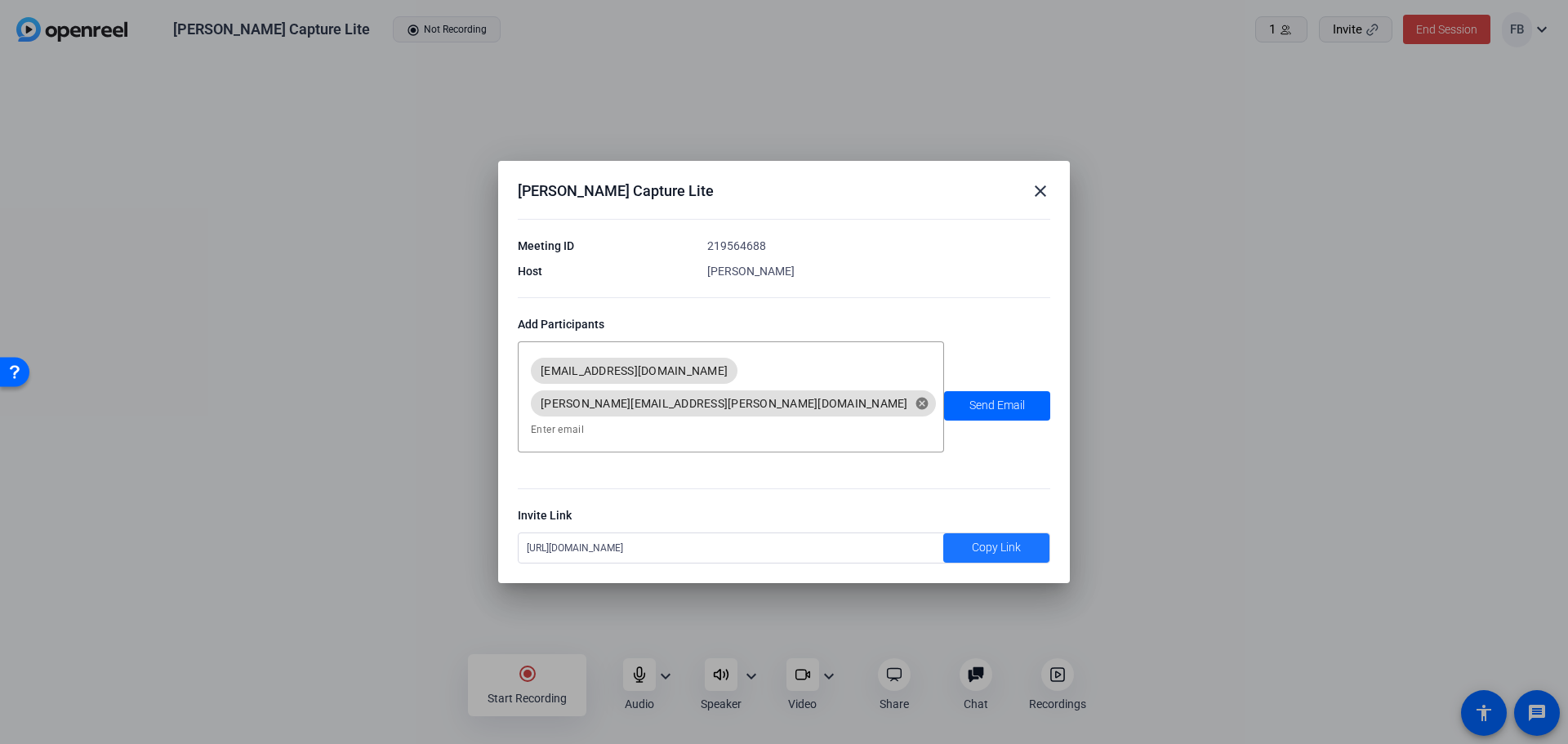
click at [980, 539] on span "Copy Link" at bounding box center [996, 548] width 49 height 17
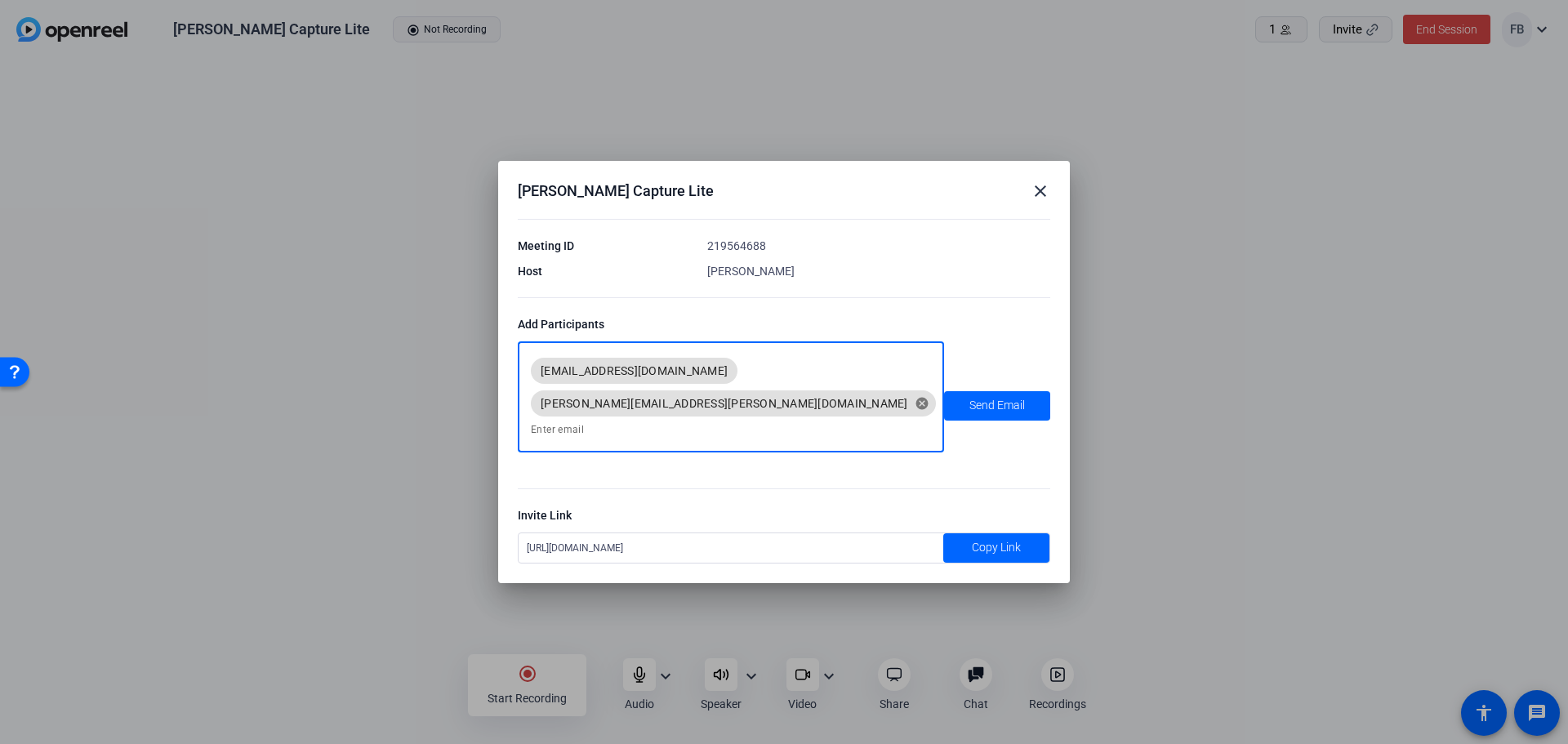
click at [664, 419] on input at bounding box center [731, 429] width 400 height 20
paste input "https://capture.openreel.com/capture-lite/c0430c15c3ba9f58"
type input "https://capture.openreel.com/capture-lite/c0430c15c3ba9f58"
click at [668, 419] on input "https://capture.openreel.com/capture-lite/c0430c15c3ba9f58" at bounding box center [731, 429] width 400 height 20
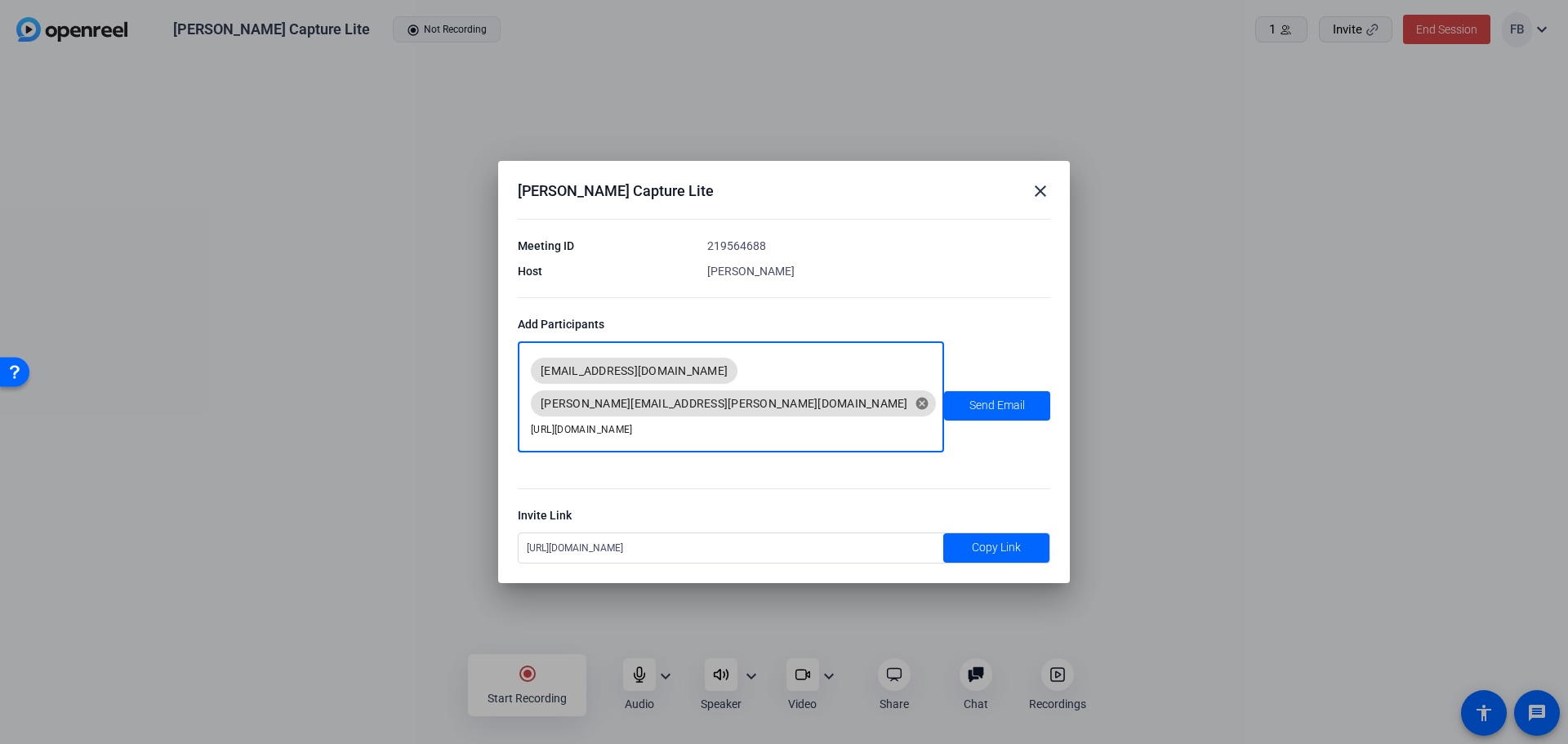
click at [668, 419] on input "https://capture.openreel.com/capture-lite/c0430c15c3ba9f58" at bounding box center [731, 429] width 400 height 20
paste input "Lorna McLoughlin <lmcloughlin@cabotfinancial.com>"
drag, startPoint x: 622, startPoint y: 413, endPoint x: 411, endPoint y: 404, distance: 211.2
click at [0, 0] on div "John Yung Capture Lite close Meeting ID 219564688 Host Cole von Sprecken Add Pa…" at bounding box center [0, 0] width 0 height 0
click at [732, 419] on input "lmcloughlin@cabotfinancial.com>" at bounding box center [731, 429] width 400 height 20
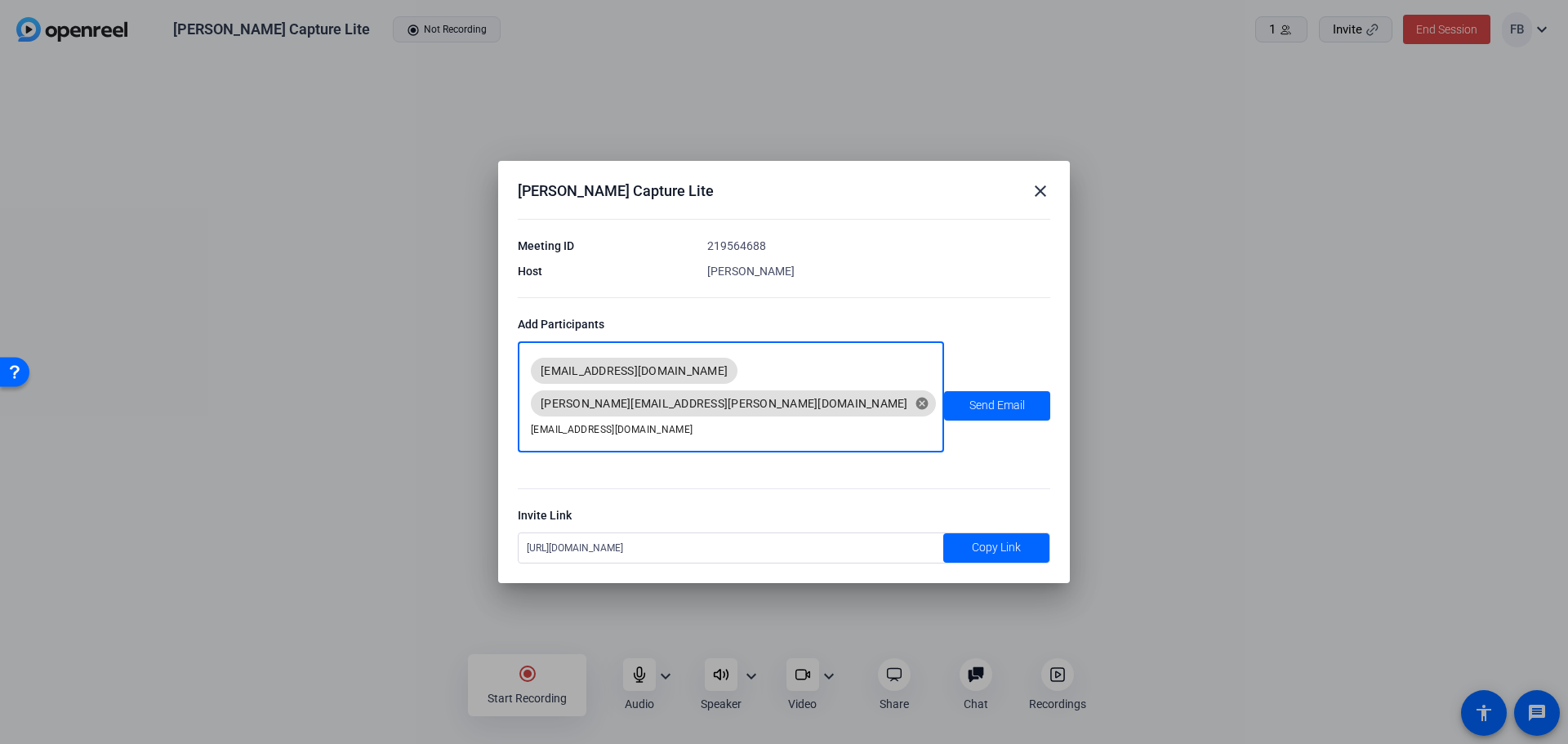
type input "lmcloughlin@cabotfinancial.com"
click at [1022, 409] on span "Send Email" at bounding box center [997, 405] width 56 height 17
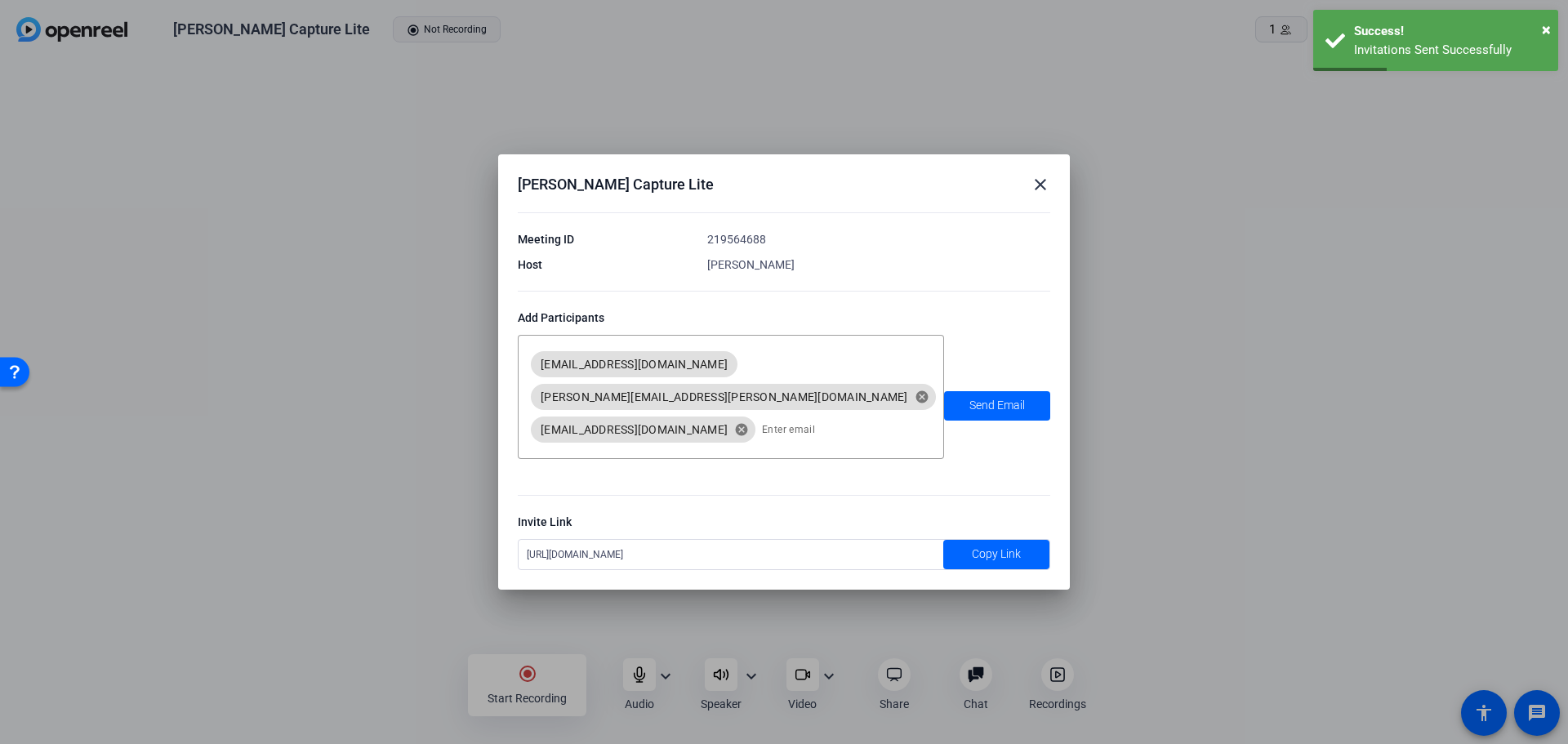
click at [1047, 195] on mat-icon "close" at bounding box center [1040, 185] width 20 height 20
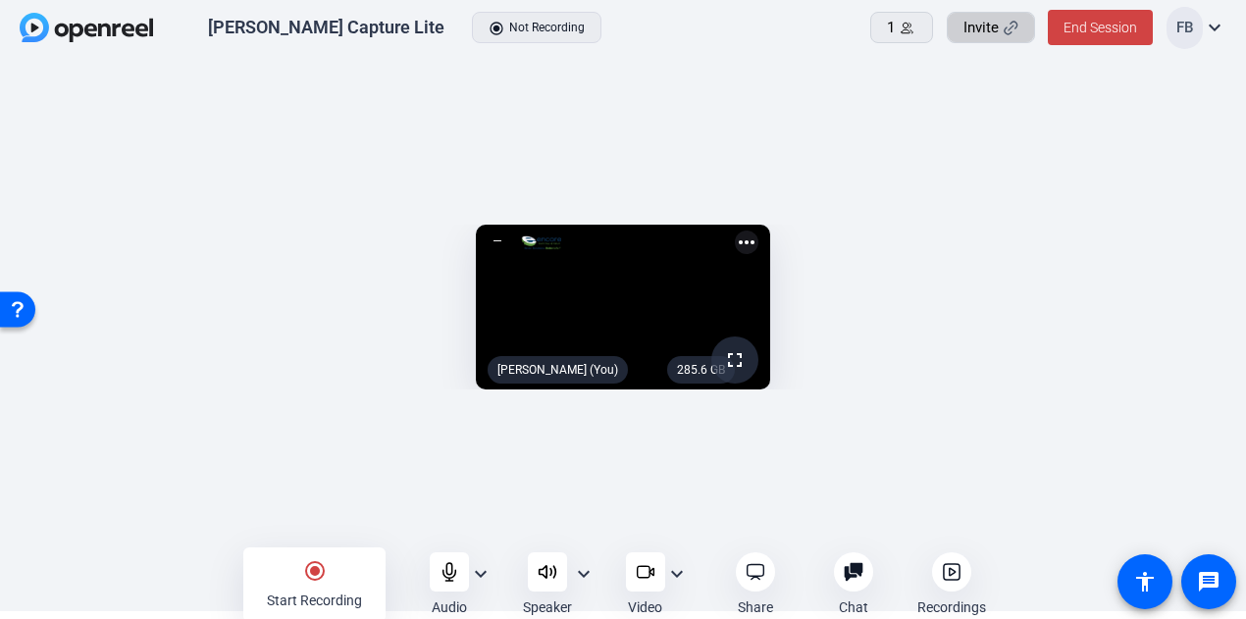
scroll to position [10, 0]
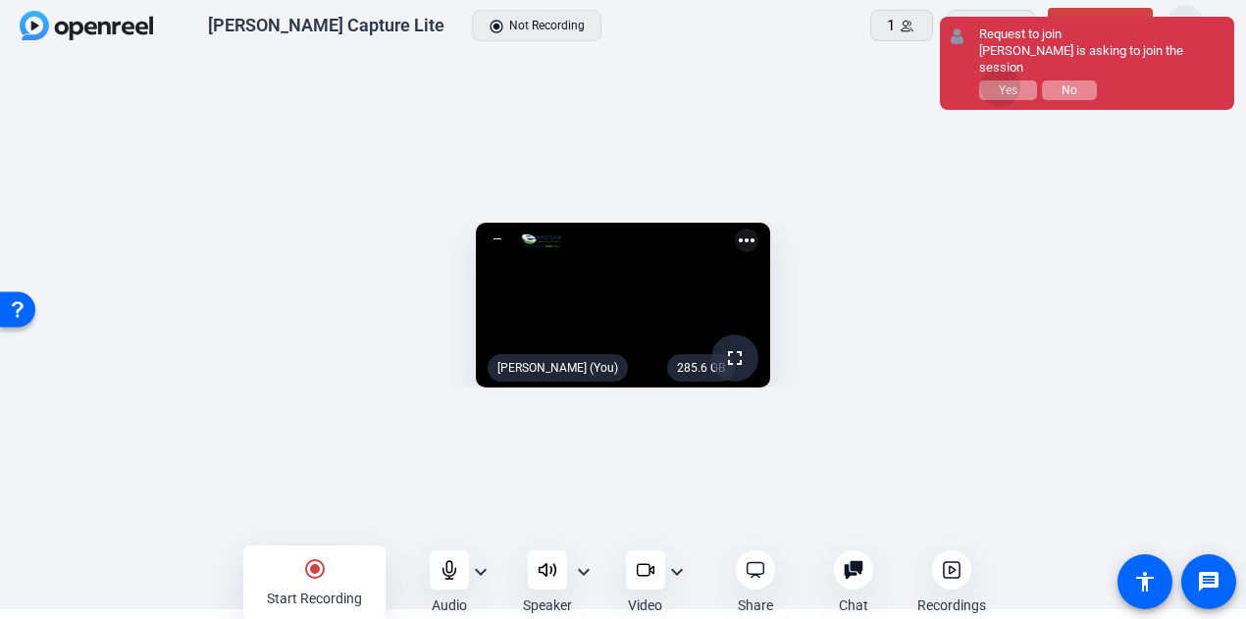
click at [1001, 83] on span "Yes" at bounding box center [1008, 90] width 19 height 14
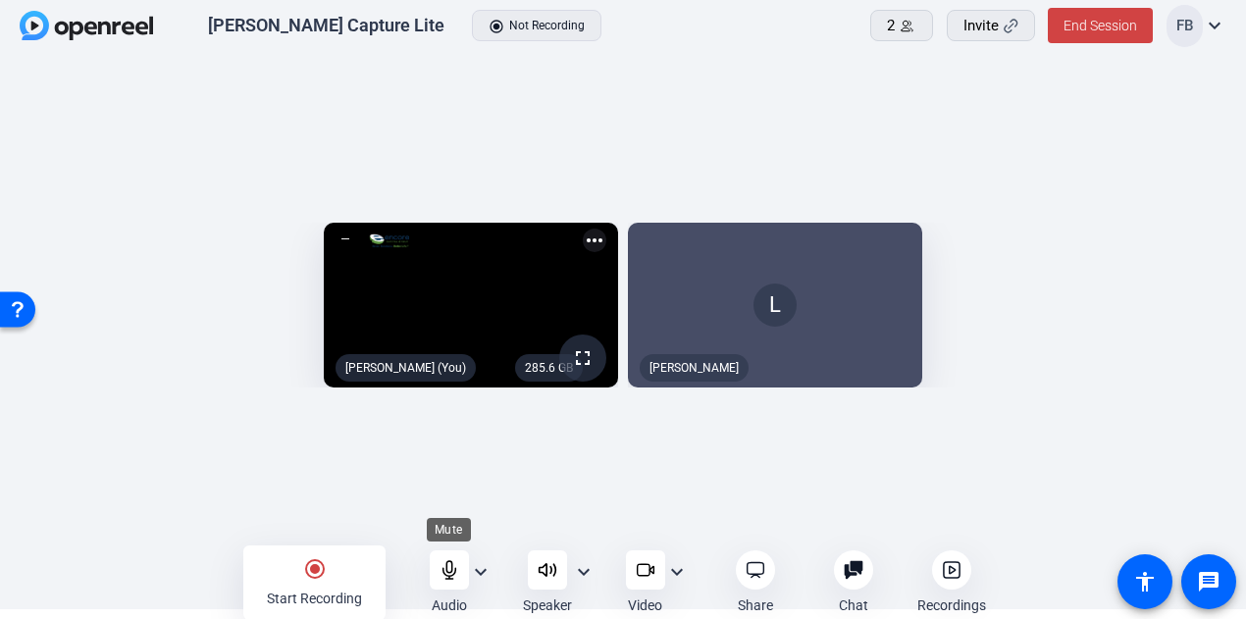
click at [457, 568] on icon at bounding box center [450, 570] width 20 height 20
click at [455, 568] on icon at bounding box center [450, 570] width 20 height 20
click at [922, 289] on div "L" at bounding box center [775, 306] width 294 height 166
drag, startPoint x: 918, startPoint y: 295, endPoint x: 806, endPoint y: 484, distance: 219.6
click at [806, 408] on div "285.6 GB fullscreen Faryar Borhani (You) more_horiz L Lorna" at bounding box center [623, 310] width 1207 height 195
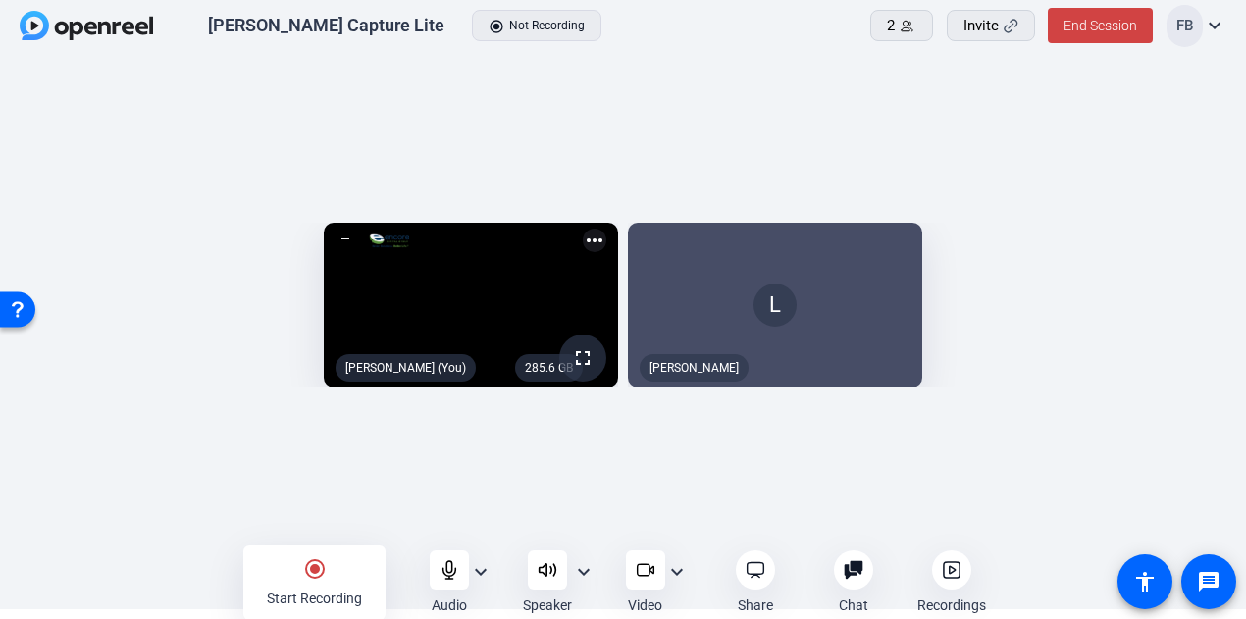
click at [922, 223] on div "L" at bounding box center [775, 306] width 294 height 166
click at [750, 329] on div "L" at bounding box center [775, 306] width 294 height 166
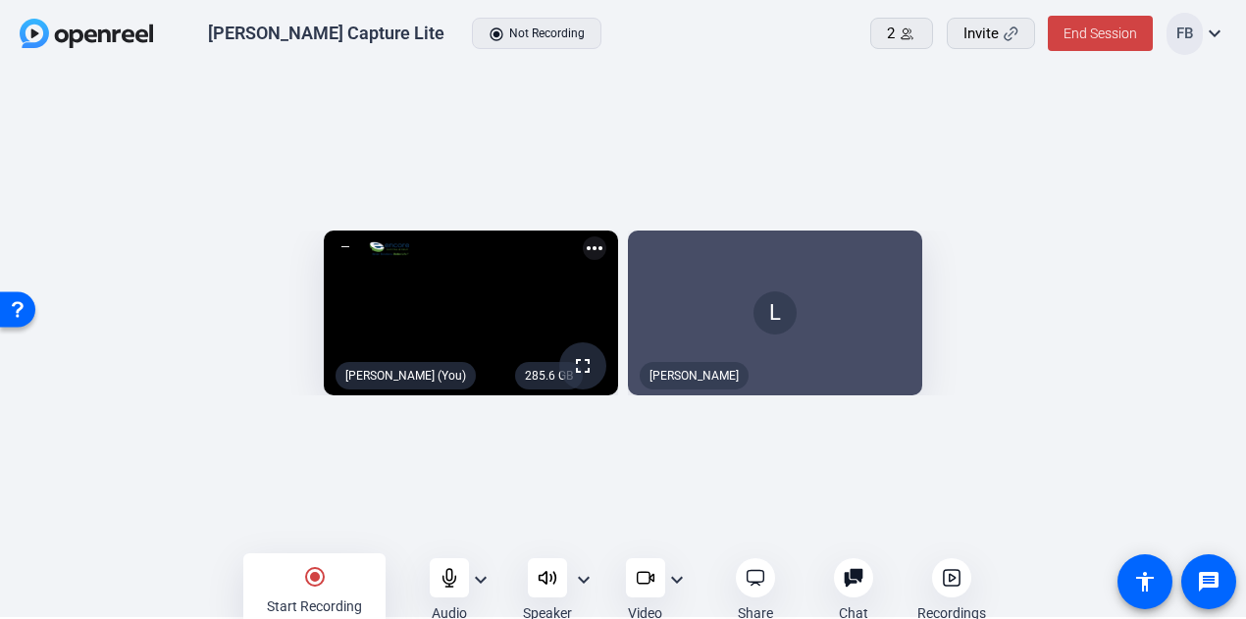
scroll to position [0, 0]
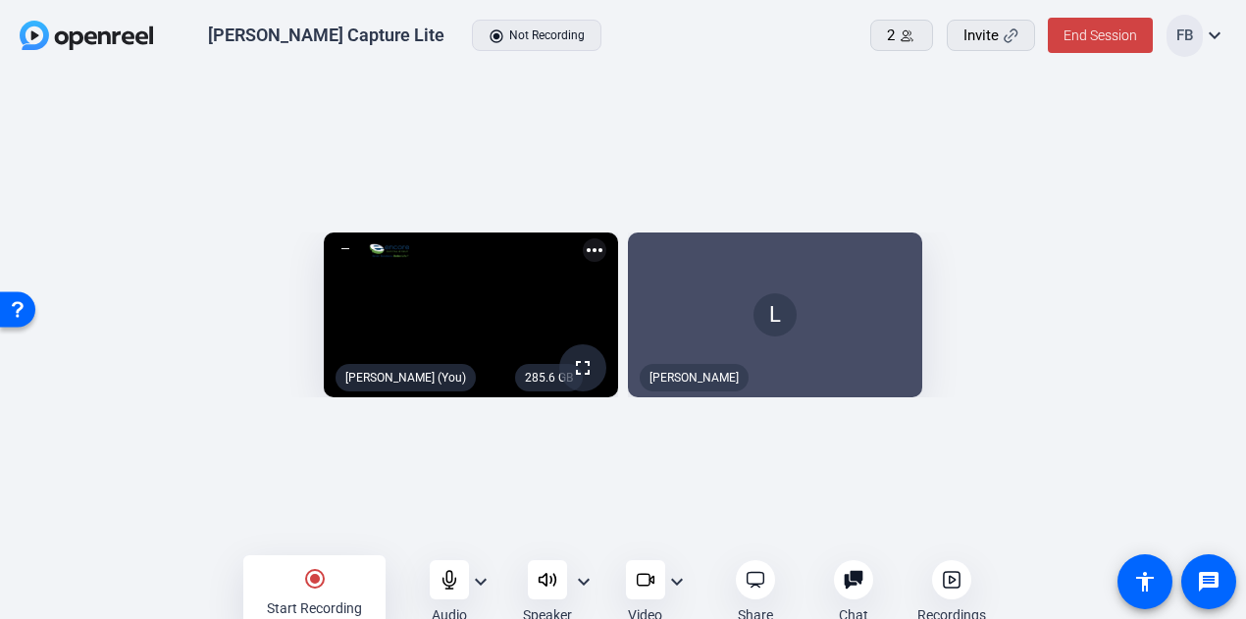
click at [694, 392] on div "Lorna" at bounding box center [694, 377] width 109 height 27
click at [681, 392] on div "Lorna" at bounding box center [694, 377] width 109 height 27
click at [866, 592] on div at bounding box center [853, 579] width 39 height 39
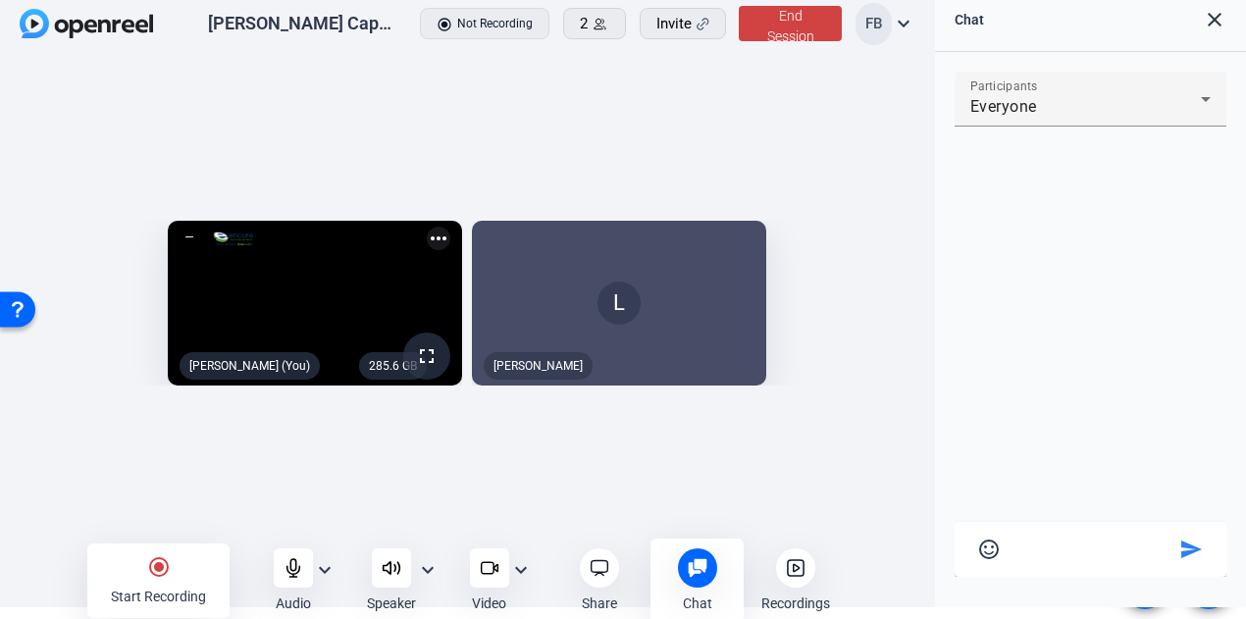
scroll to position [15, 0]
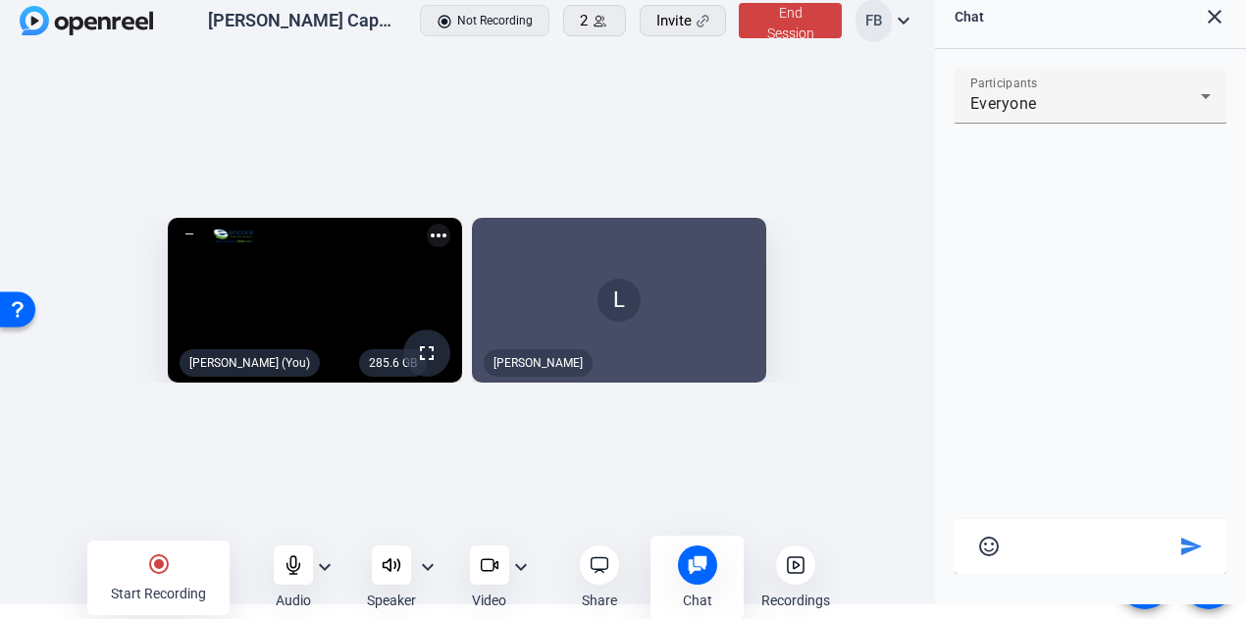
click at [1075, 547] on textarea at bounding box center [1090, 544] width 169 height 18
type textarea "Hi Lorna, can you see this?"
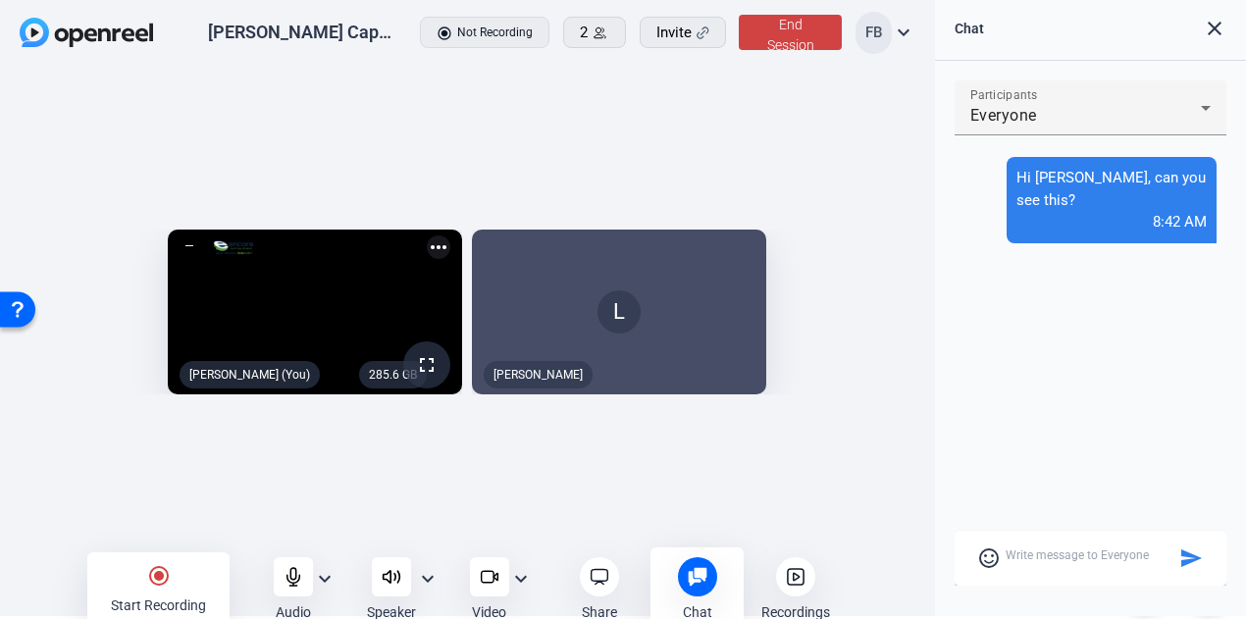
scroll to position [0, 0]
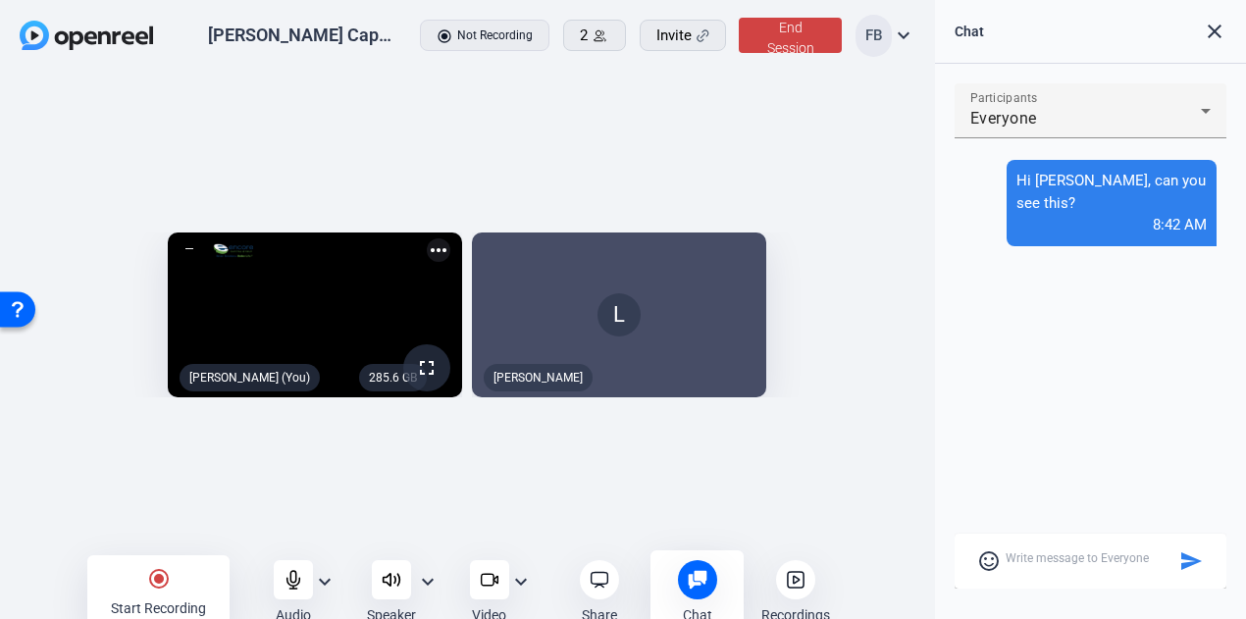
click at [573, 34] on span at bounding box center [594, 35] width 61 height 47
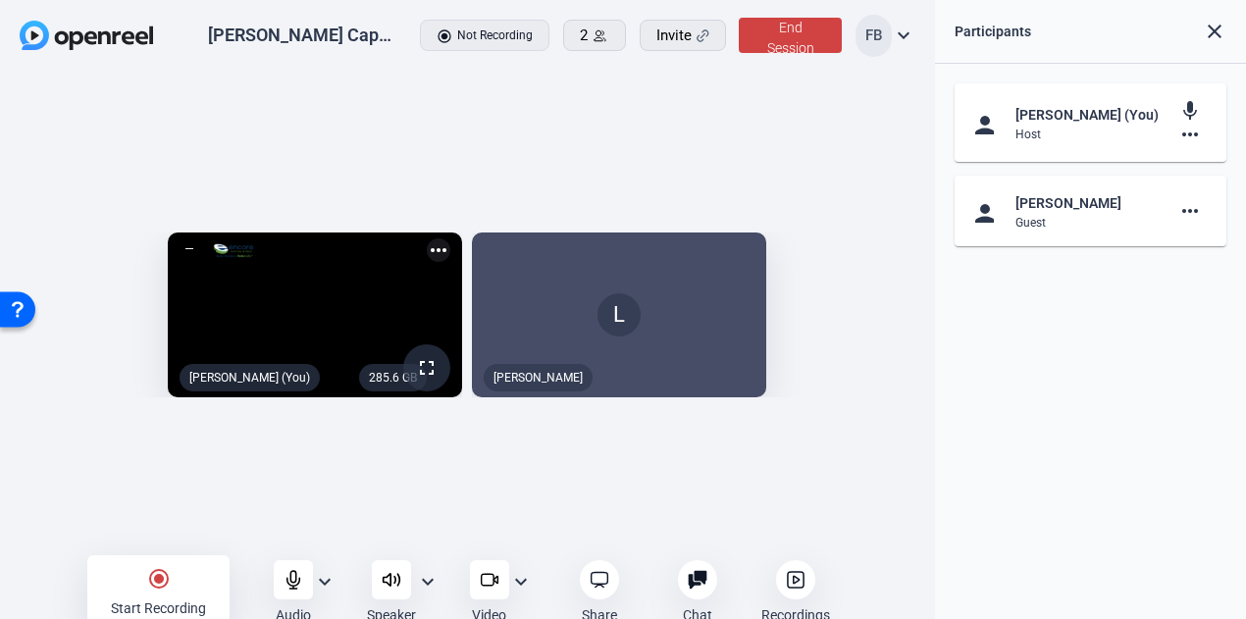
click at [1202, 207] on div "more_horiz" at bounding box center [1194, 211] width 32 height 24
click at [1196, 209] on mat-icon "more_horiz" at bounding box center [1190, 211] width 24 height 24
click at [726, 107] on div at bounding box center [623, 309] width 1246 height 619
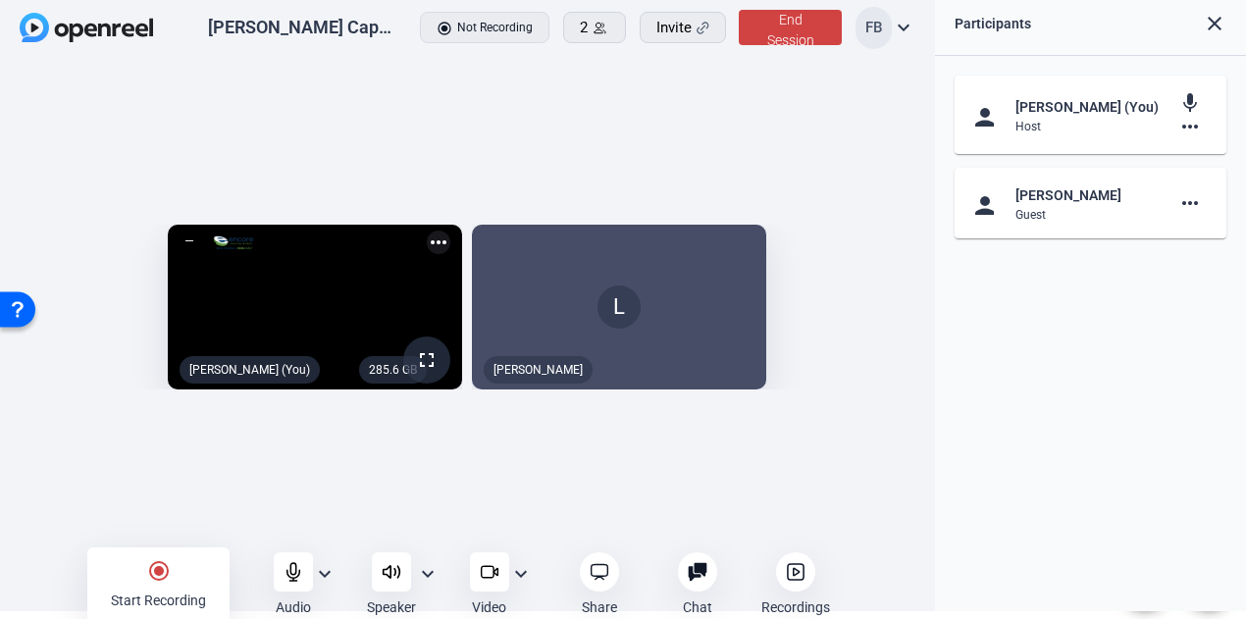
scroll to position [10, 0]
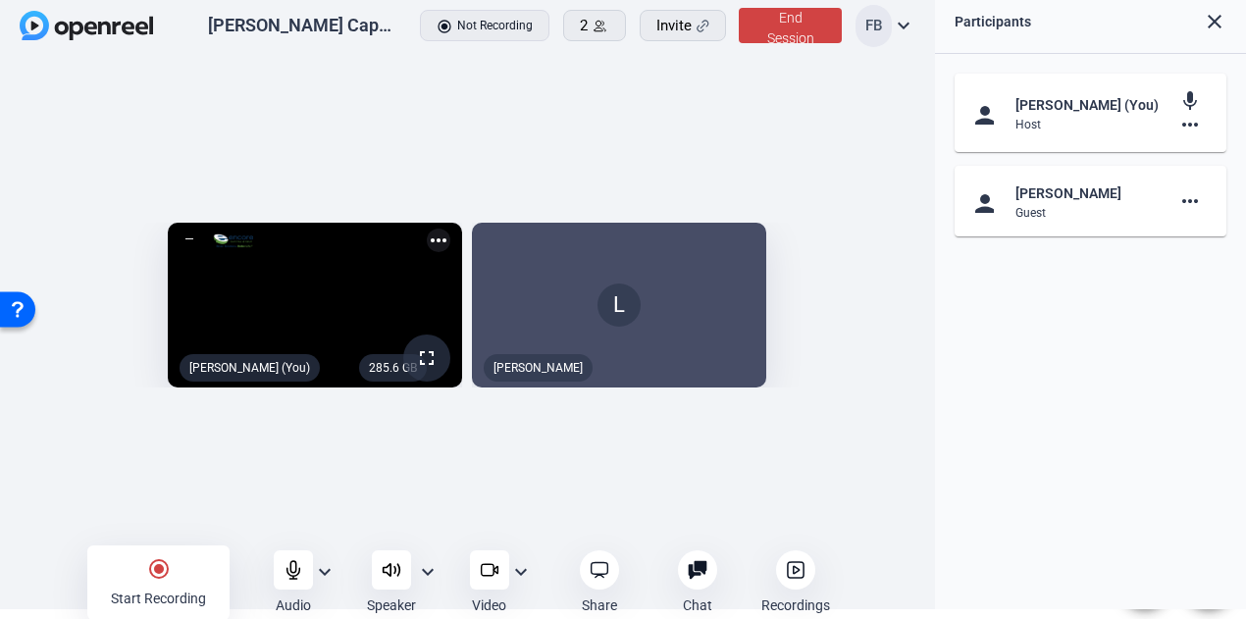
click at [915, 27] on div "John Yung Capture Lite radio_button_checked Not Recording 2 Invite End Session …" at bounding box center [467, 26] width 935 height 73
click at [900, 27] on mat-icon "expand_more" at bounding box center [904, 26] width 24 height 24
click at [720, 105] on div at bounding box center [623, 309] width 1246 height 619
click at [1191, 120] on mat-icon "more_horiz" at bounding box center [1190, 125] width 24 height 24
click at [647, 146] on div at bounding box center [623, 309] width 1246 height 619
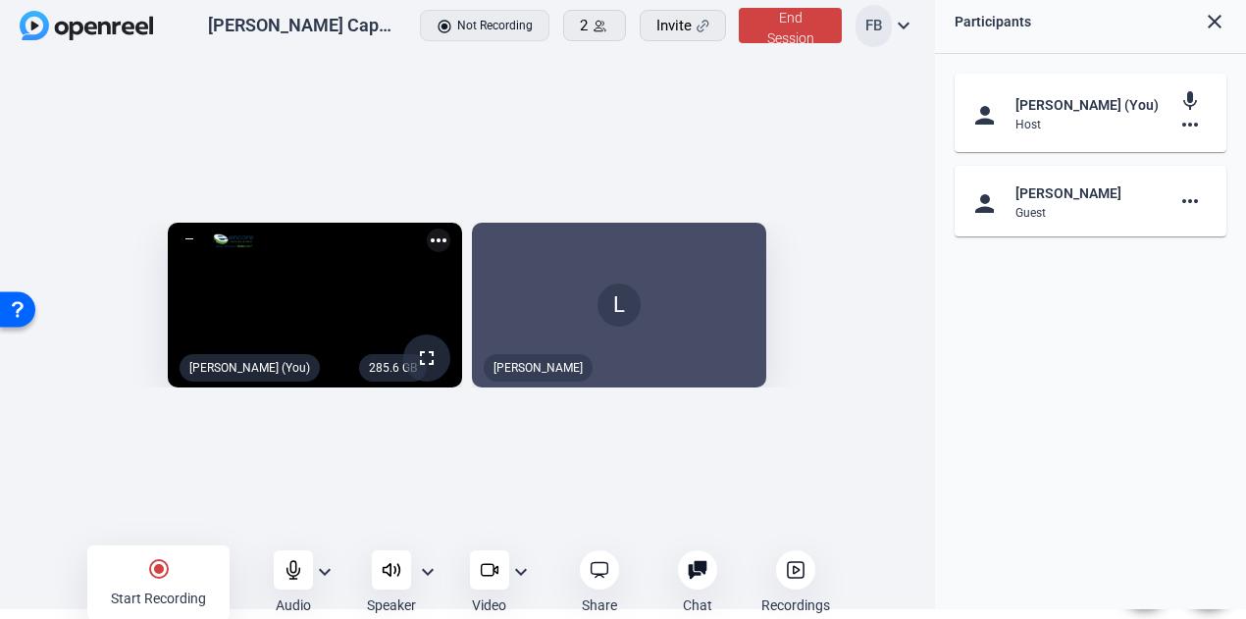
click at [444, 223] on video at bounding box center [315, 306] width 294 height 166
click at [441, 229] on mat-icon "more_horiz" at bounding box center [439, 241] width 24 height 24
click at [418, 163] on div at bounding box center [623, 309] width 1246 height 619
click at [514, 574] on mat-icon "expand_more" at bounding box center [521, 572] width 24 height 24
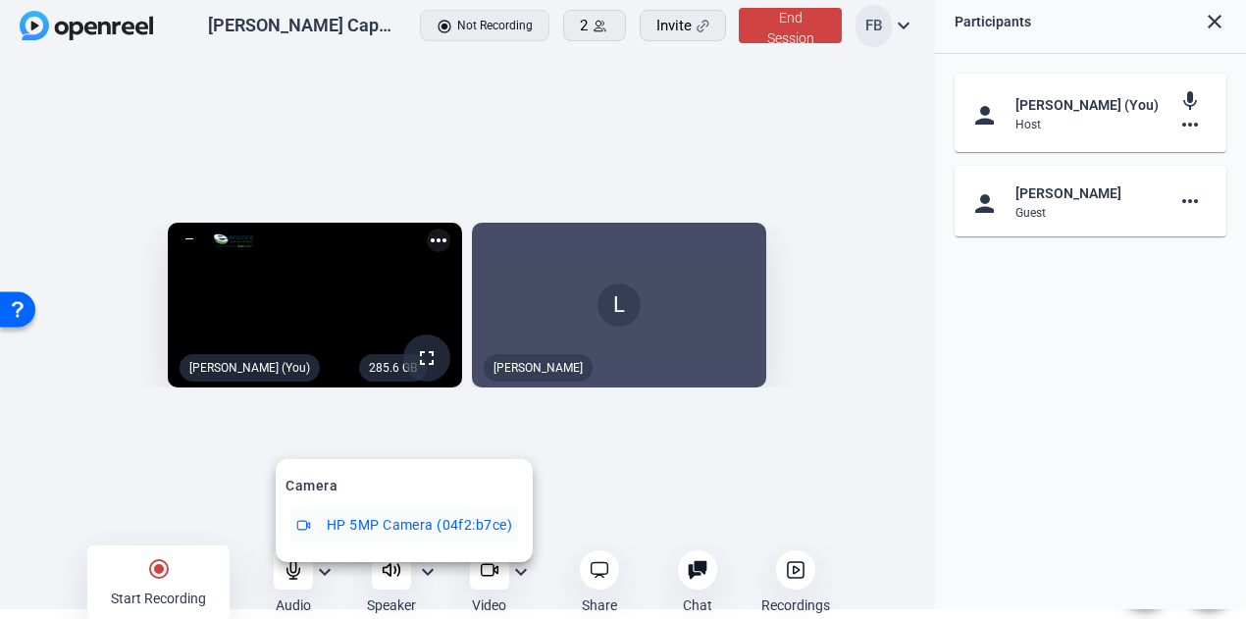
click at [616, 496] on div at bounding box center [623, 309] width 1246 height 619
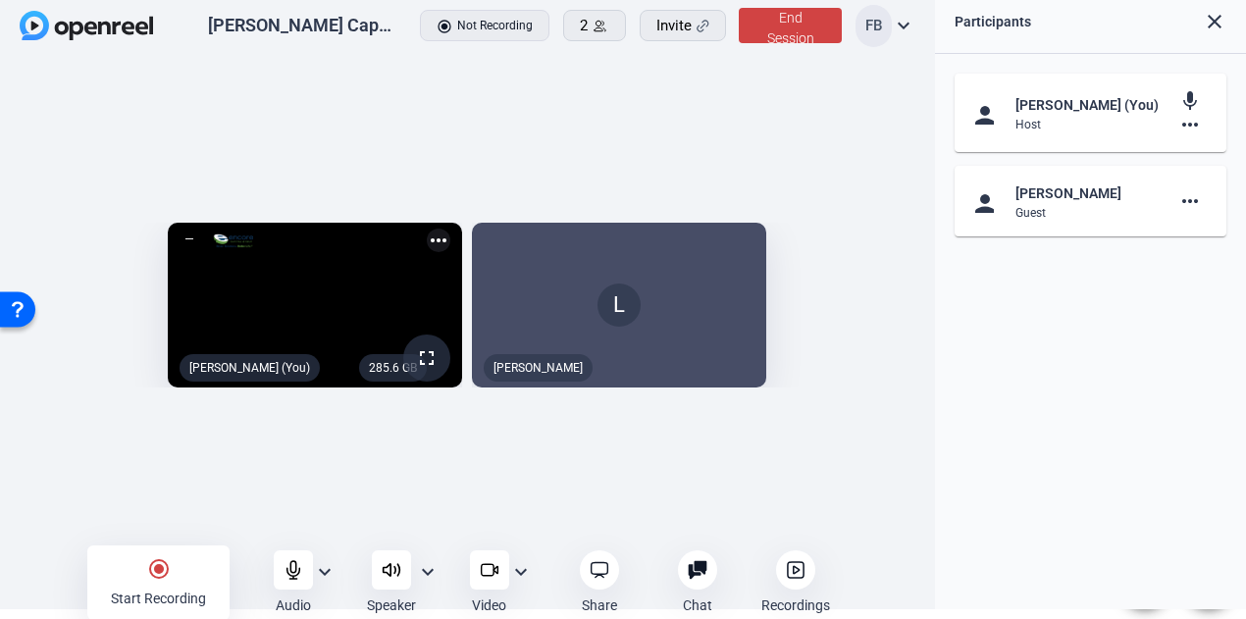
click at [763, 15] on span at bounding box center [790, 25] width 102 height 47
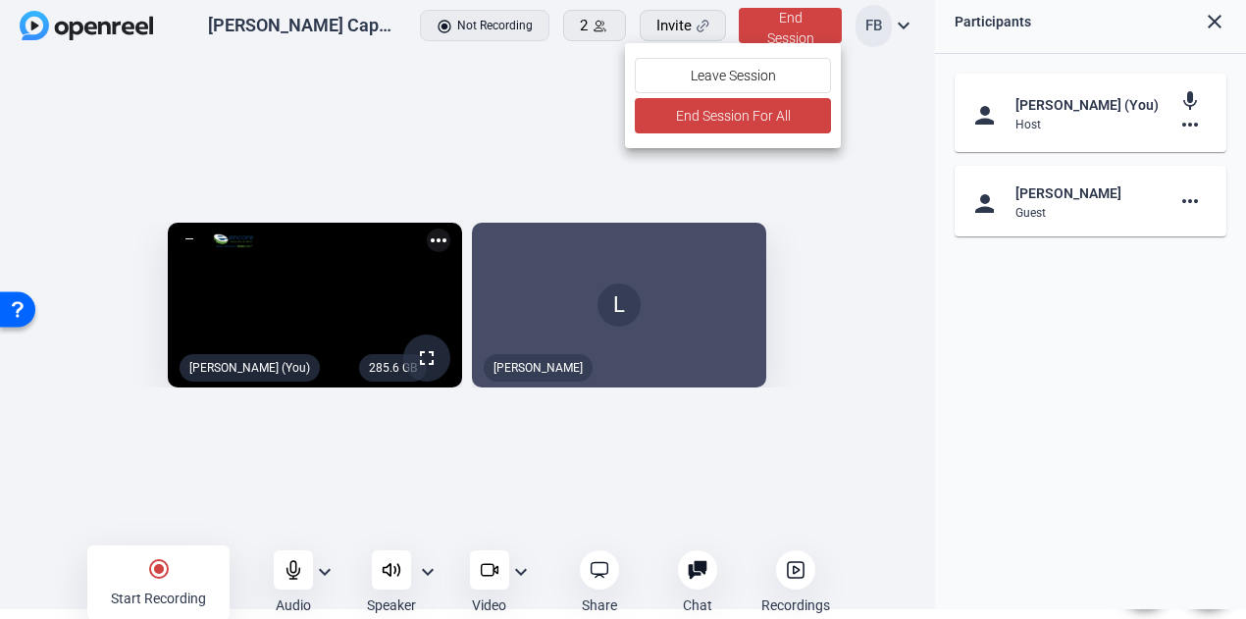
click at [783, 68] on span at bounding box center [733, 75] width 194 height 47
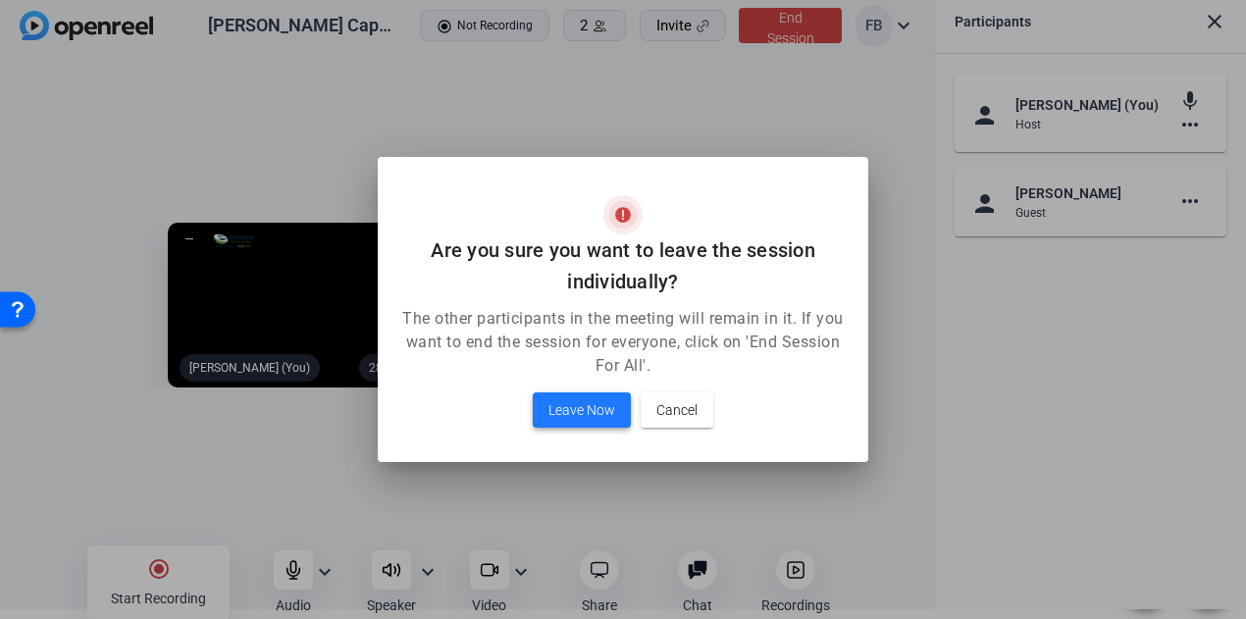
click at [598, 406] on span "Leave Now" at bounding box center [582, 410] width 67 height 24
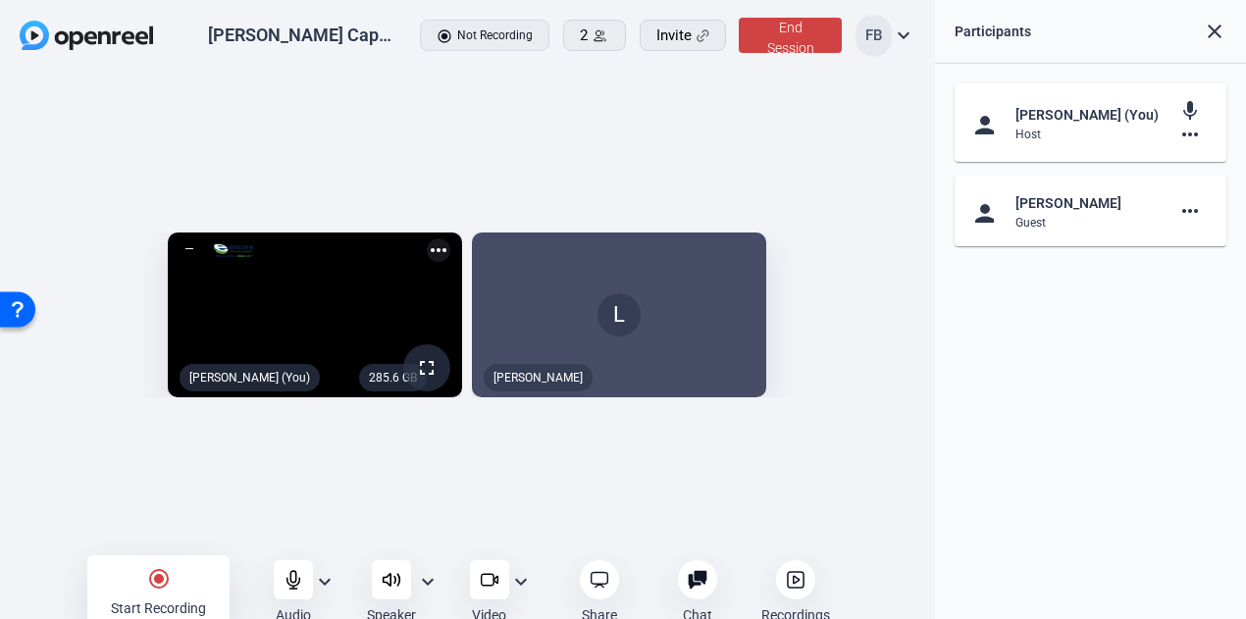
scroll to position [10, 0]
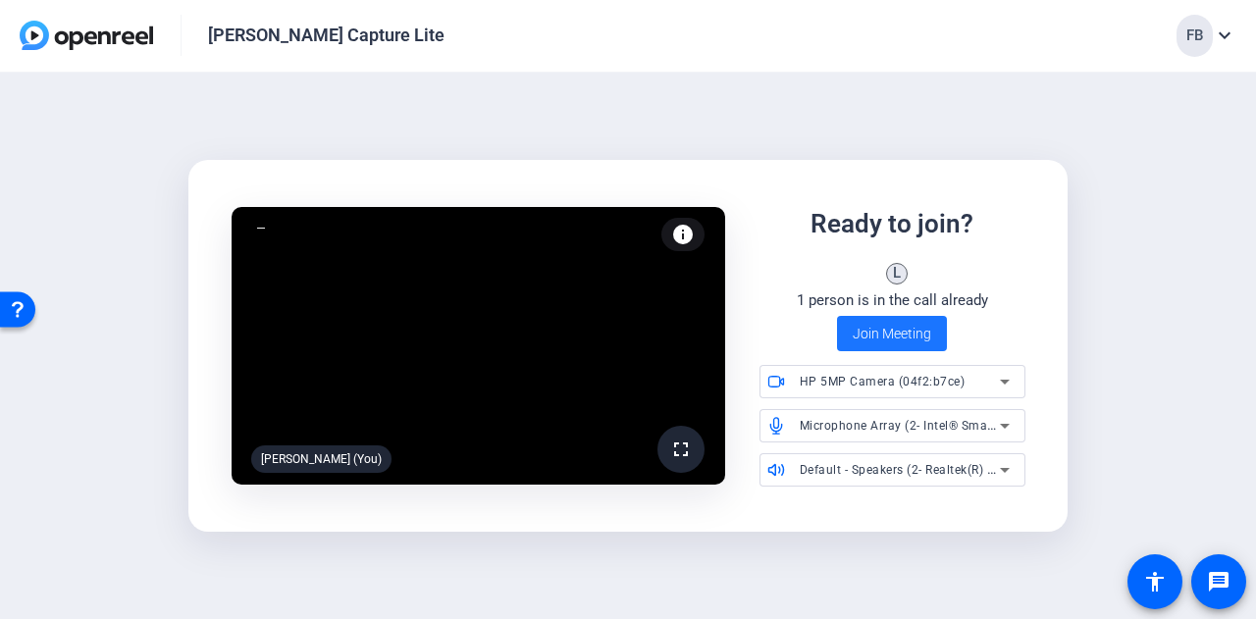
click at [867, 336] on span "Join Meeting" at bounding box center [892, 334] width 79 height 21
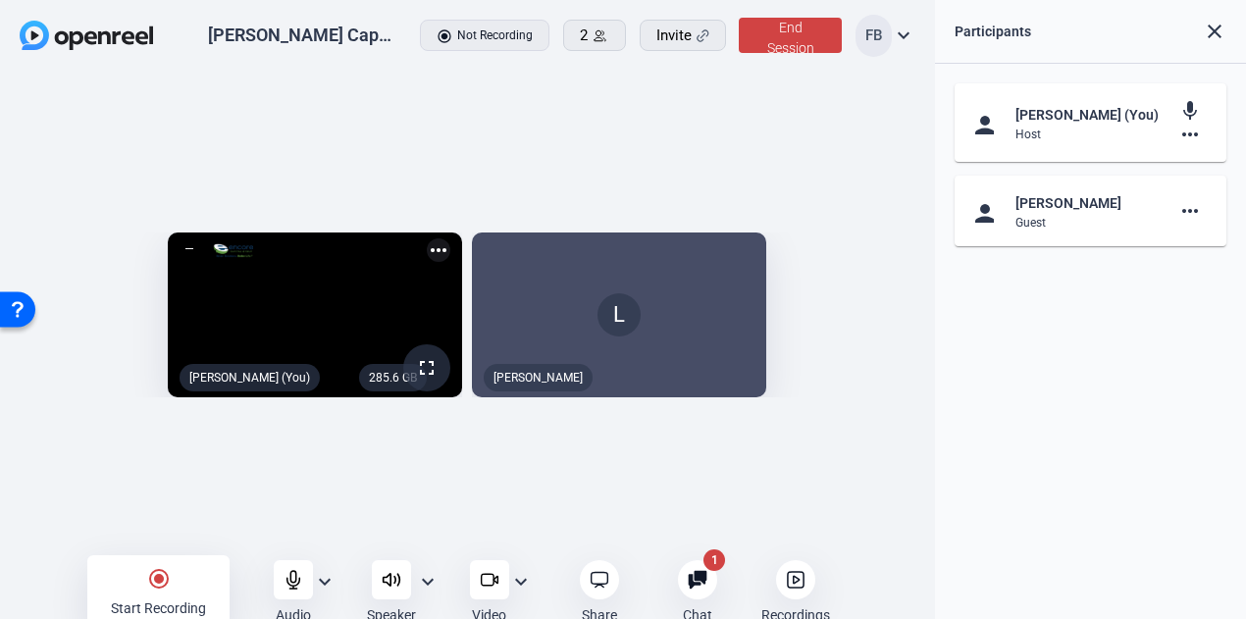
click at [590, 4] on div "John Yung Capture Lite radio_button_checked Not Recording 2 Invite End Session …" at bounding box center [467, 36] width 935 height 73
click at [593, 30] on icon at bounding box center [600, 35] width 15 height 15
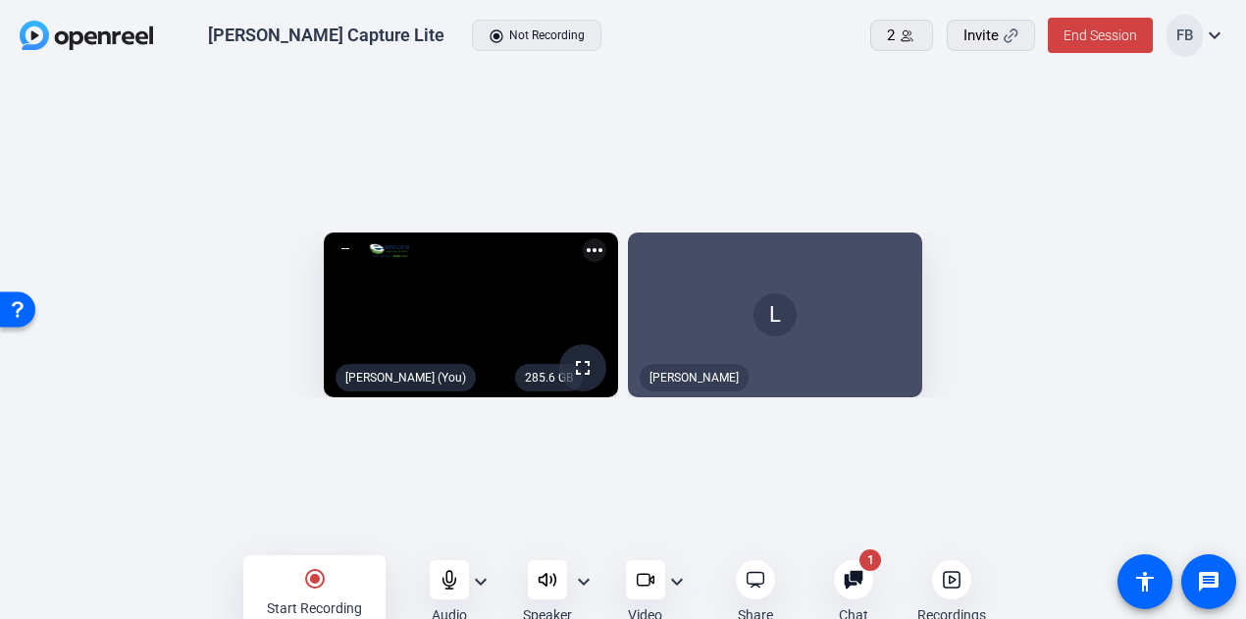
click at [922, 46] on span at bounding box center [901, 35] width 61 height 47
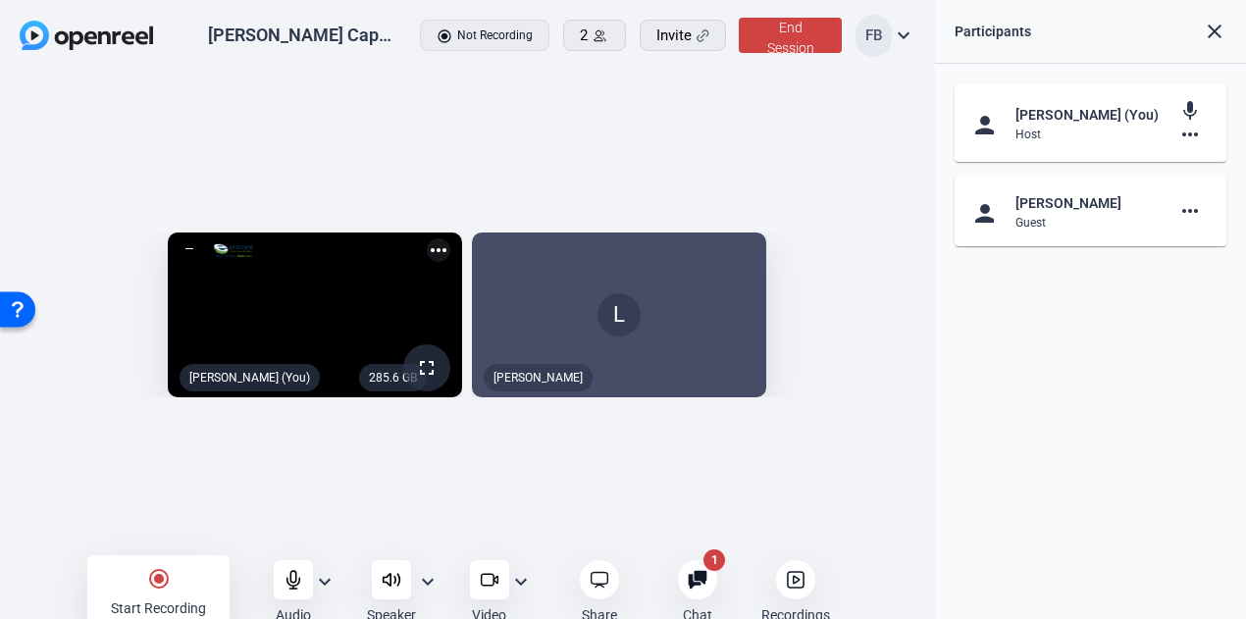
click at [767, 48] on span "End Session" at bounding box center [790, 38] width 47 height 36
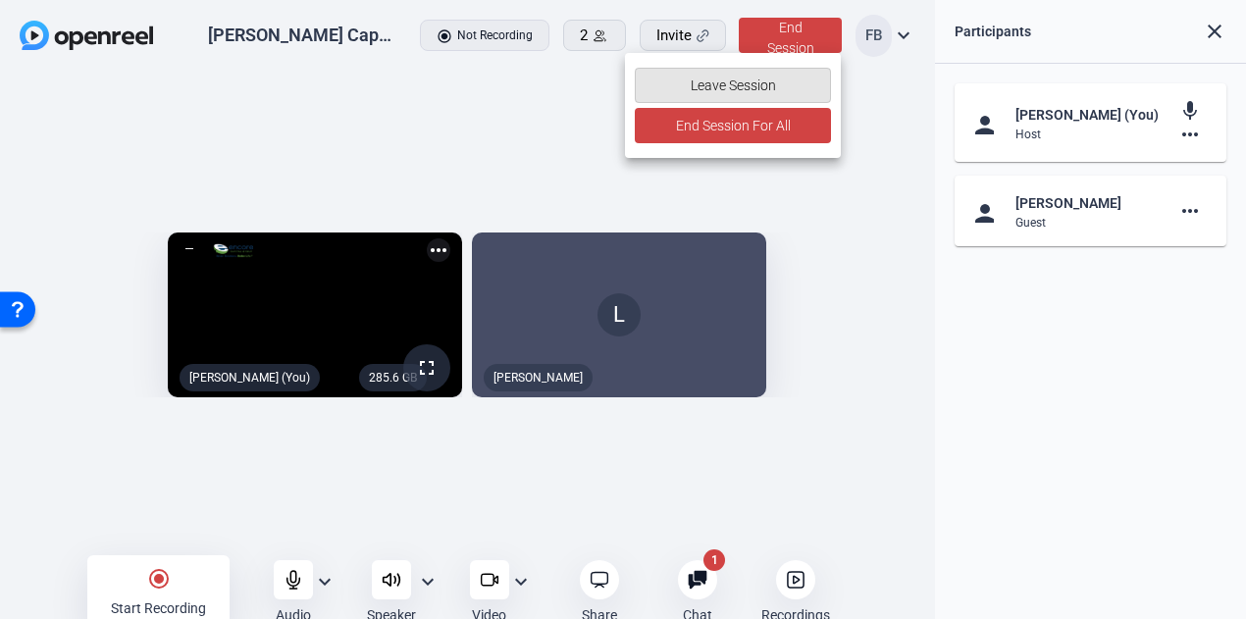
click at [769, 90] on span "Leave Session" at bounding box center [733, 85] width 85 height 37
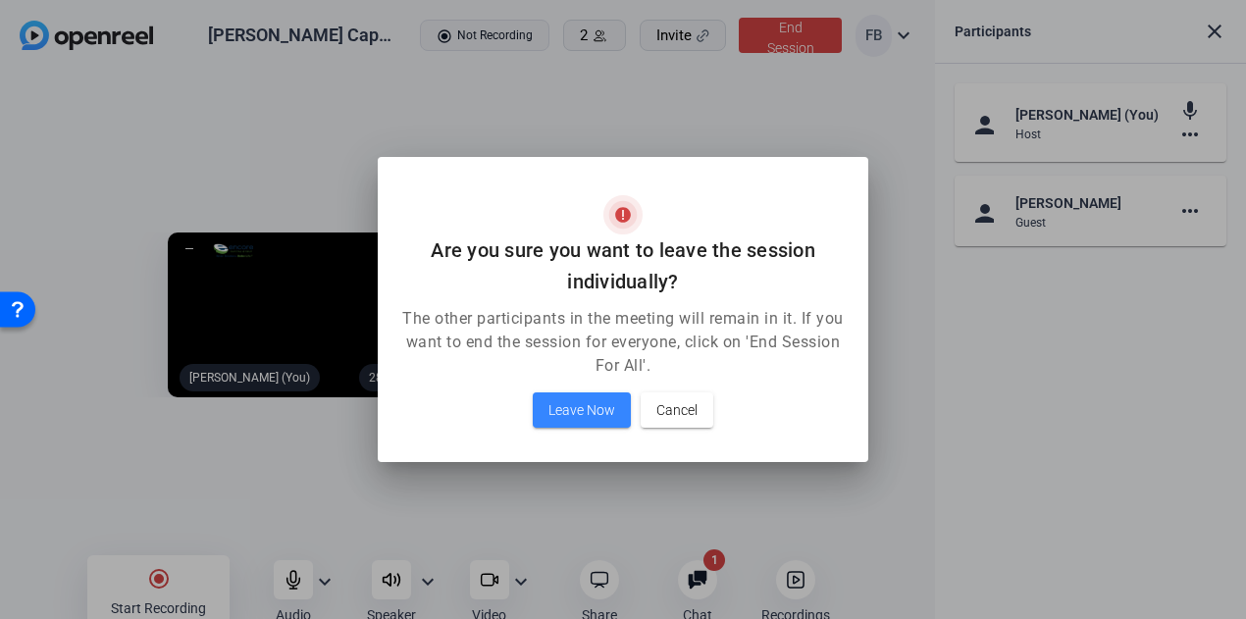
click at [578, 408] on span "Leave Now" at bounding box center [582, 410] width 67 height 24
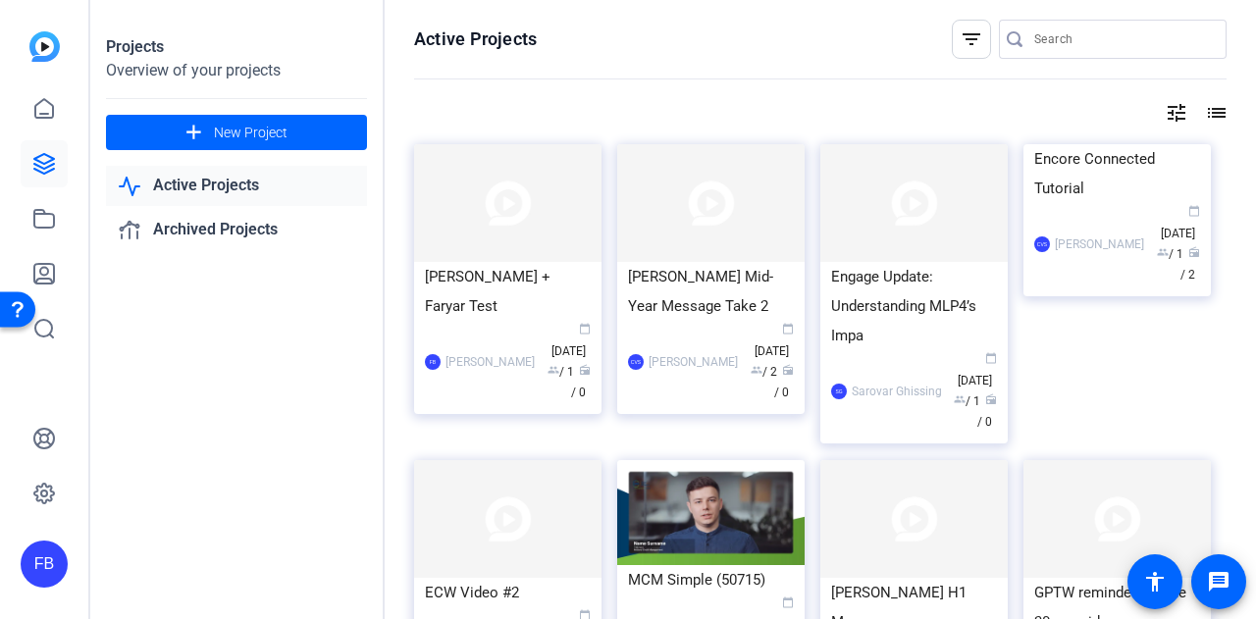
click at [769, 272] on div "John Yung Mid-Year Message Take 2" at bounding box center [711, 291] width 166 height 59
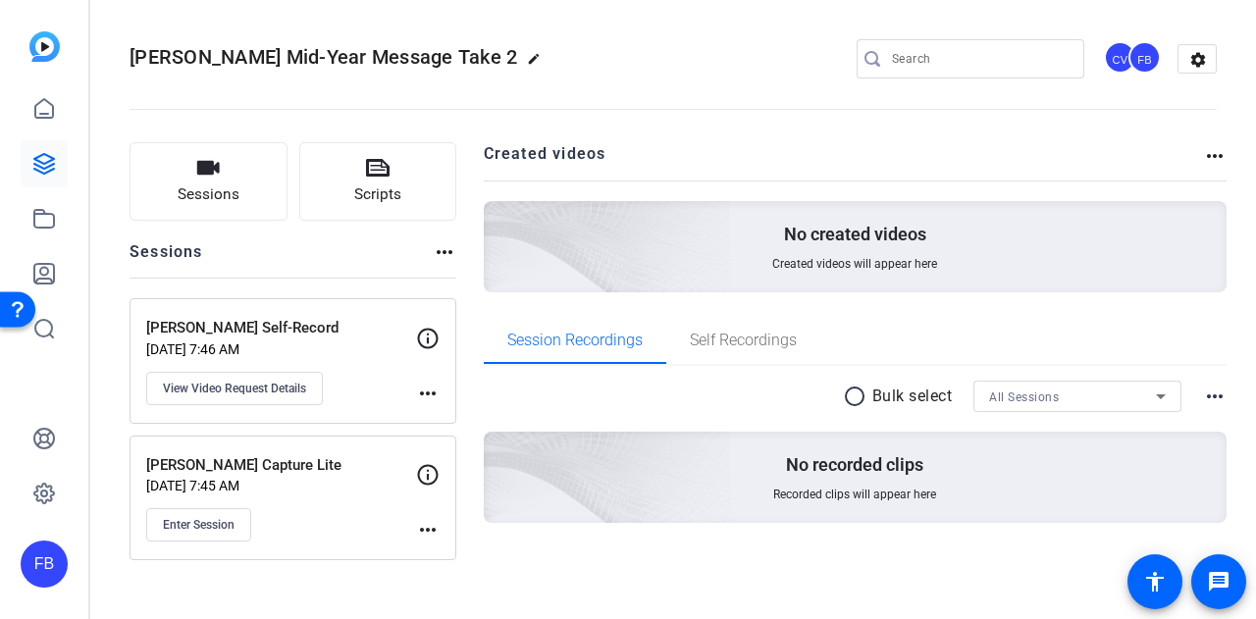
click at [214, 176] on icon "button" at bounding box center [208, 168] width 24 height 24
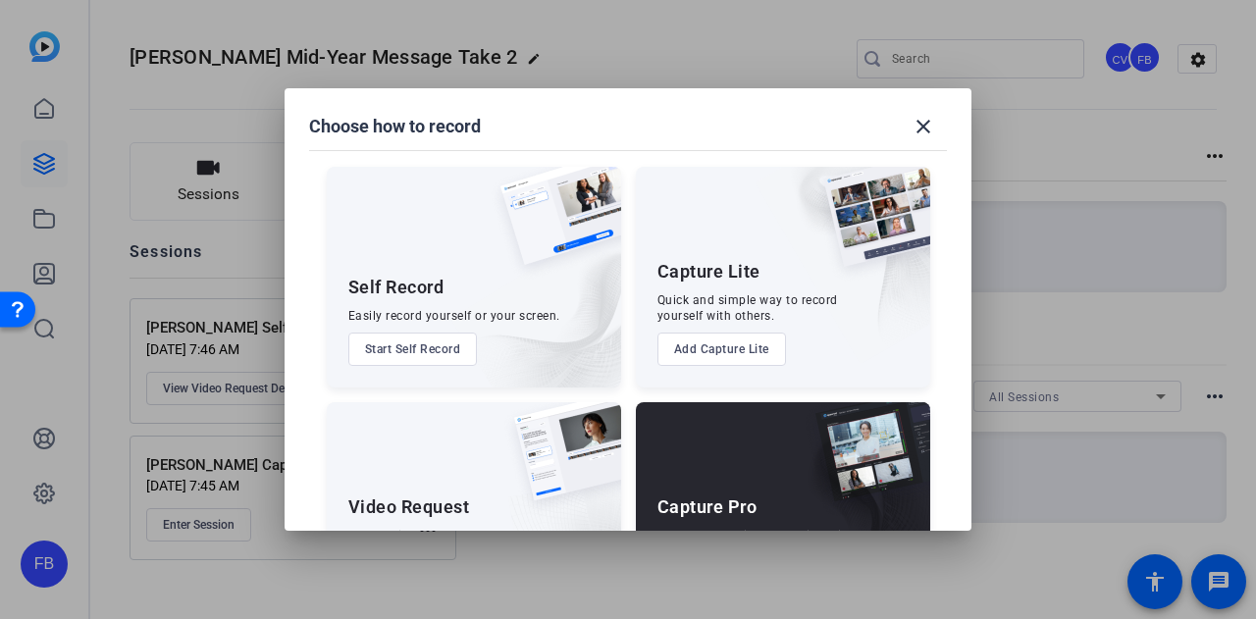
click at [665, 436] on div "Capture Pro Run the shoot like a technical director, with more advanced control…" at bounding box center [783, 512] width 294 height 221
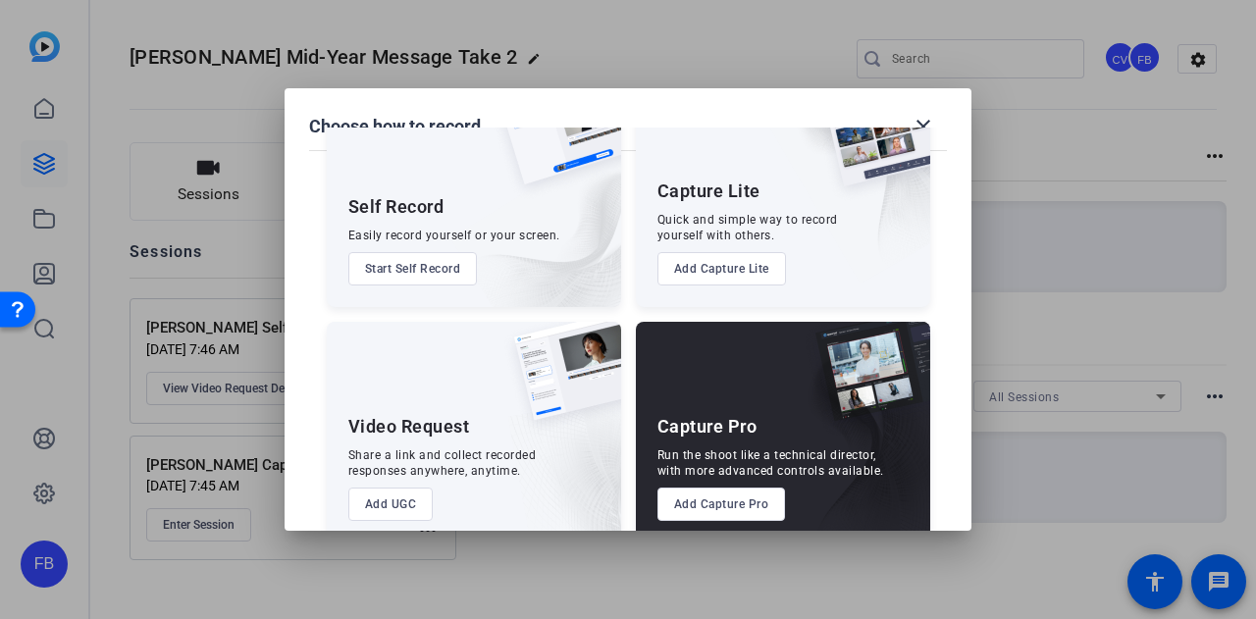
scroll to position [112, 0]
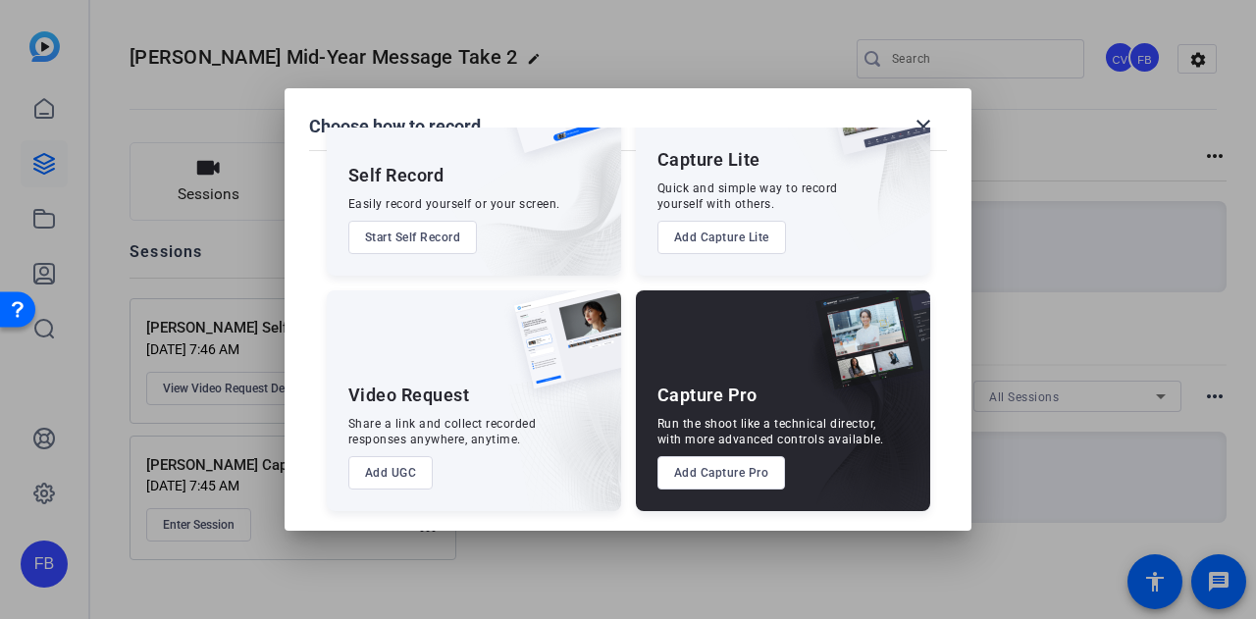
click at [742, 477] on button "Add Capture Pro" at bounding box center [721, 472] width 129 height 33
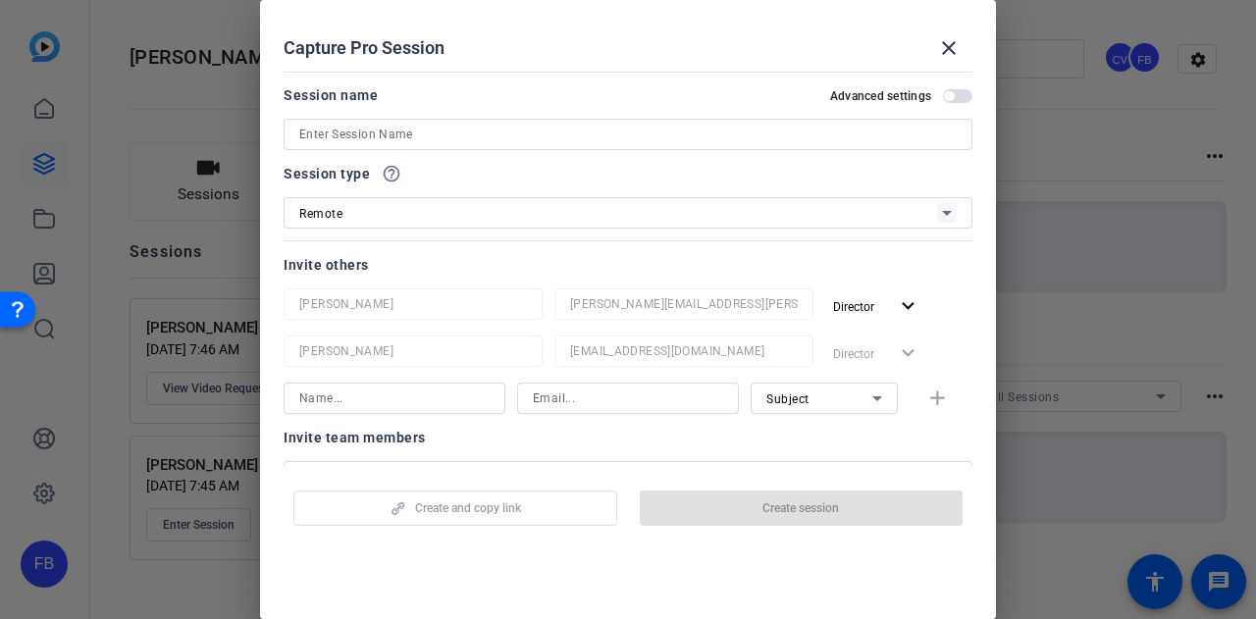
click at [535, 133] on input at bounding box center [627, 135] width 657 height 24
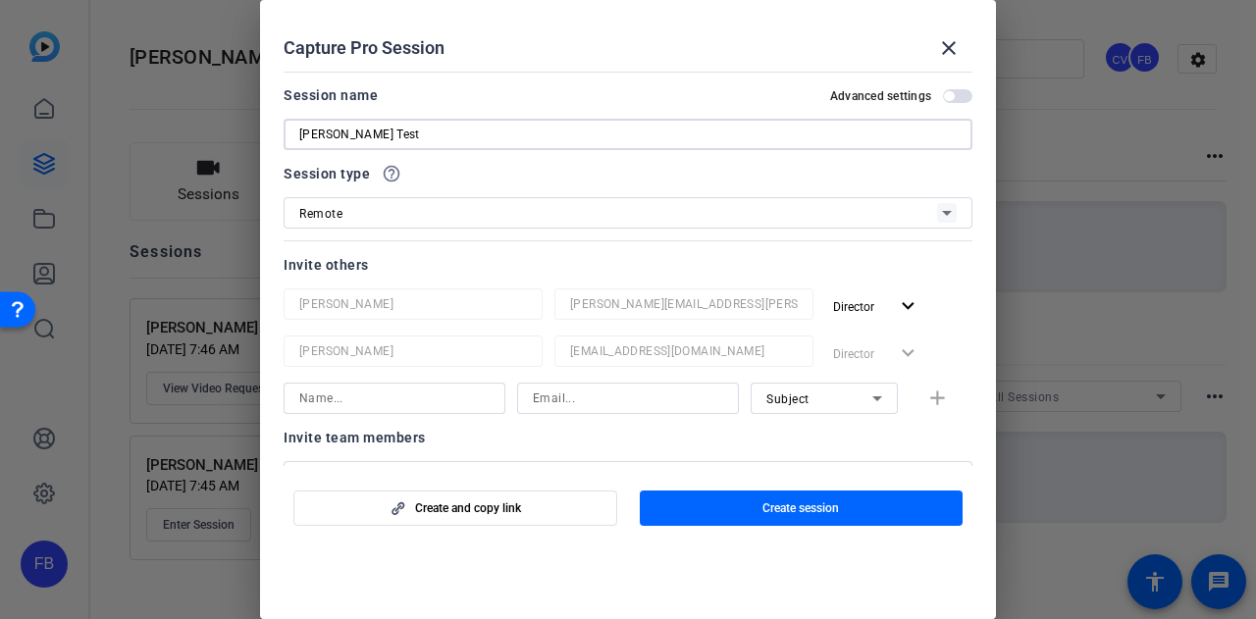
type input "[PERSON_NAME] Test"
click at [399, 403] on input at bounding box center [394, 399] width 190 height 24
type input "Lorna"
paste input "Lorna McLoughlin <lmcloughlin@cabotfinancial.com>"
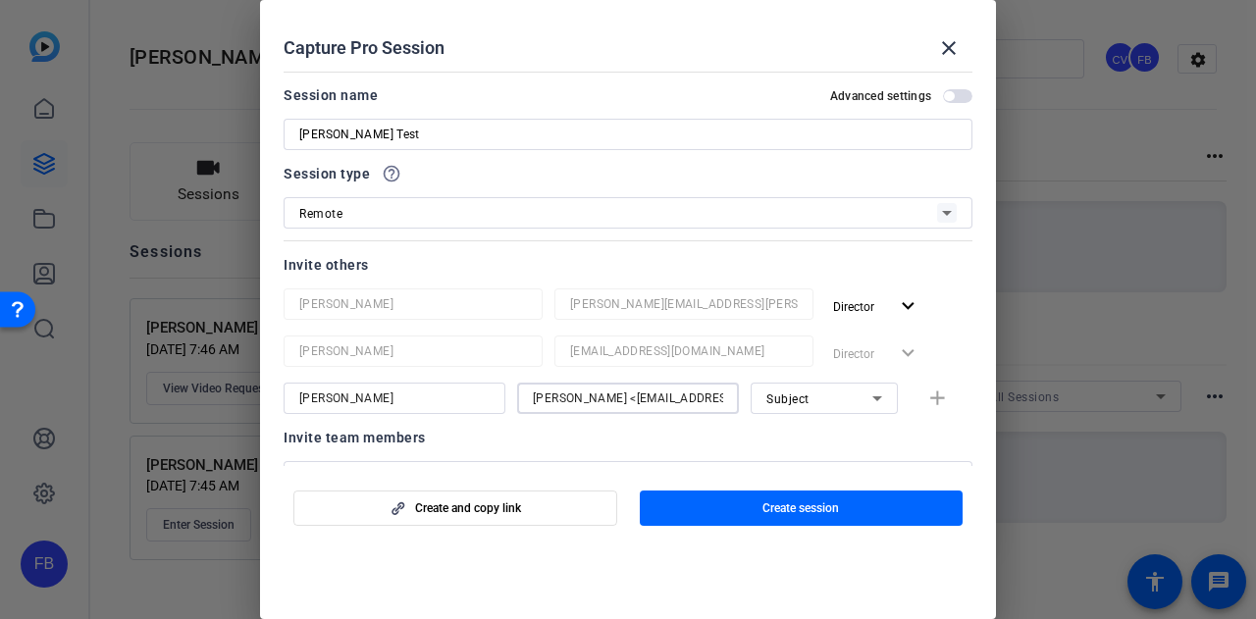
drag, startPoint x: 559, startPoint y: 396, endPoint x: 359, endPoint y: 395, distance: 200.2
click at [359, 395] on div "Lorna Lorna McLoughlin <lmcloughlin@cabotfinancial.com Subject add" at bounding box center [628, 398] width 689 height 31
click at [618, 391] on input "Lorna McLoughlin <lmcloughlin@cabotfinancial.com" at bounding box center [628, 399] width 190 height 24
drag, startPoint x: 638, startPoint y: 393, endPoint x: 400, endPoint y: 390, distance: 237.5
click at [400, 390] on div "Lorna Lorna McLoughlin <lmcloughlin@cabotfinancial.com Subject add" at bounding box center [628, 398] width 689 height 31
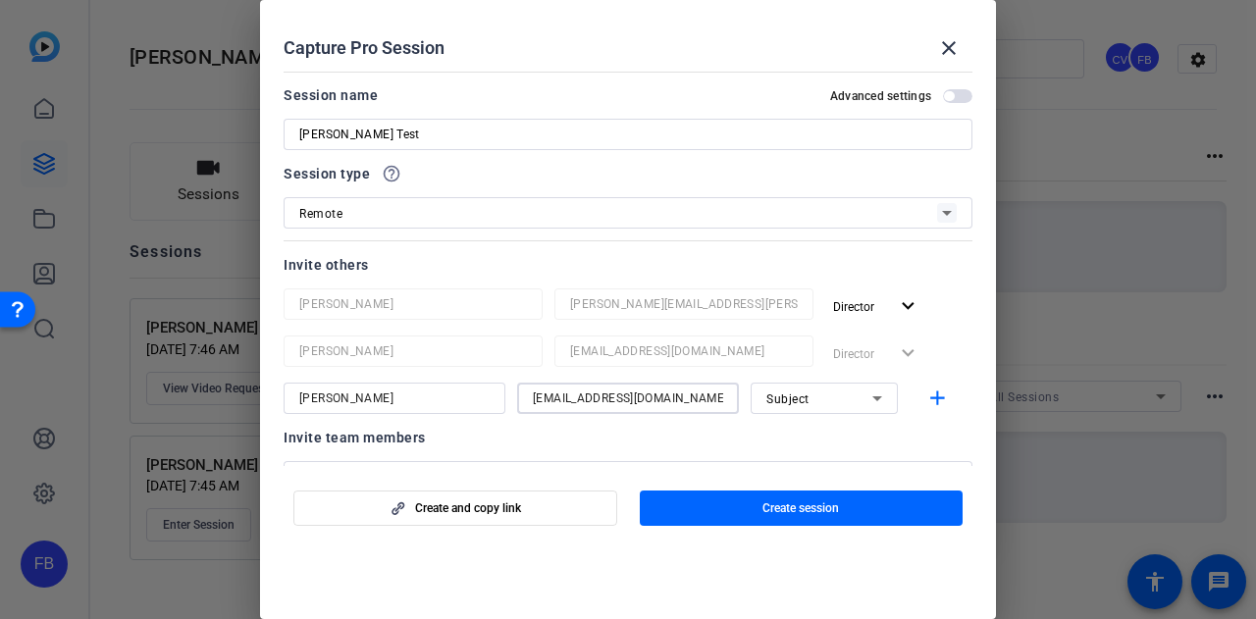
type input "lmcloughlin@cabotfinancial.com"
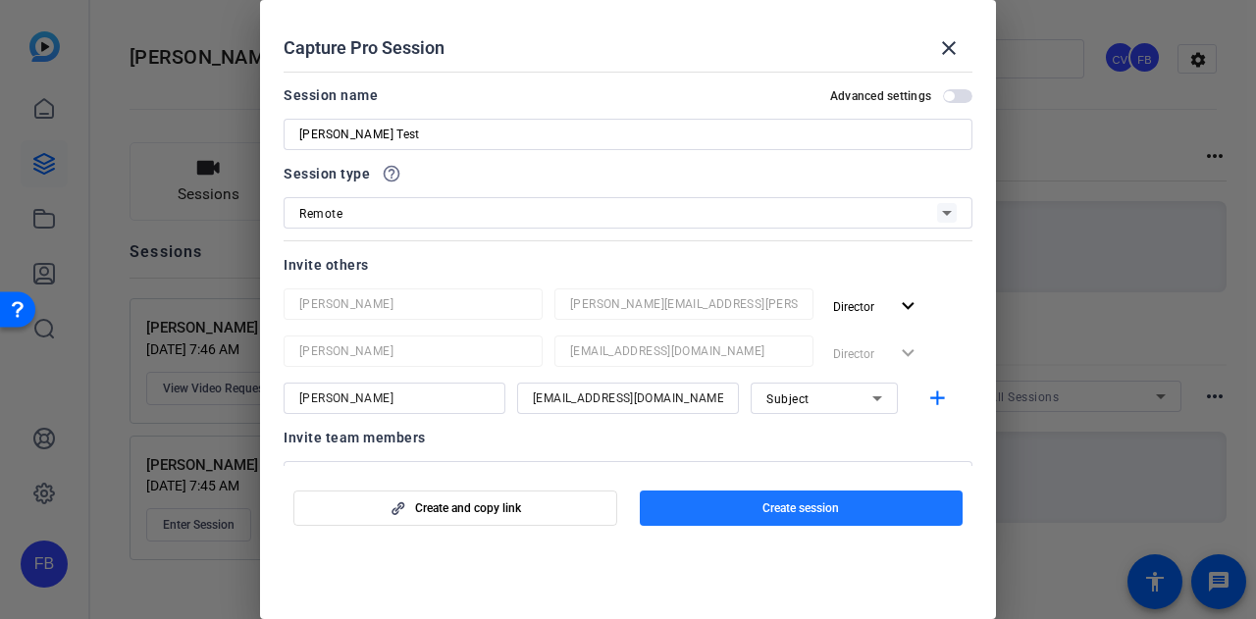
click at [830, 505] on span "Create session" at bounding box center [800, 508] width 77 height 16
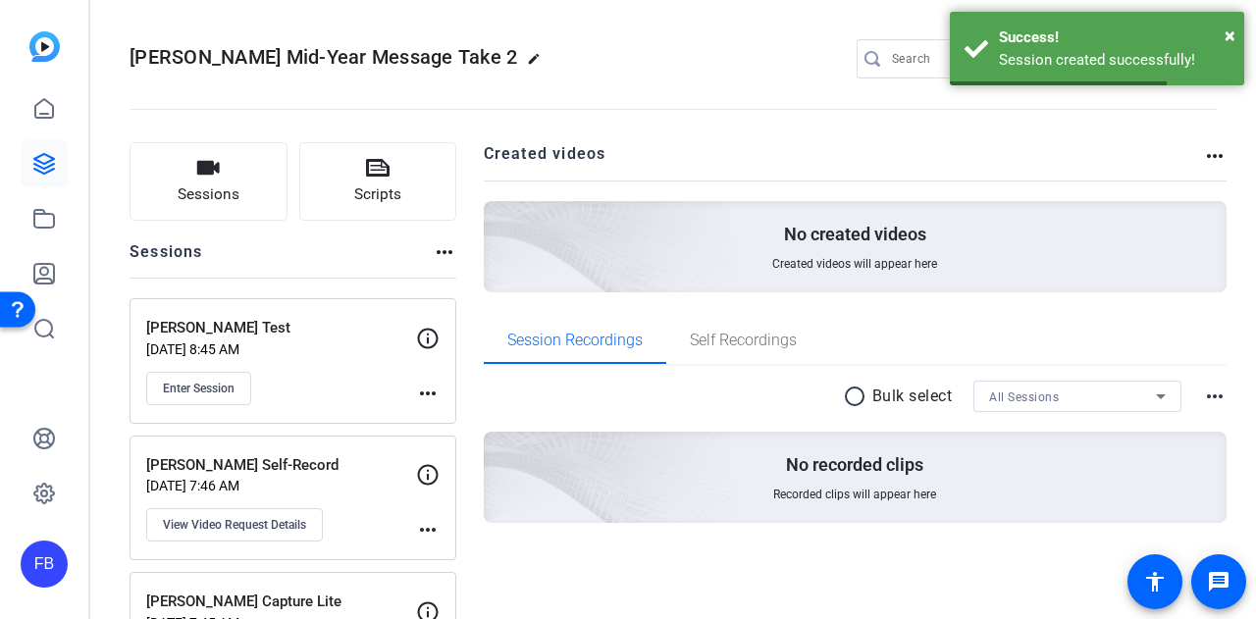
scroll to position [98, 0]
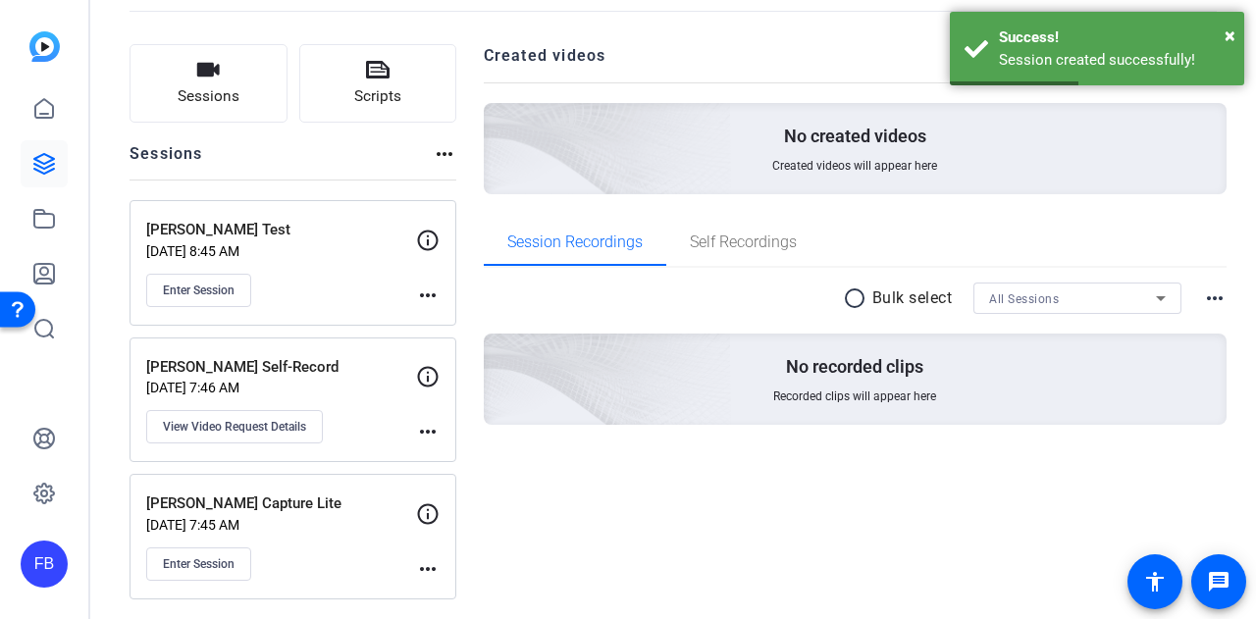
click at [221, 295] on span "Enter Session" at bounding box center [199, 291] width 72 height 16
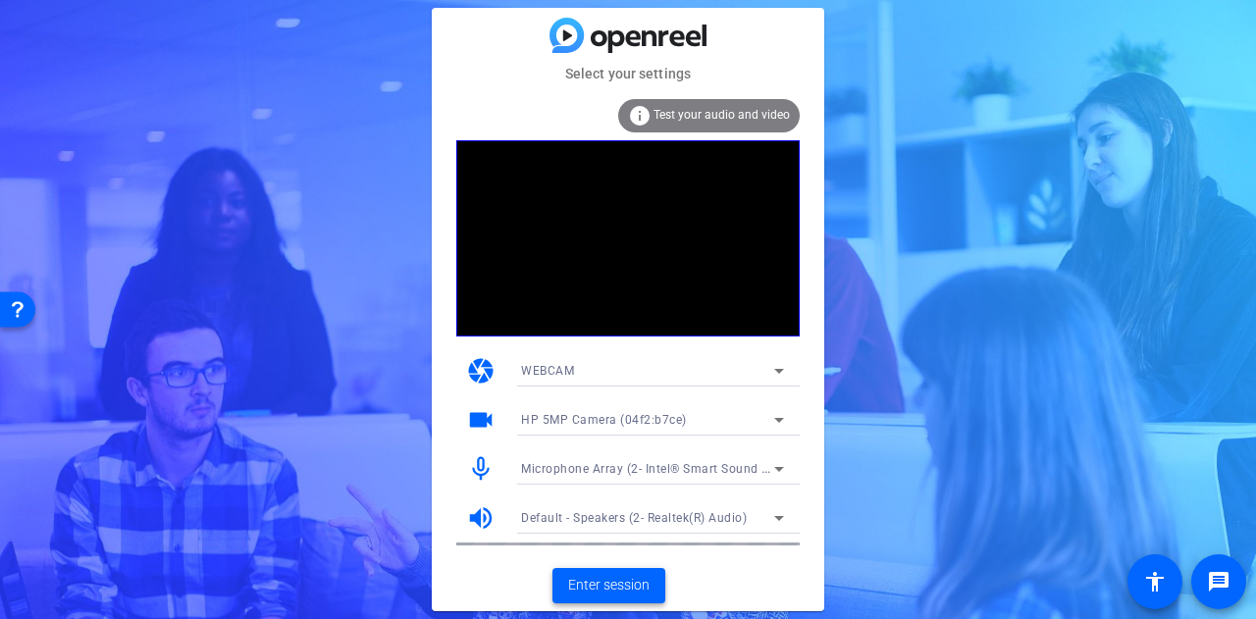
click at [607, 585] on span "Enter session" at bounding box center [608, 585] width 81 height 21
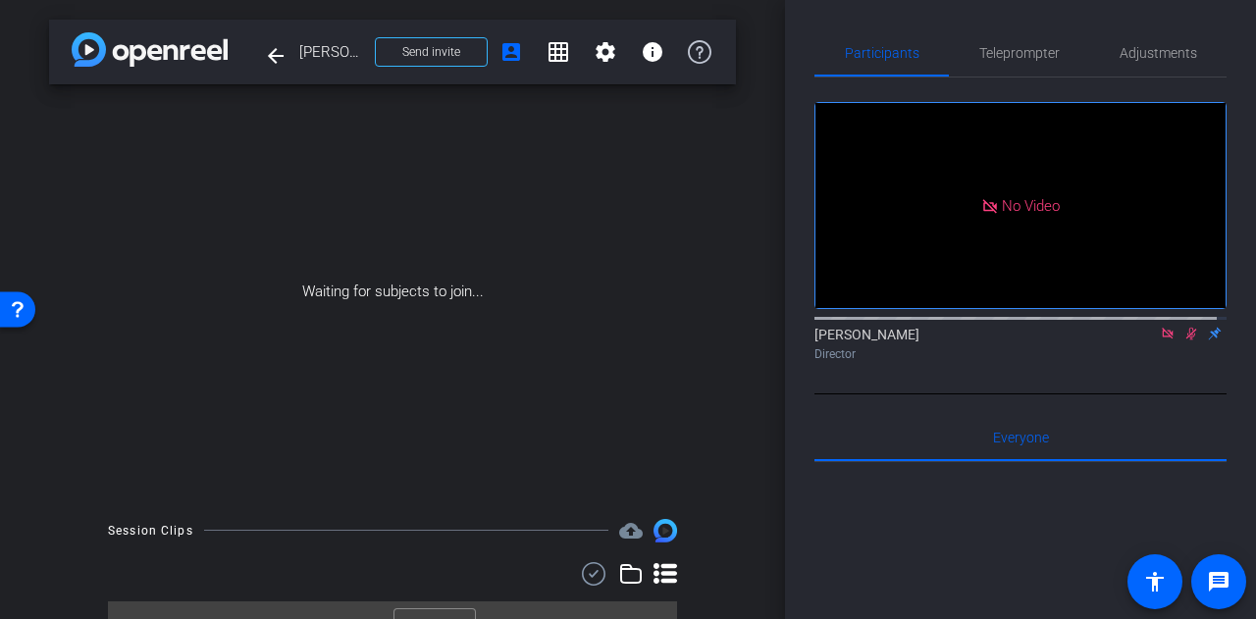
click at [442, 46] on span "Send invite" at bounding box center [431, 52] width 58 height 16
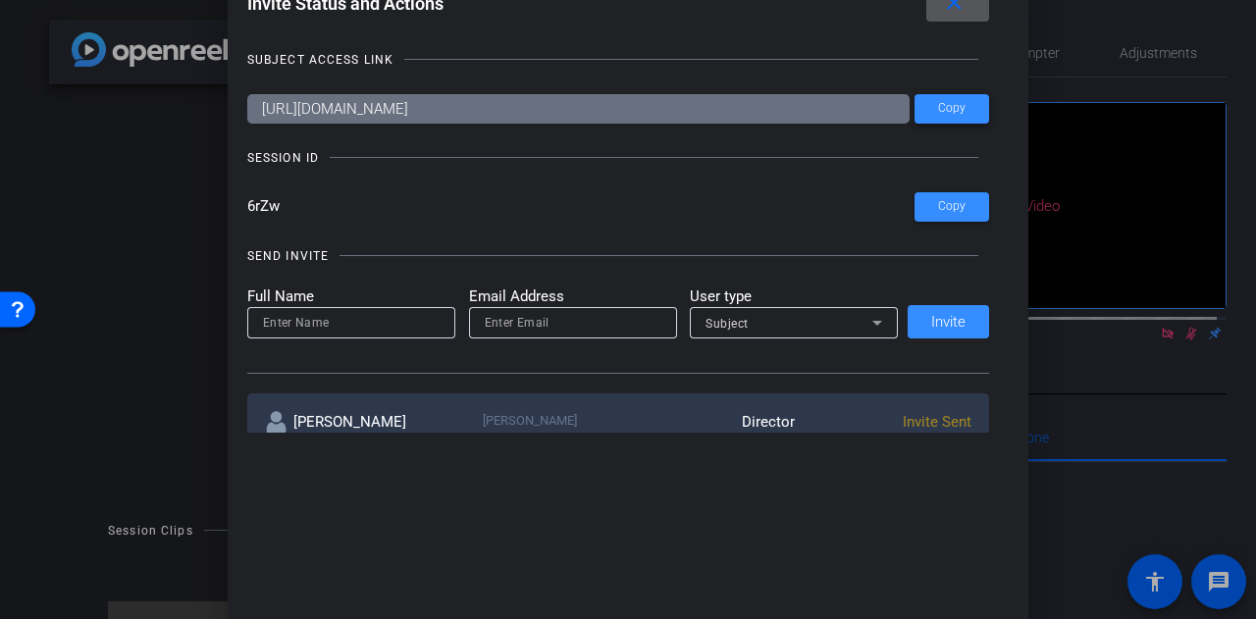
click at [931, 107] on span at bounding box center [952, 108] width 75 height 47
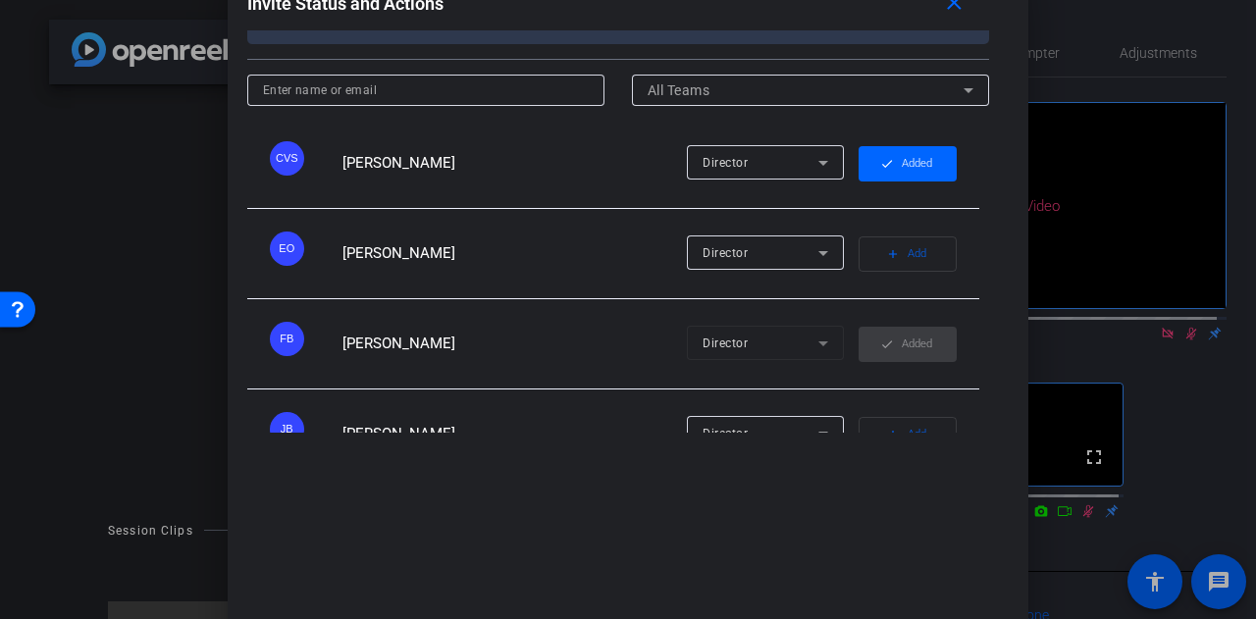
click at [959, 17] on span at bounding box center [957, 3] width 63 height 47
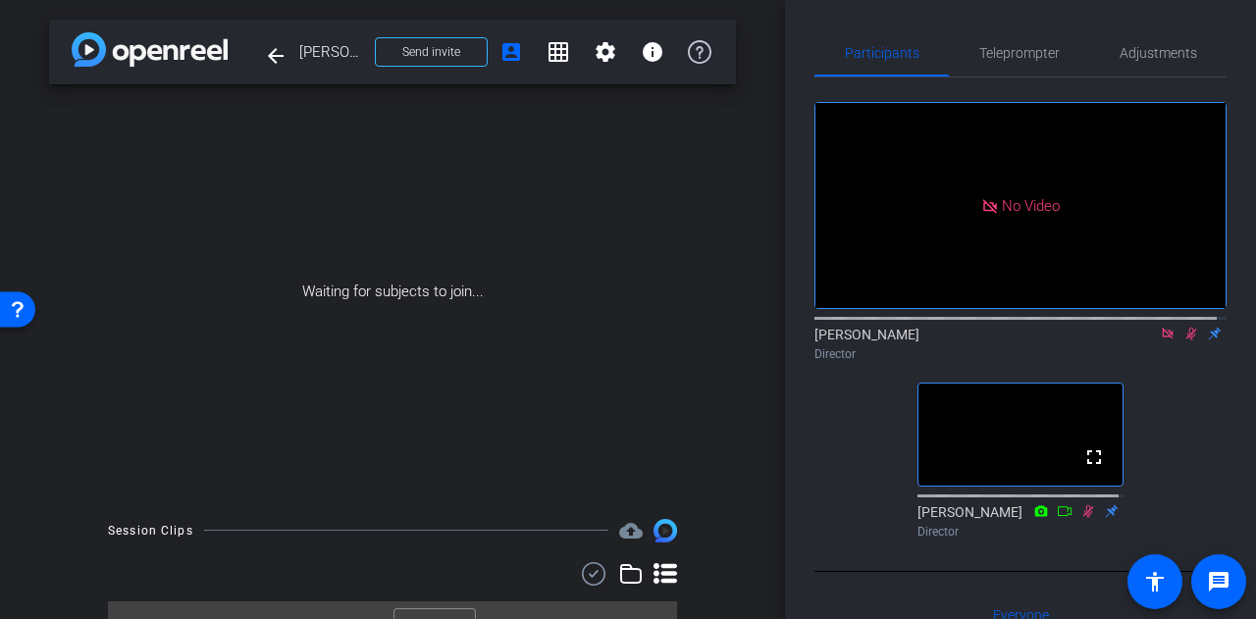
click at [1186, 340] on icon at bounding box center [1191, 334] width 11 height 13
click at [1160, 340] on icon at bounding box center [1168, 334] width 16 height 14
click at [1081, 518] on icon at bounding box center [1088, 511] width 16 height 14
